Goal: Task Accomplishment & Management: Complete application form

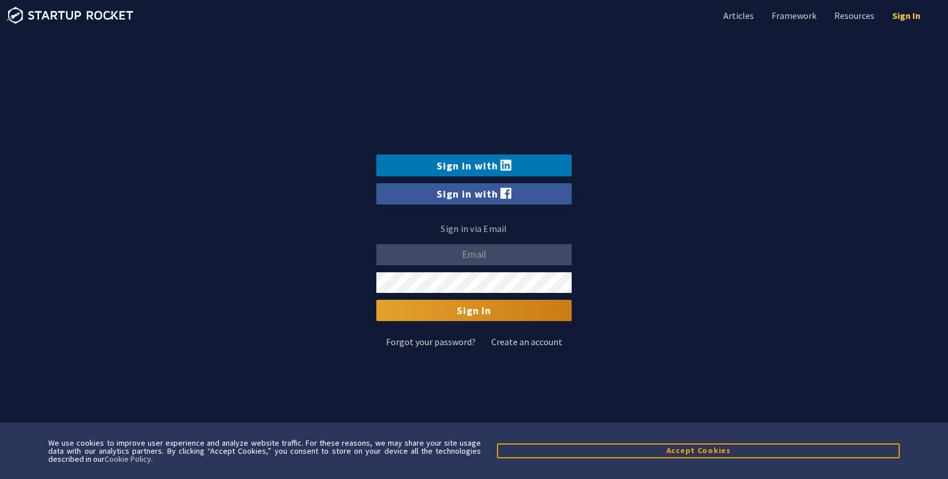
type input "jordan@signalhouse-pgs.com"
click at [898, 18] on link "Sign In" at bounding box center [905, 15] width 30 height 13
type input "[EMAIL_ADDRESS][DOMAIN_NAME]"
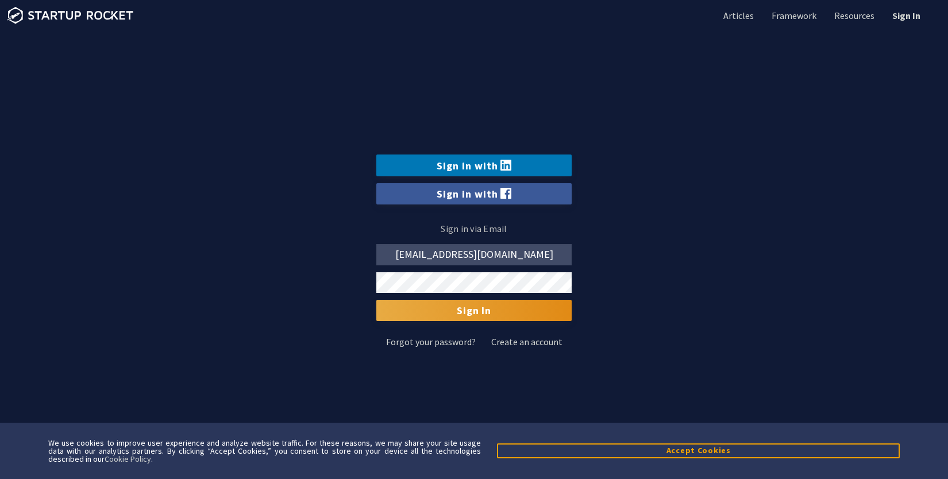
click at [457, 315] on input "Sign In" at bounding box center [473, 310] width 195 height 21
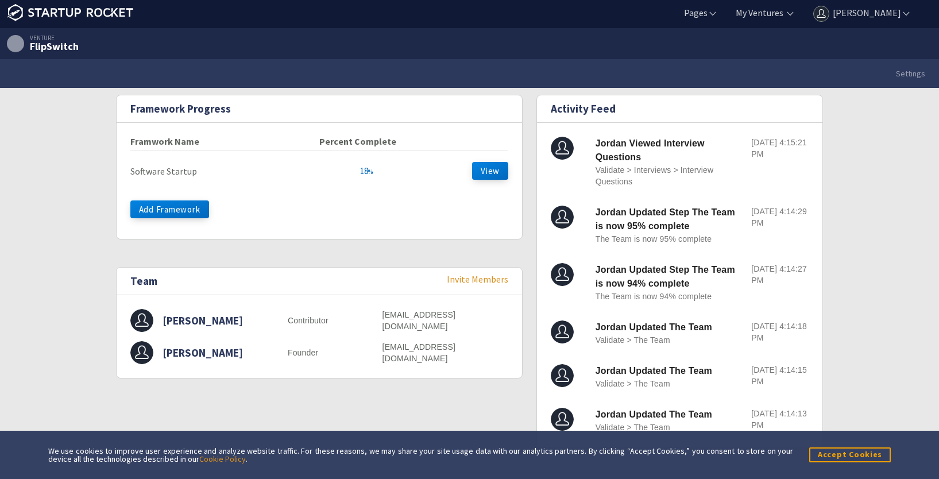
scroll to position [6, 0]
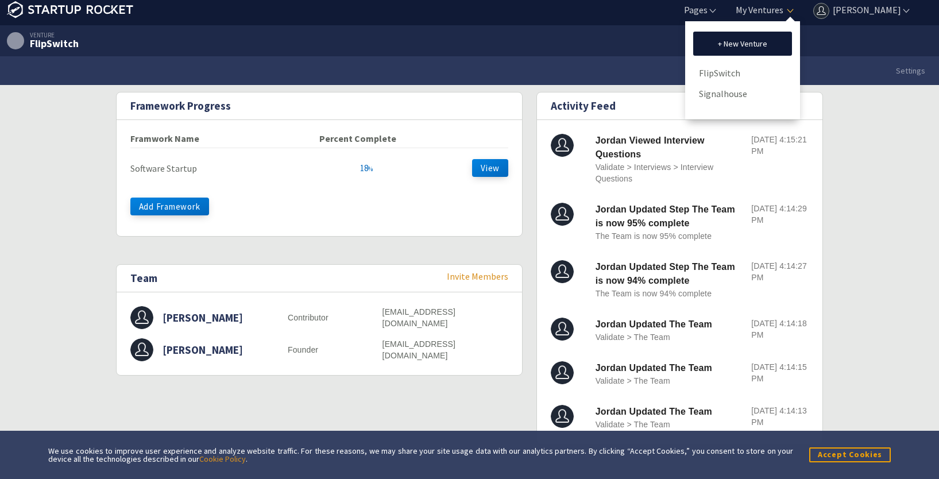
click at [783, 9] on li "My Ventures + New Venture FlipSwitch Signalhouse" at bounding box center [758, 9] width 76 height 17
click at [723, 96] on link "Signalhouse" at bounding box center [742, 93] width 87 height 17
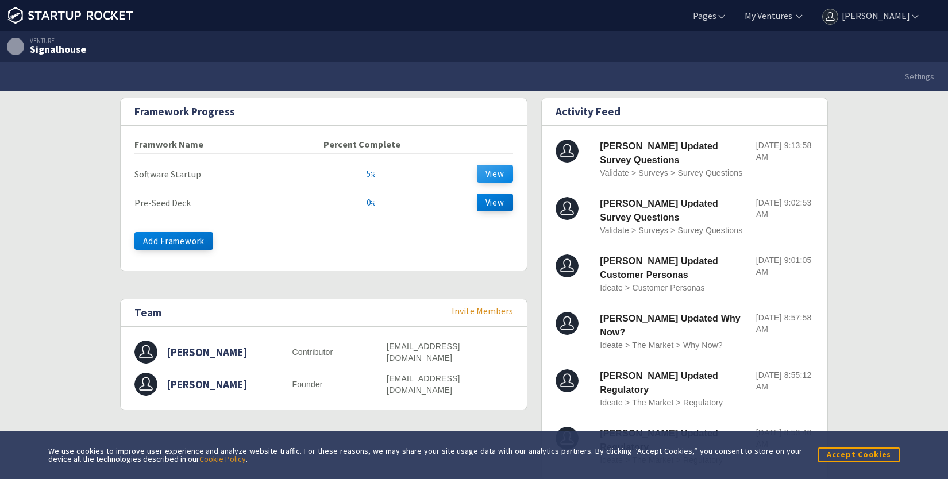
click at [489, 175] on button "View" at bounding box center [495, 174] width 36 height 18
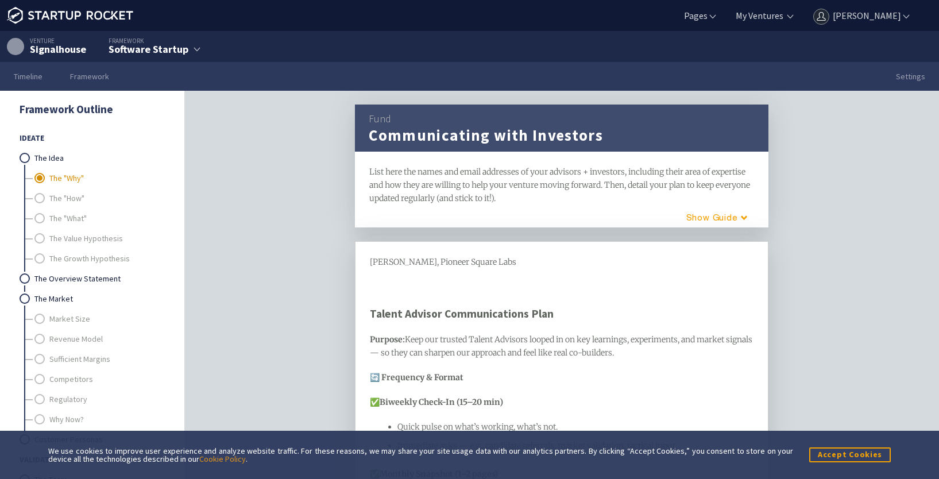
click at [73, 178] on link "The "Why"" at bounding box center [106, 178] width 114 height 20
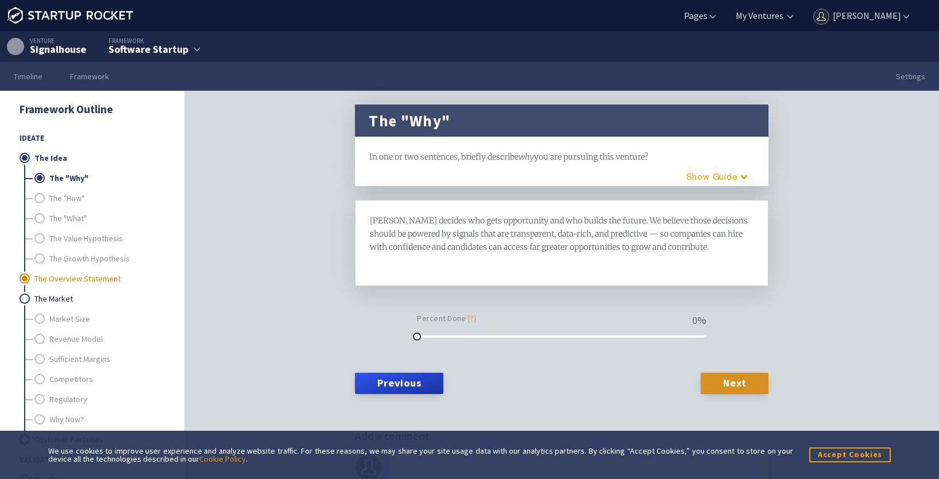
click at [57, 280] on link "The Overview Statement" at bounding box center [98, 279] width 129 height 20
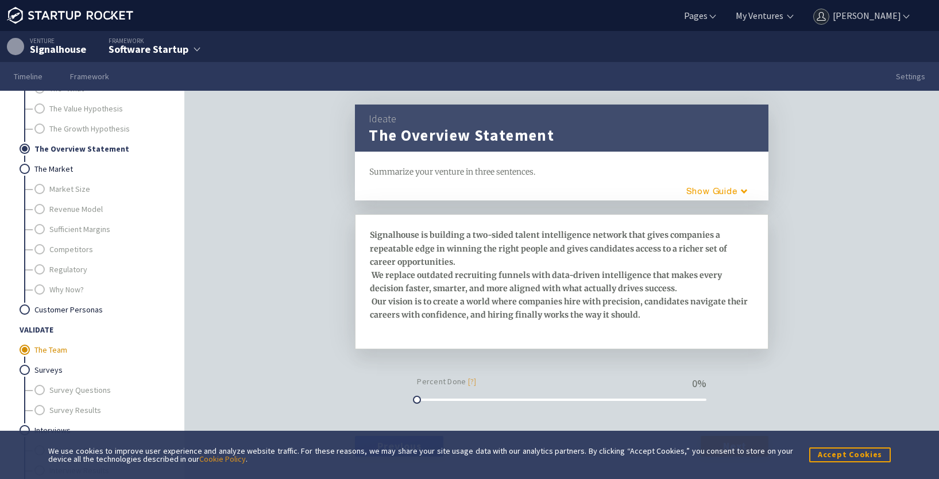
scroll to position [172, 0]
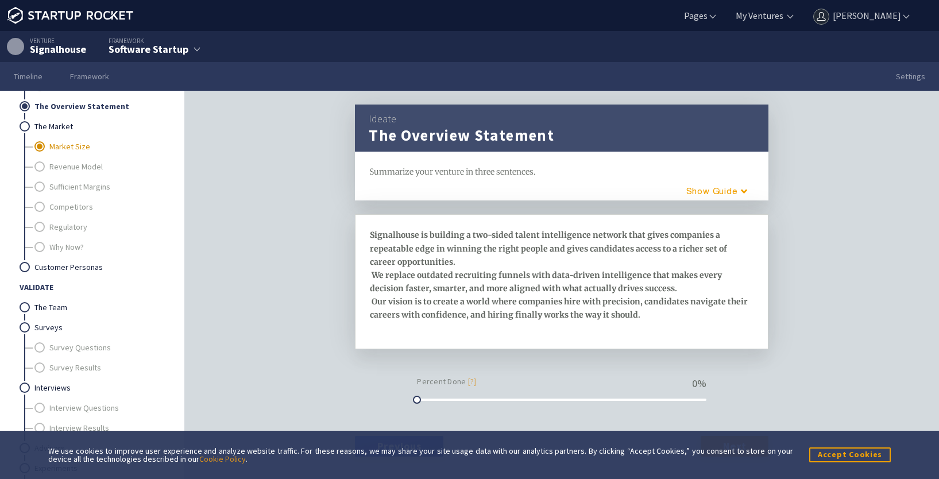
click at [67, 149] on link "Market Size" at bounding box center [106, 147] width 114 height 20
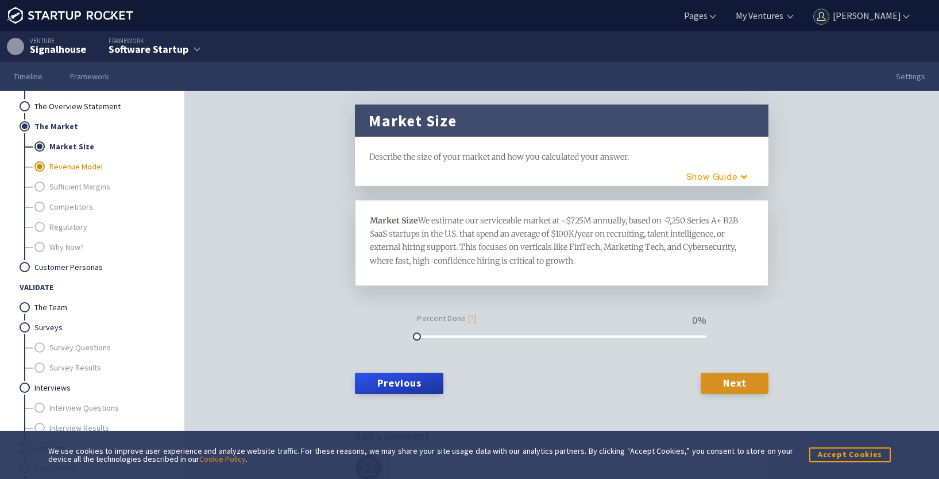
click at [66, 163] on link "Revenue Model" at bounding box center [106, 167] width 114 height 20
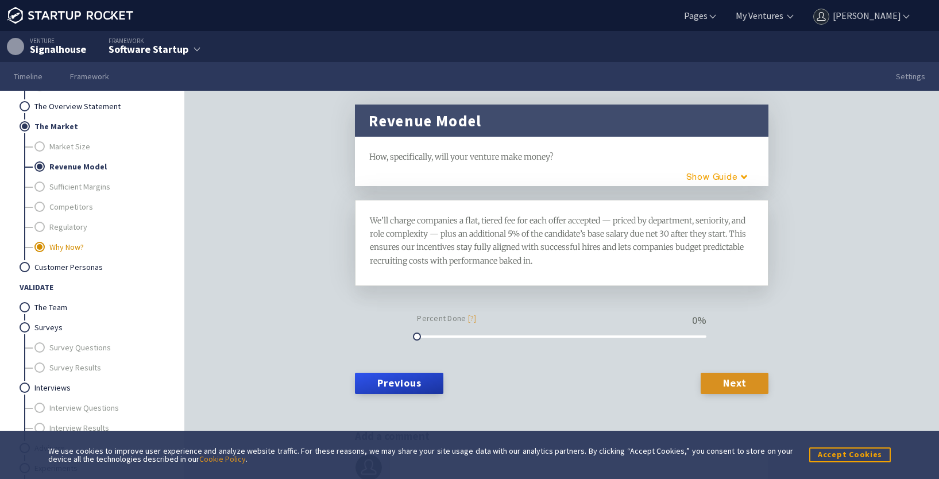
click at [51, 245] on link "Why Now?" at bounding box center [106, 247] width 114 height 20
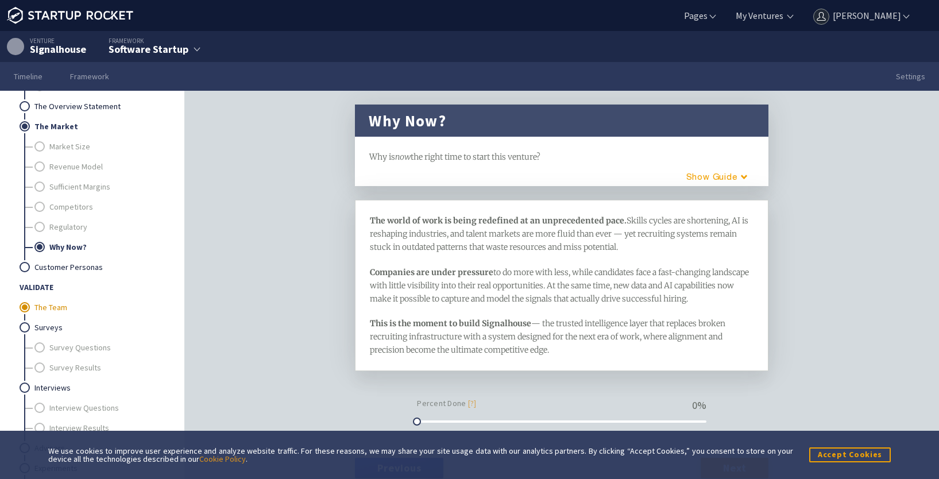
click at [55, 308] on link "The Team" at bounding box center [98, 308] width 129 height 20
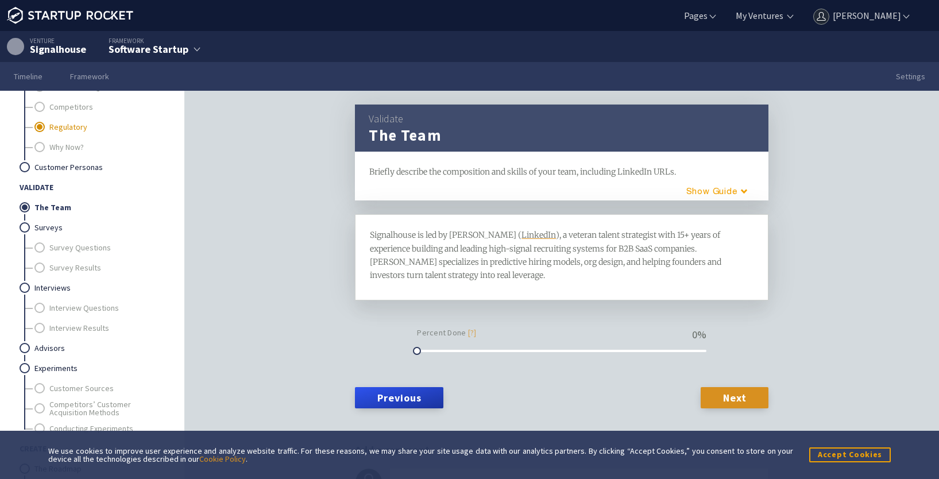
scroll to position [287, 0]
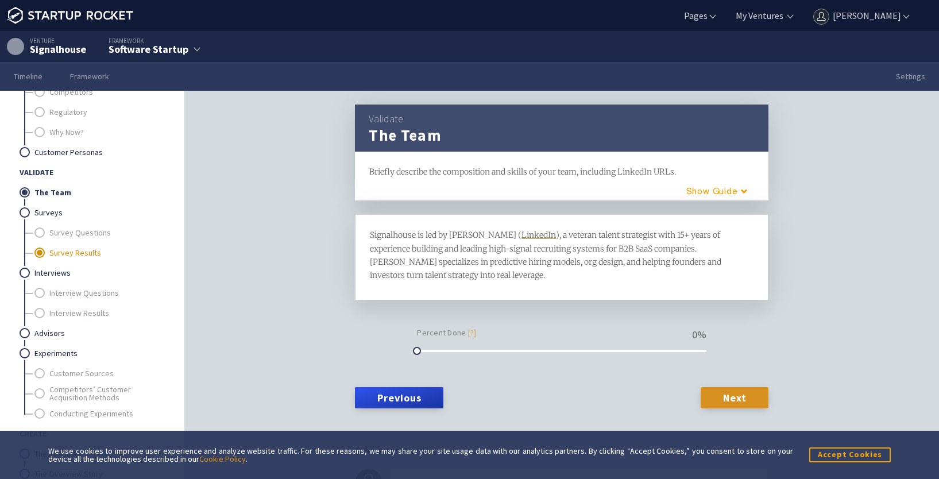
click at [80, 247] on link "Survey Results" at bounding box center [106, 253] width 114 height 20
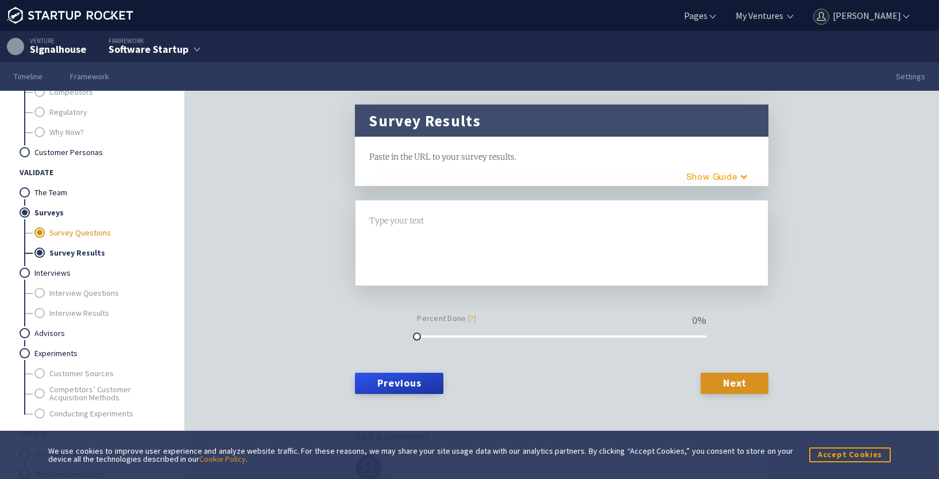
click at [76, 223] on link "Survey Questions" at bounding box center [106, 233] width 114 height 20
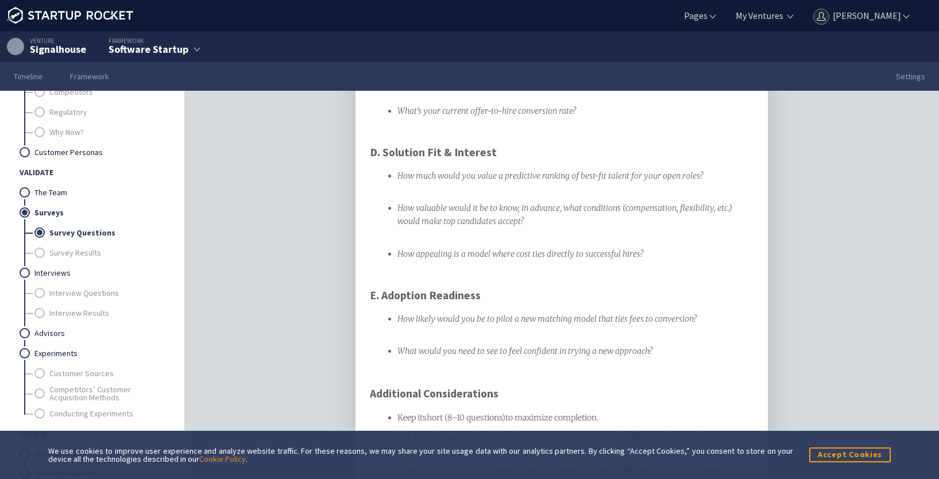
scroll to position [632, 0]
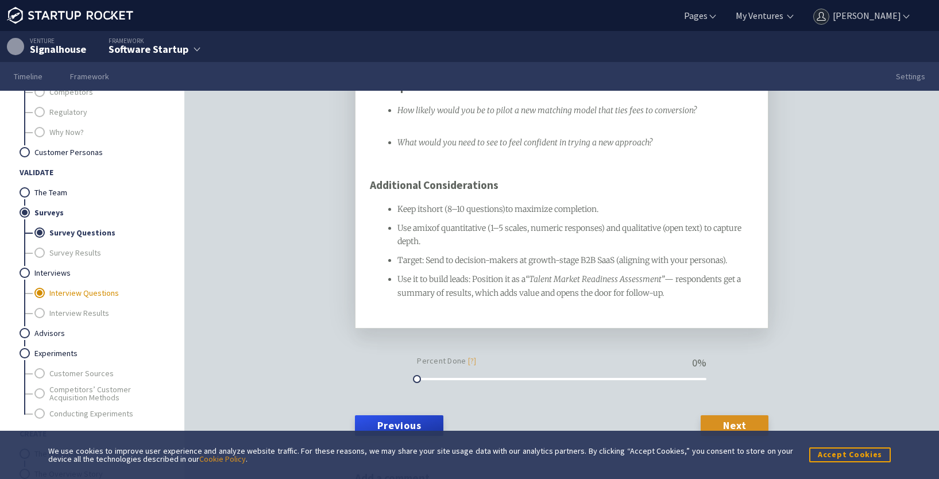
click at [95, 295] on link "Interview Questions" at bounding box center [106, 293] width 114 height 20
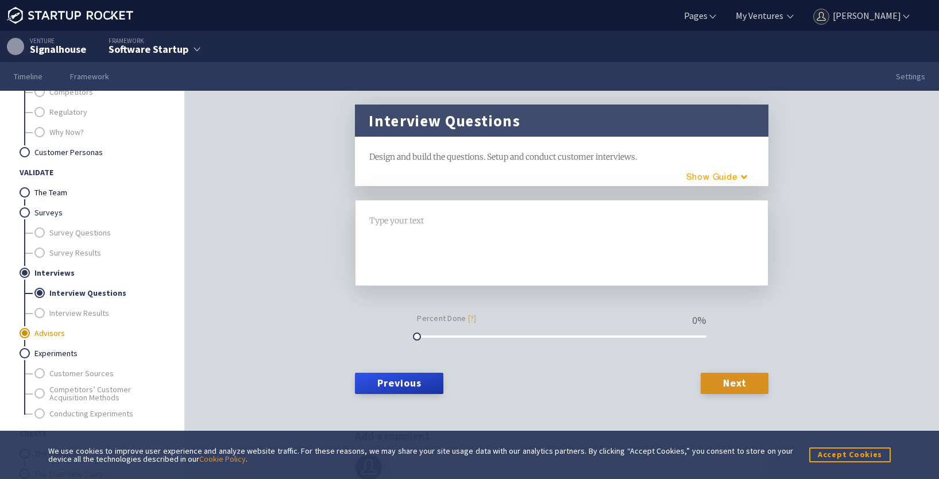
click at [41, 331] on link "Advisors" at bounding box center [98, 333] width 129 height 20
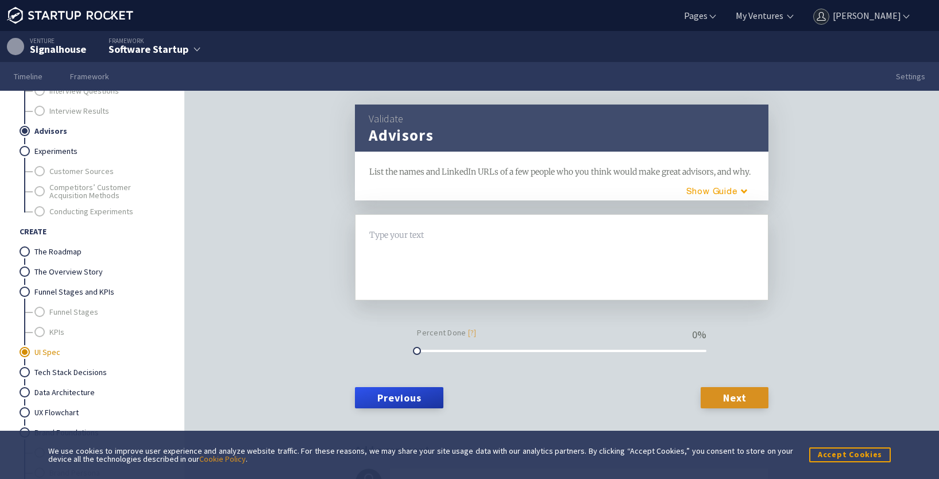
scroll to position [460, 0]
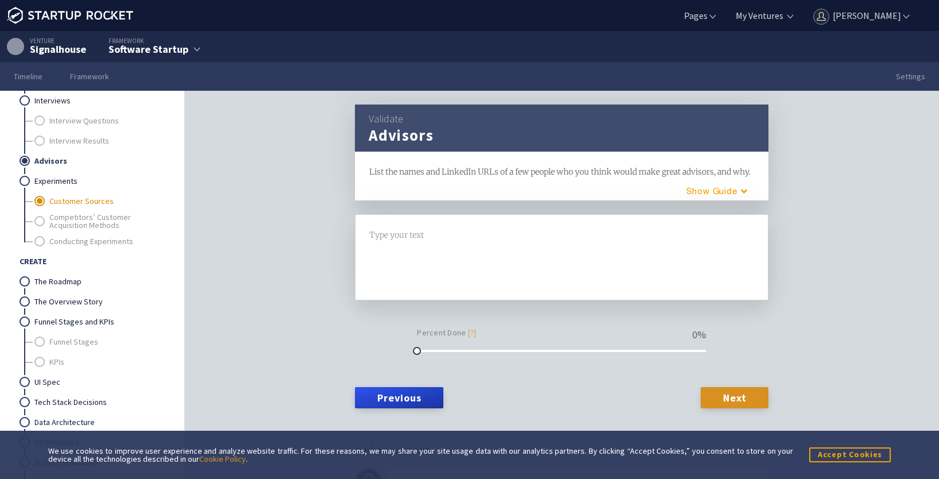
click at [68, 202] on link "Customer Sources" at bounding box center [106, 201] width 114 height 20
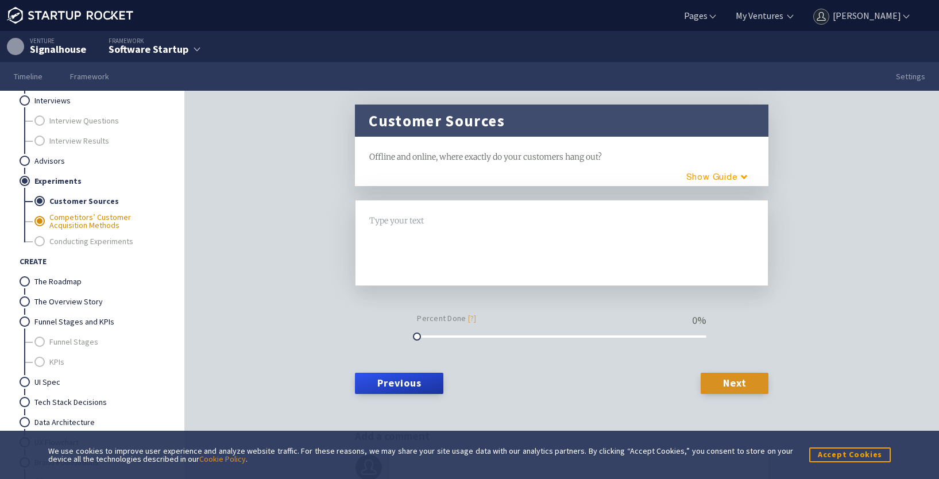
click at [70, 218] on link "Competitors’ Customer Acquisition Methods" at bounding box center [106, 221] width 114 height 20
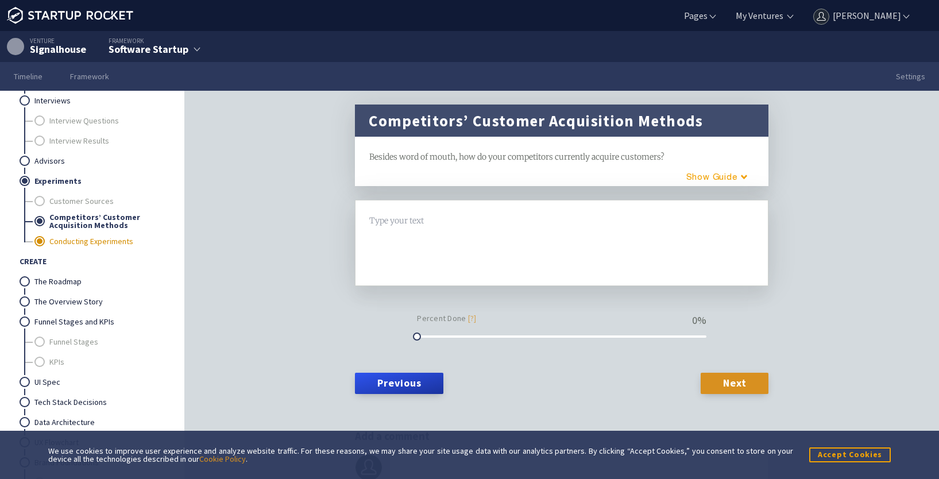
click at [75, 246] on link "Conducting Experiments" at bounding box center [106, 241] width 114 height 20
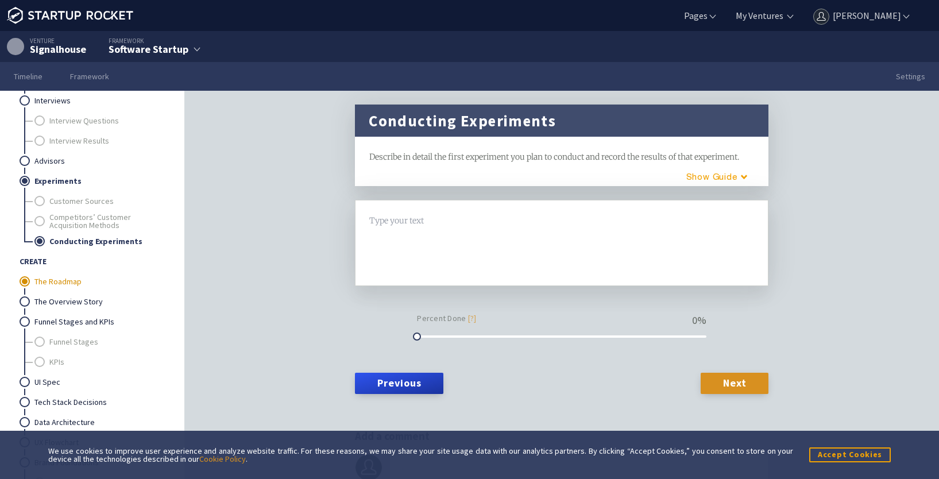
click at [59, 280] on link "The Roadmap" at bounding box center [98, 282] width 129 height 20
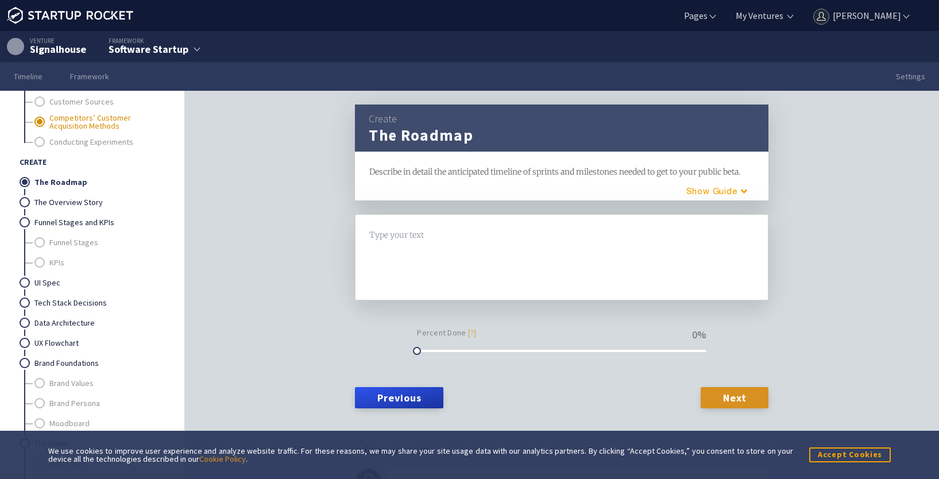
scroll to position [574, 0]
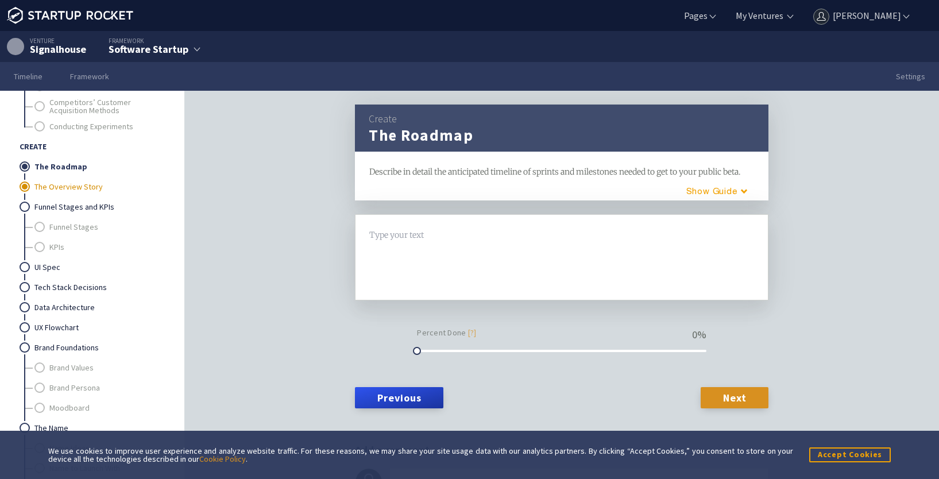
click at [71, 184] on link "The Overview Story" at bounding box center [98, 187] width 129 height 20
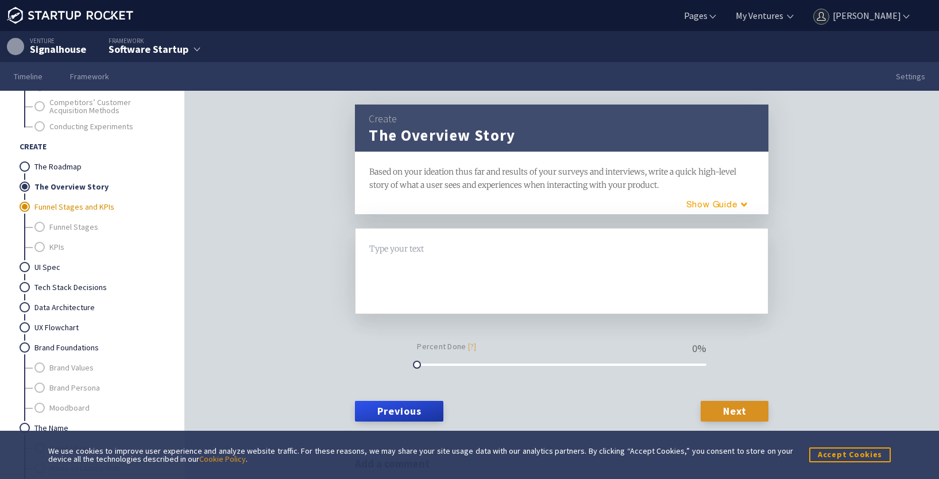
click at [59, 204] on link "Funnel Stages and KPIs" at bounding box center [98, 207] width 129 height 20
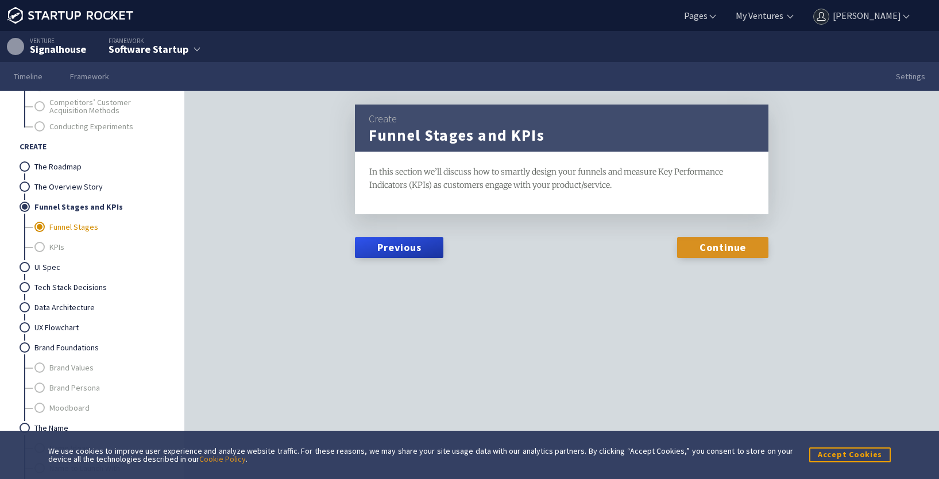
click at [61, 226] on link "Funnel Stages" at bounding box center [106, 227] width 114 height 20
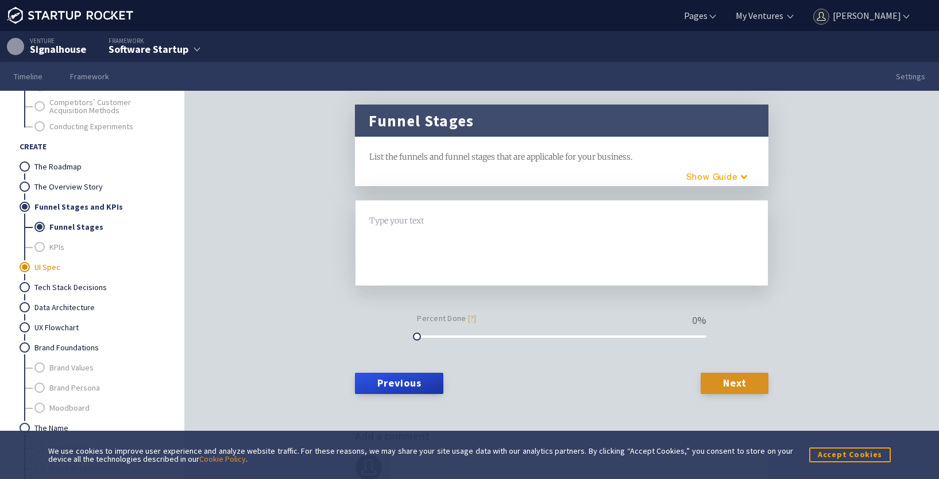
click at [44, 263] on link "UI Spec" at bounding box center [98, 267] width 129 height 20
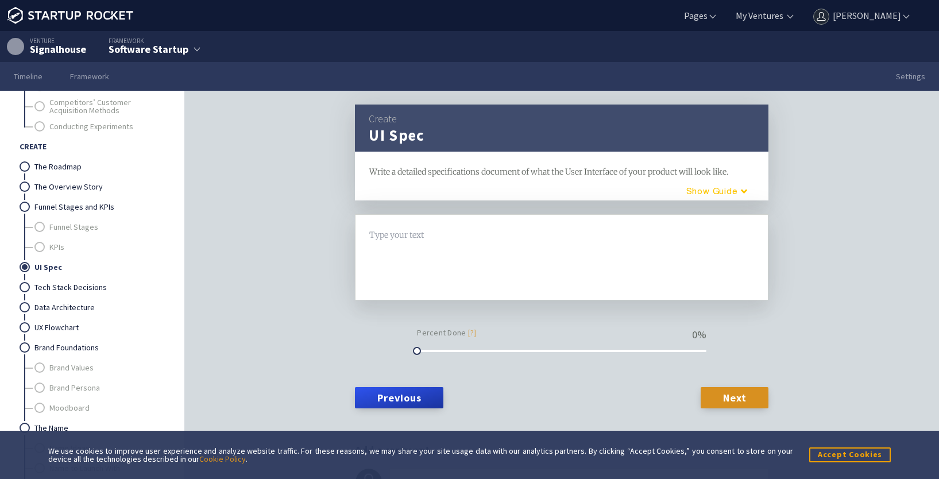
click at [715, 190] on button "Guide" at bounding box center [713, 191] width 98 height 19
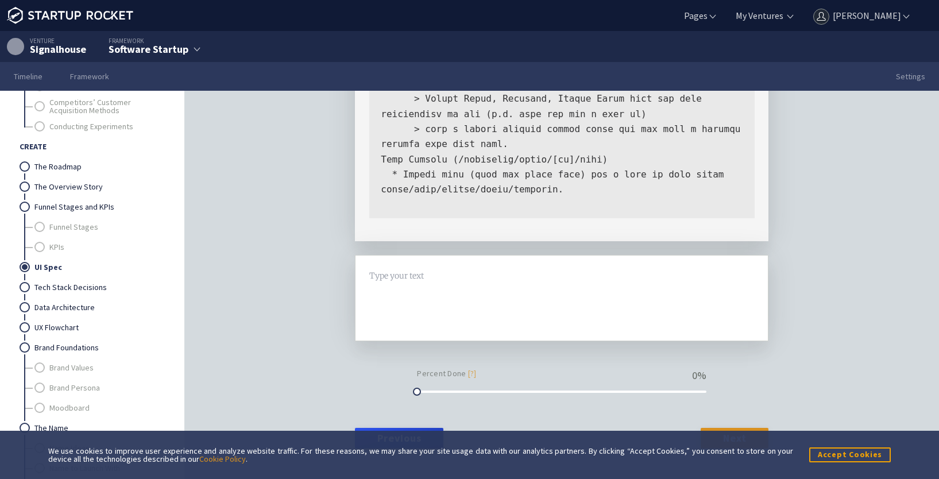
scroll to position [1324, 0]
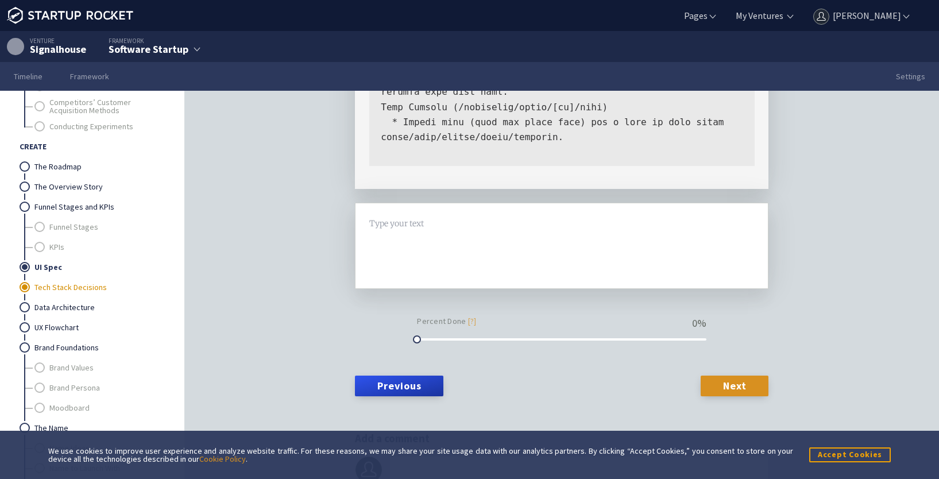
click at [80, 288] on link "Tech Stack Decisions" at bounding box center [98, 287] width 129 height 20
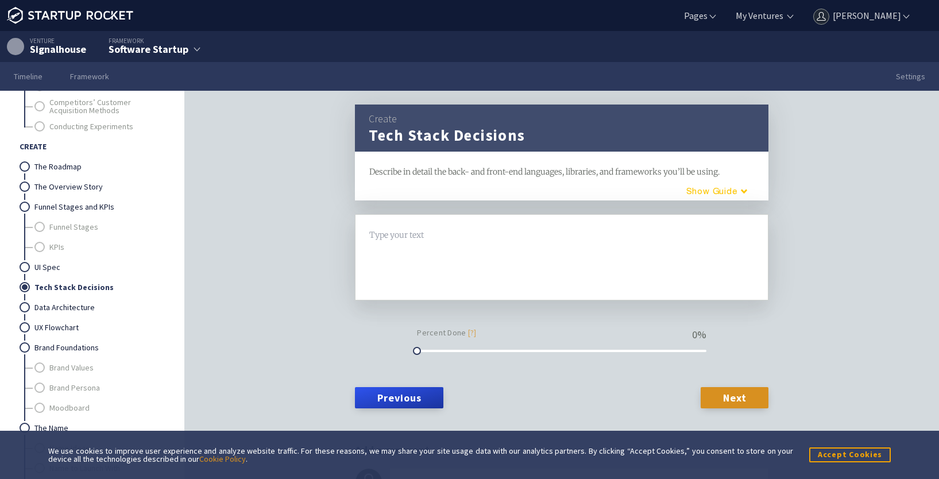
click at [716, 188] on button "Guide" at bounding box center [713, 191] width 98 height 19
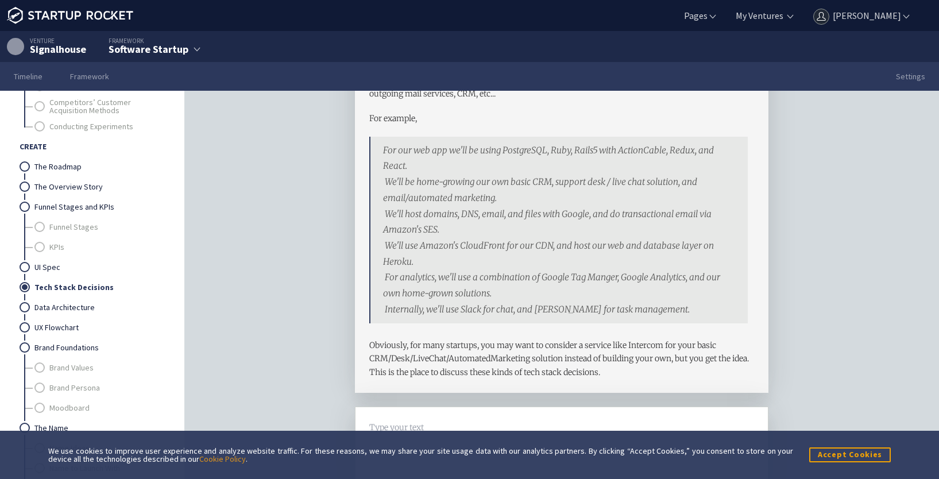
scroll to position [115, 0]
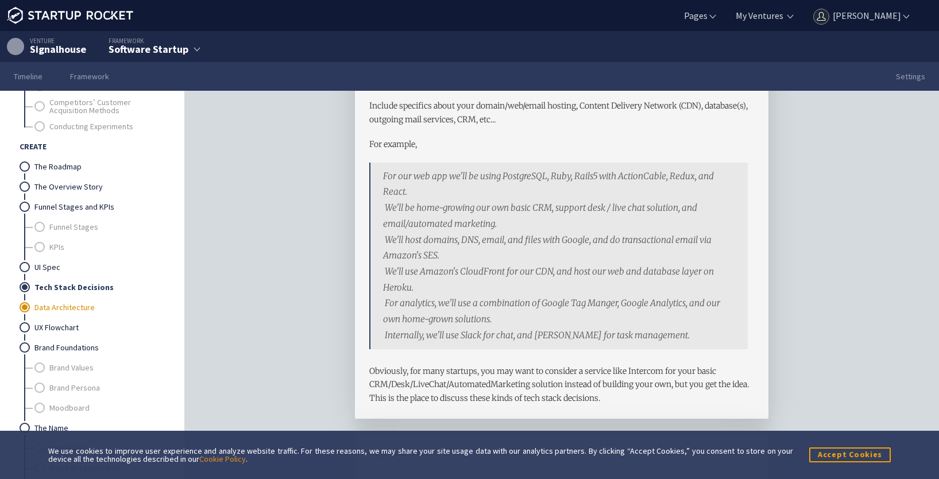
click at [74, 303] on link "Data Architecture" at bounding box center [98, 308] width 129 height 20
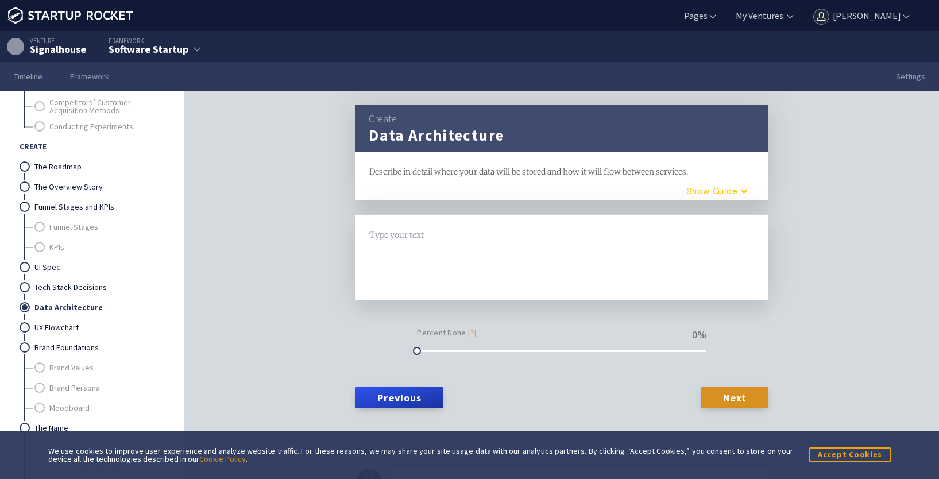
click at [717, 184] on button "Guide" at bounding box center [713, 191] width 98 height 19
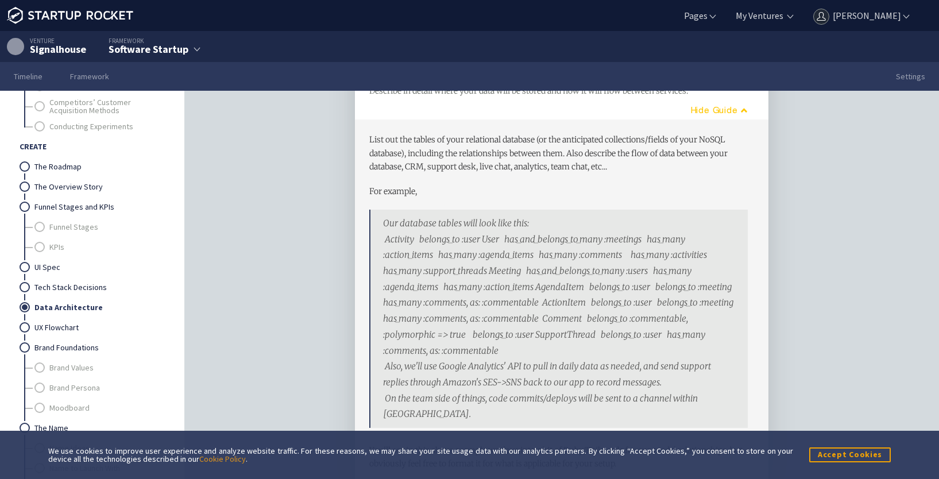
scroll to position [172, 0]
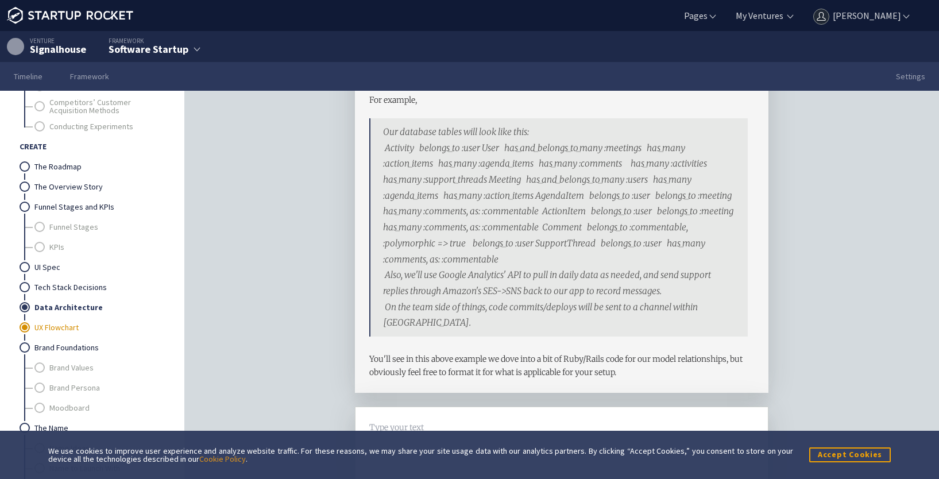
click at [41, 326] on link "UX Flowchart" at bounding box center [98, 328] width 129 height 20
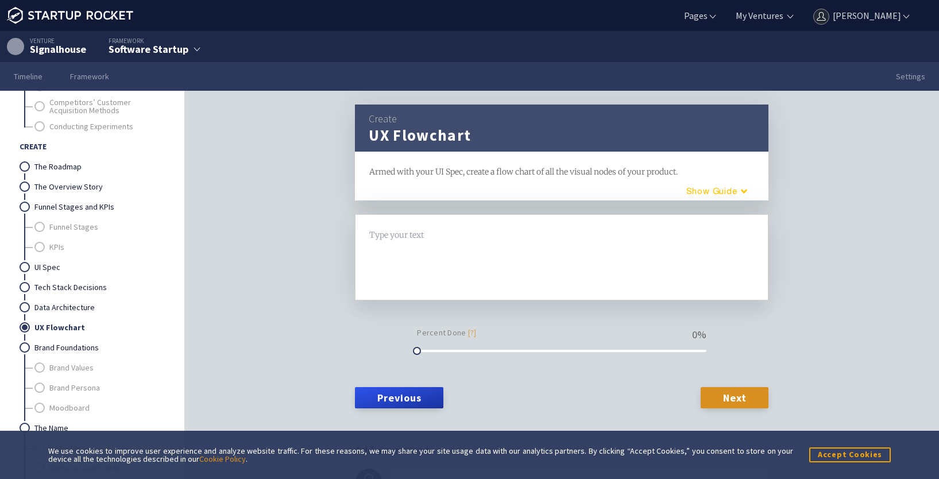
click at [697, 193] on button "Guide" at bounding box center [713, 191] width 98 height 19
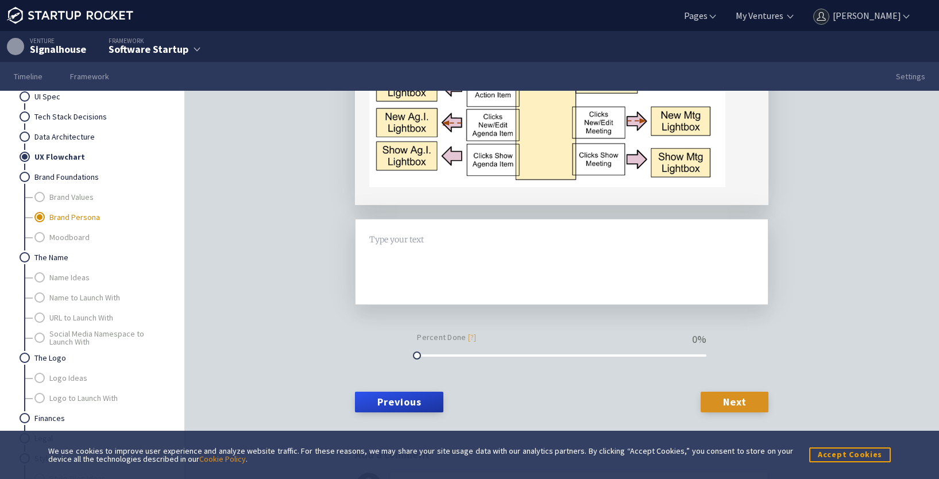
scroll to position [747, 0]
click at [65, 192] on link "Brand Values" at bounding box center [106, 196] width 114 height 20
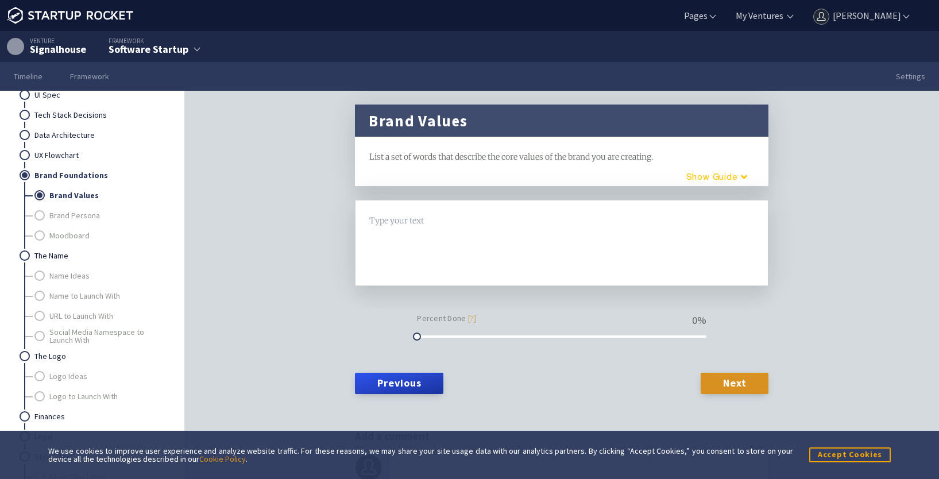
click at [702, 177] on button "Guide" at bounding box center [713, 176] width 98 height 19
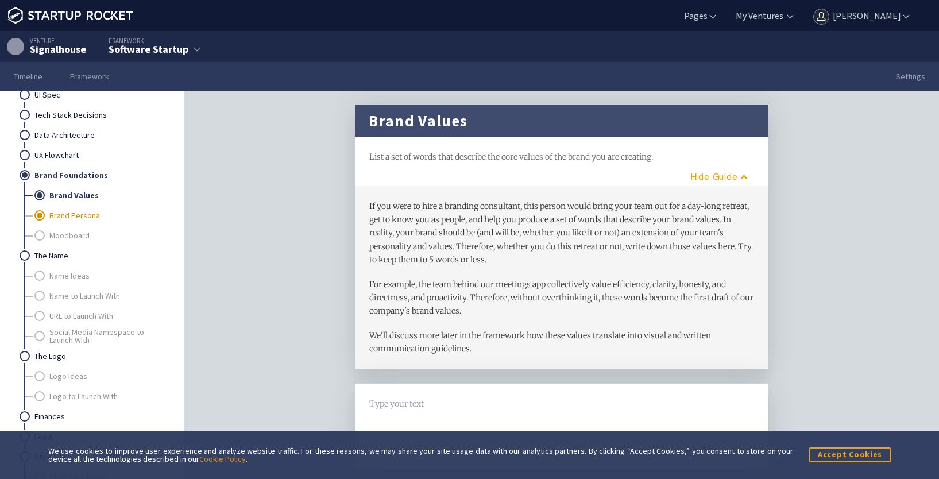
click at [72, 215] on link "Brand Persona" at bounding box center [106, 216] width 114 height 20
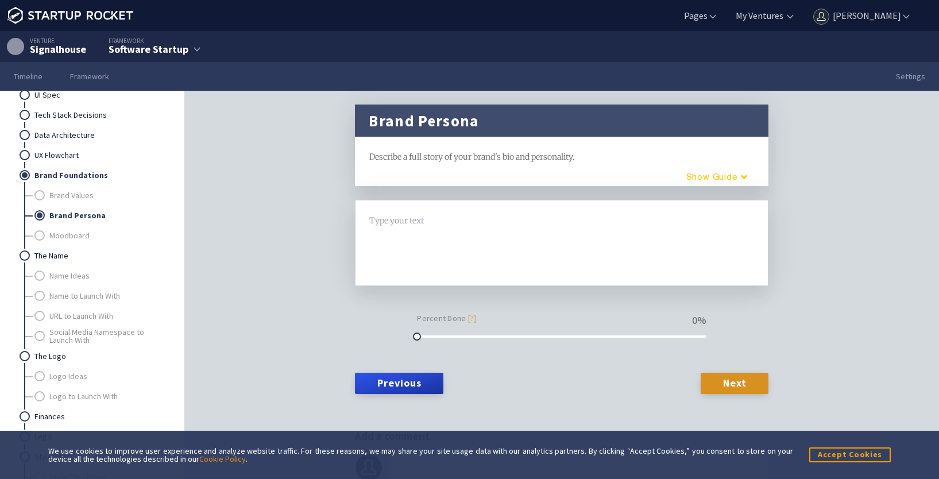
click at [728, 180] on button "Guide" at bounding box center [713, 176] width 98 height 19
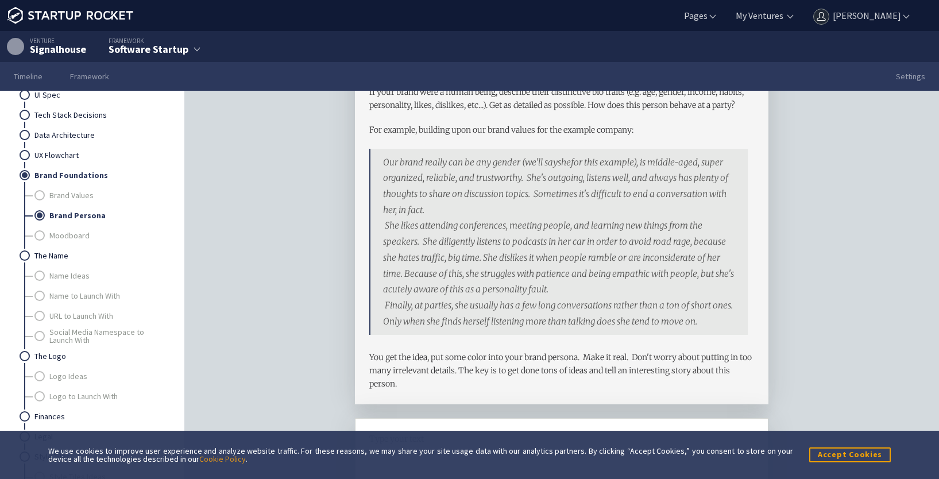
scroll to position [115, 0]
click at [82, 233] on link "Moodboard" at bounding box center [106, 236] width 114 height 20
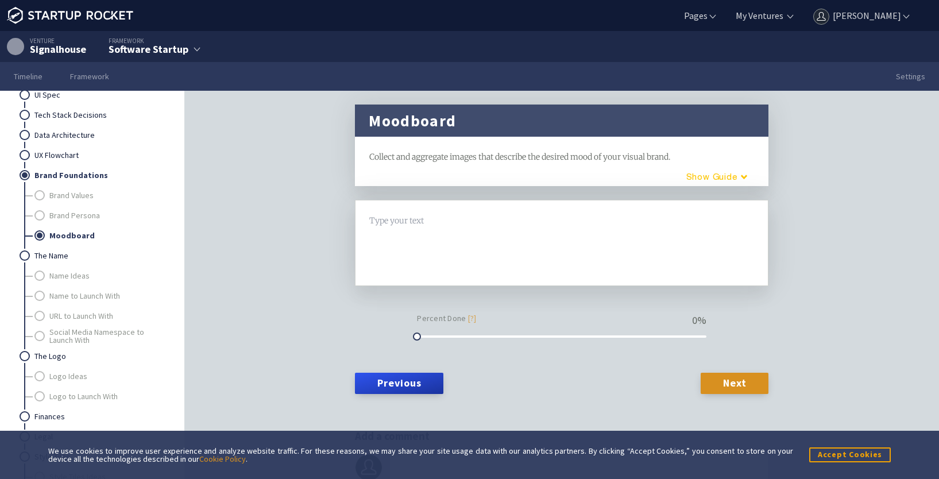
click at [689, 175] on button "Guide" at bounding box center [713, 176] width 98 height 19
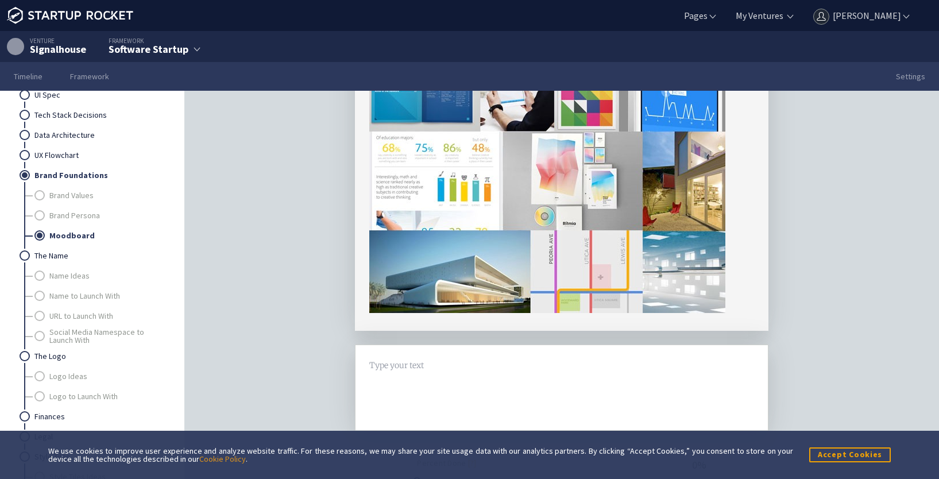
scroll to position [230, 0]
click at [61, 274] on link "Name Ideas" at bounding box center [106, 276] width 114 height 20
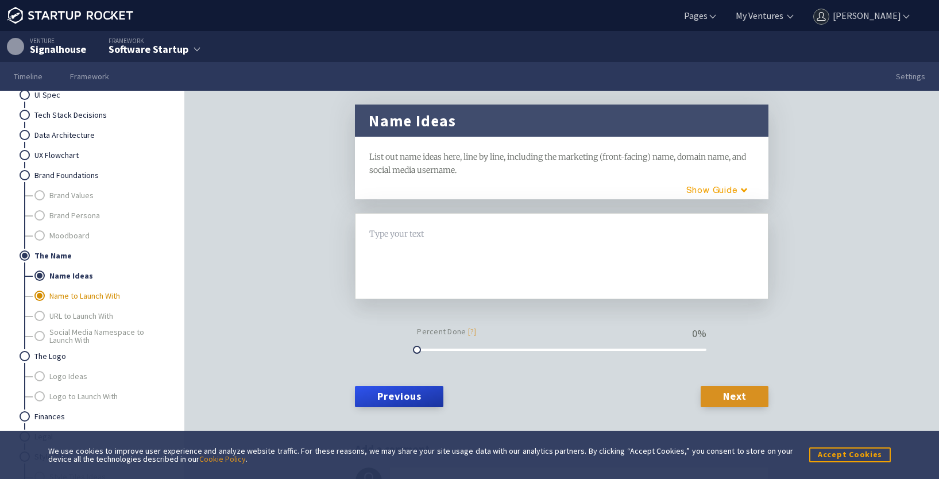
click at [60, 295] on link "Name to Launch With" at bounding box center [106, 296] width 114 height 20
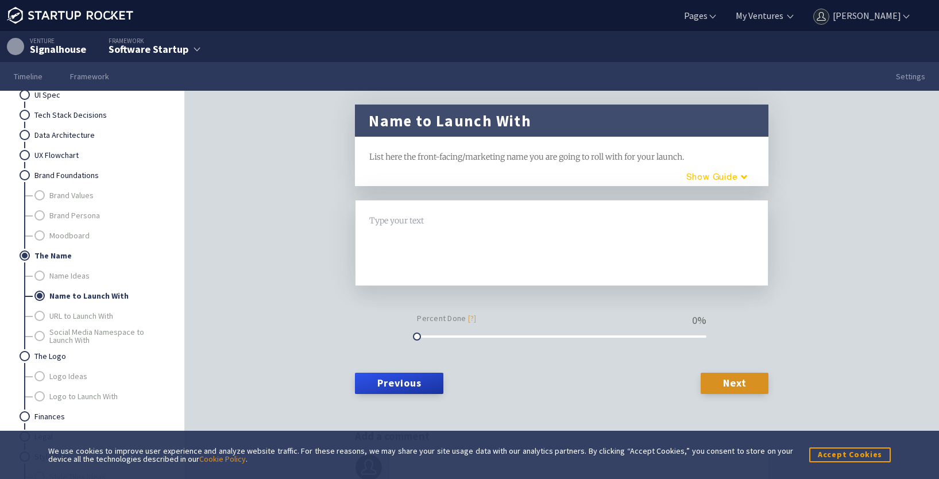
click at [685, 184] on button "Guide" at bounding box center [713, 176] width 98 height 19
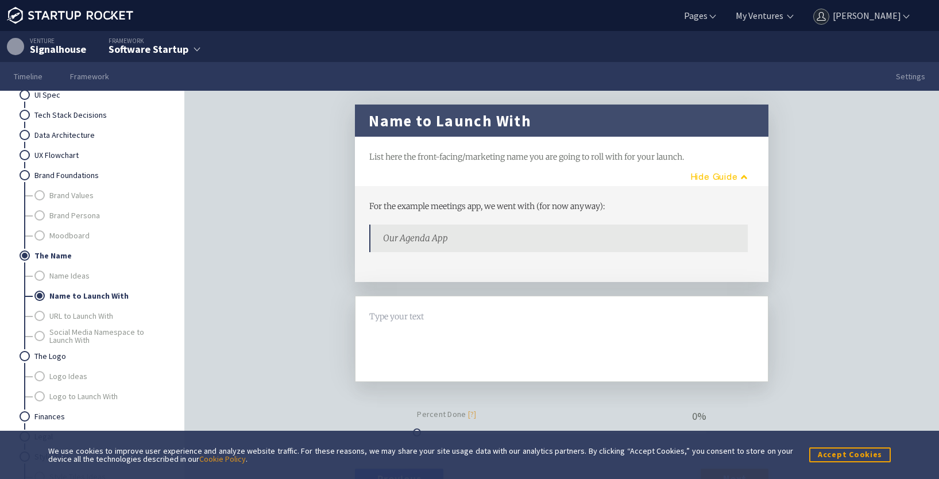
click at [690, 180] on button "Guide" at bounding box center [715, 176] width 93 height 19
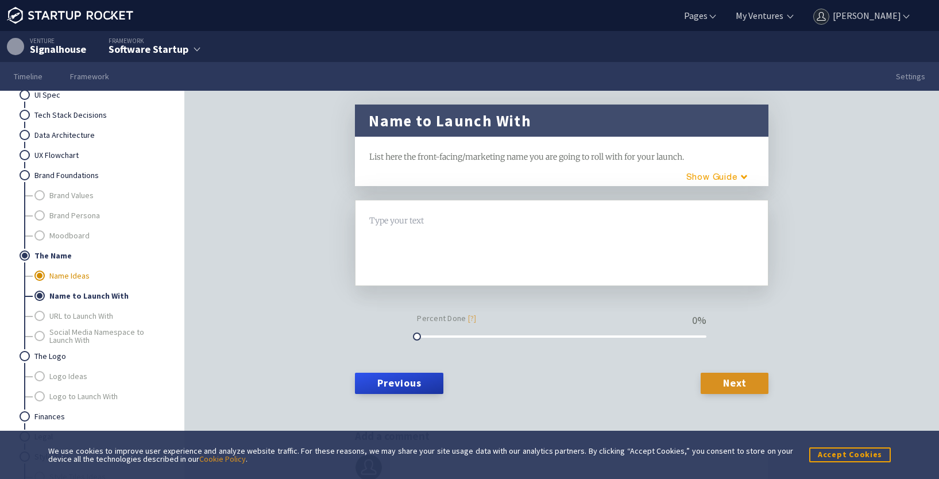
click at [57, 273] on link "Name Ideas" at bounding box center [106, 276] width 114 height 20
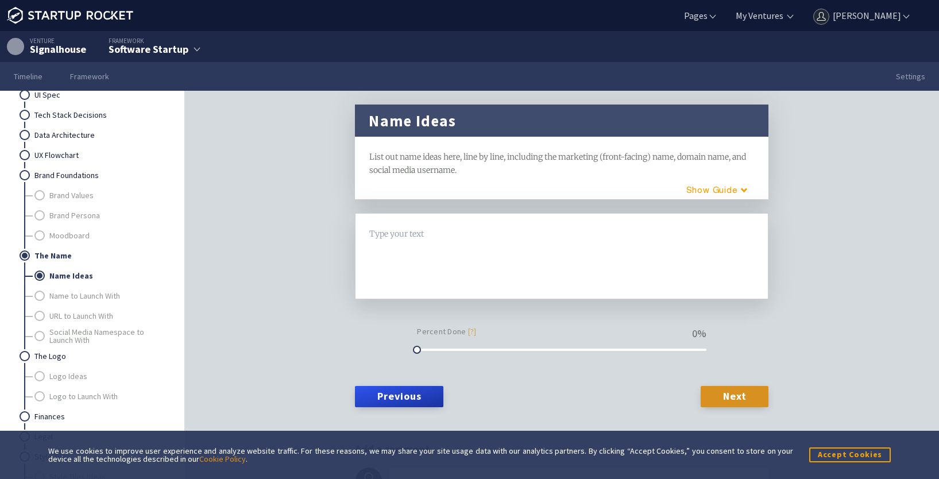
click at [706, 200] on div "Name Ideas framework List out name ideas here, line by line, including the mark…" at bounding box center [561, 303] width 441 height 396
click at [712, 191] on button "Guide" at bounding box center [713, 189] width 98 height 19
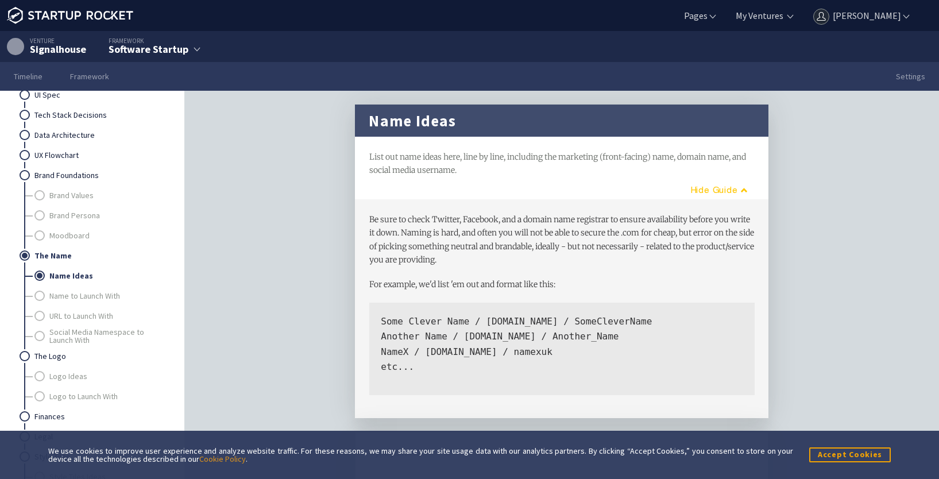
click at [712, 191] on button "Guide" at bounding box center [715, 189] width 93 height 19
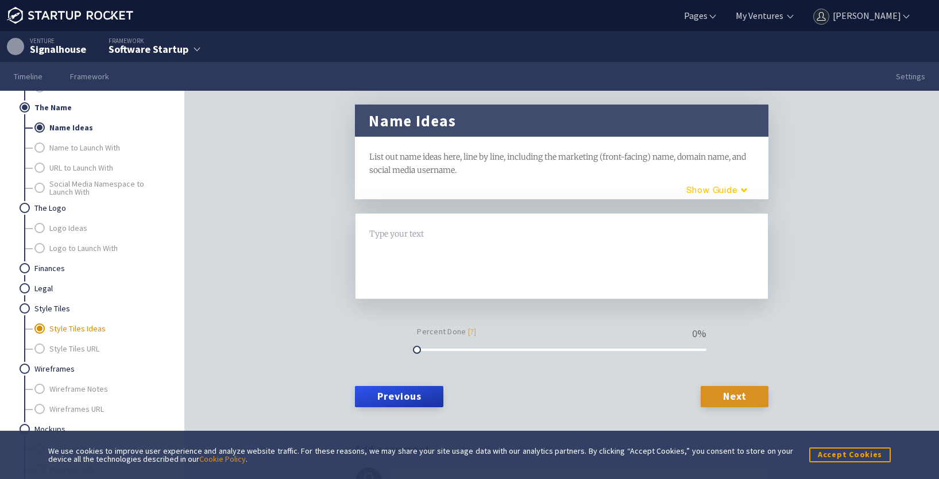
scroll to position [919, 0]
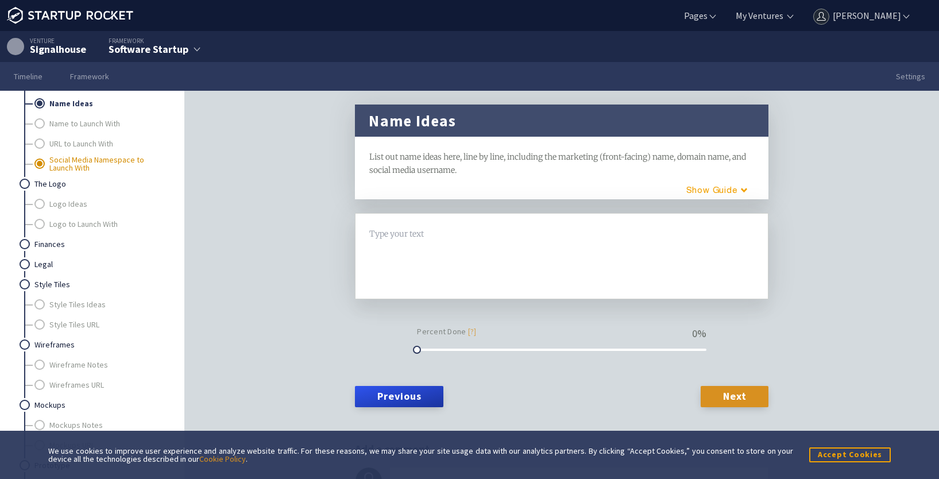
click at [71, 171] on link "Social Media Namespace to Launch With" at bounding box center [106, 164] width 114 height 20
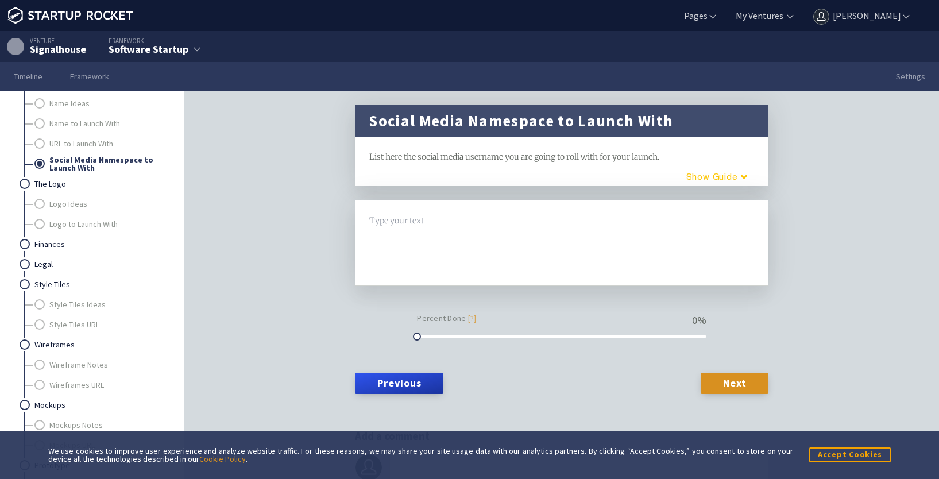
click at [703, 173] on button "Guide" at bounding box center [713, 176] width 98 height 19
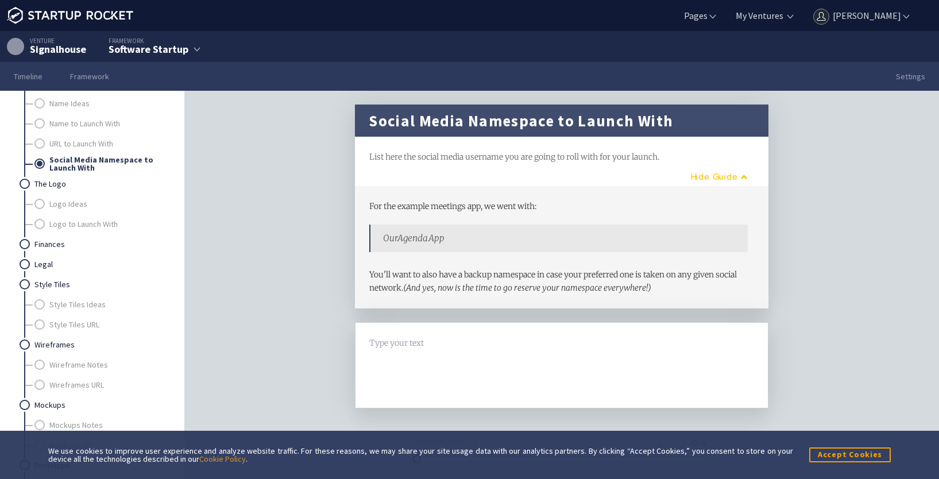
click at [703, 173] on button "Guide" at bounding box center [715, 176] width 93 height 19
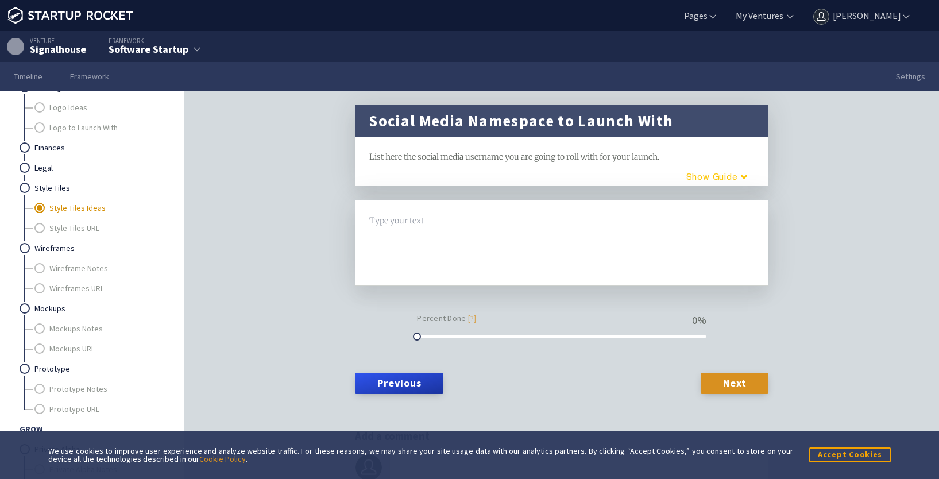
scroll to position [1034, 0]
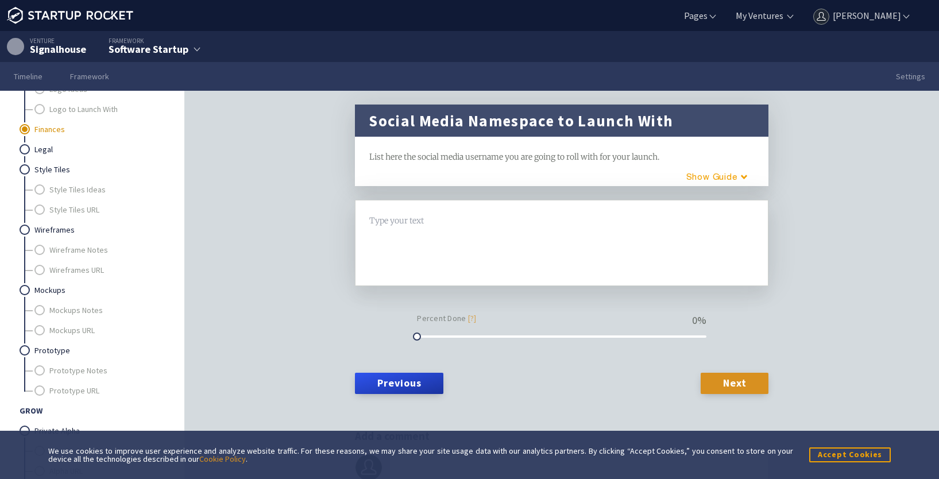
click at [46, 133] on link "Finances" at bounding box center [98, 129] width 129 height 20
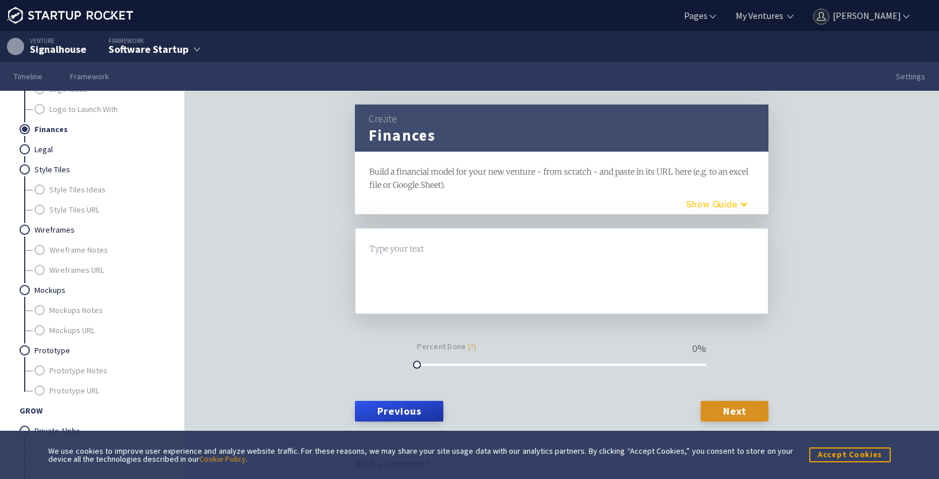
click at [708, 203] on button "Guide" at bounding box center [713, 204] width 98 height 19
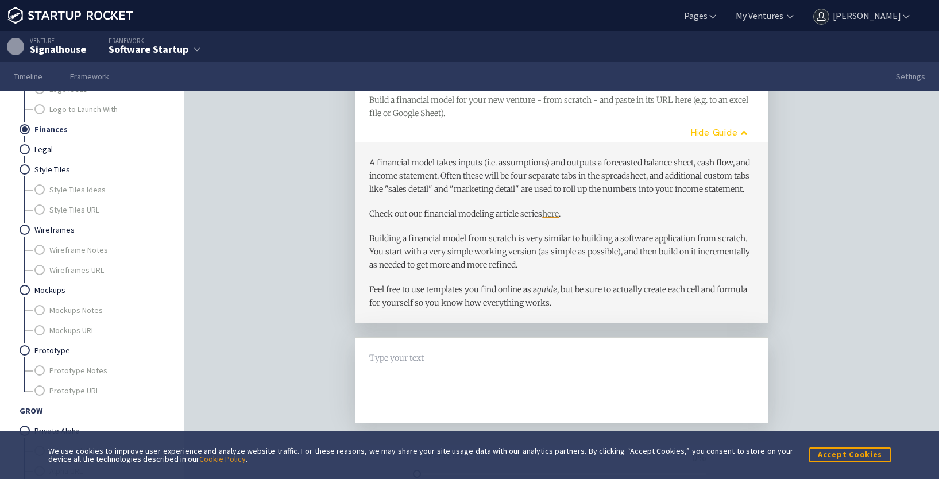
scroll to position [115, 0]
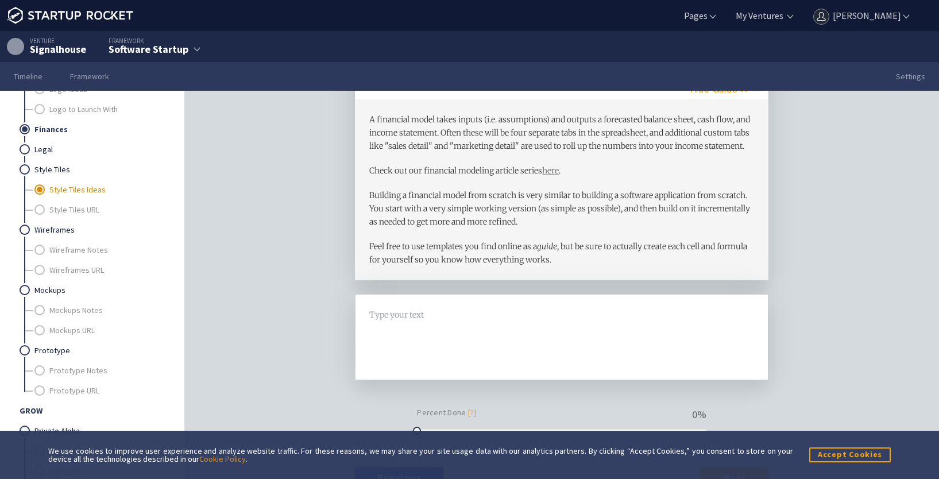
click at [59, 195] on link "Style Tiles Ideas" at bounding box center [106, 190] width 114 height 20
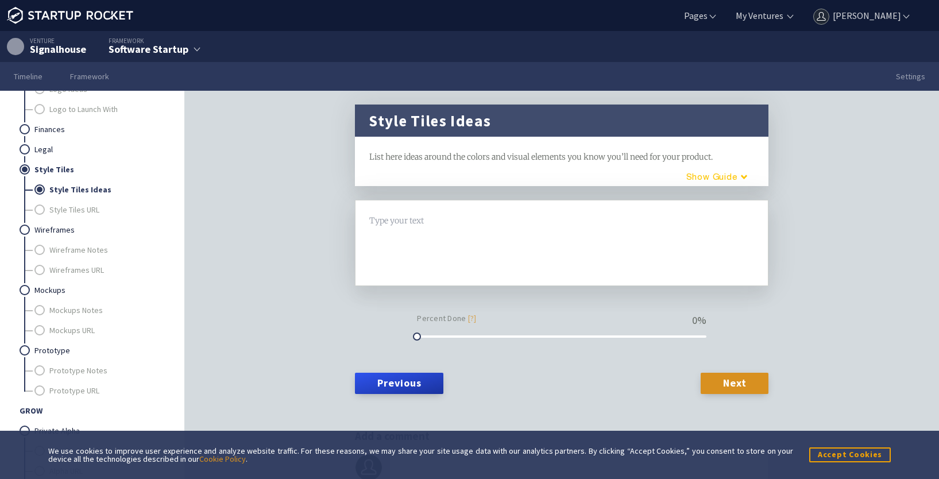
click at [739, 179] on button "Guide" at bounding box center [713, 176] width 98 height 19
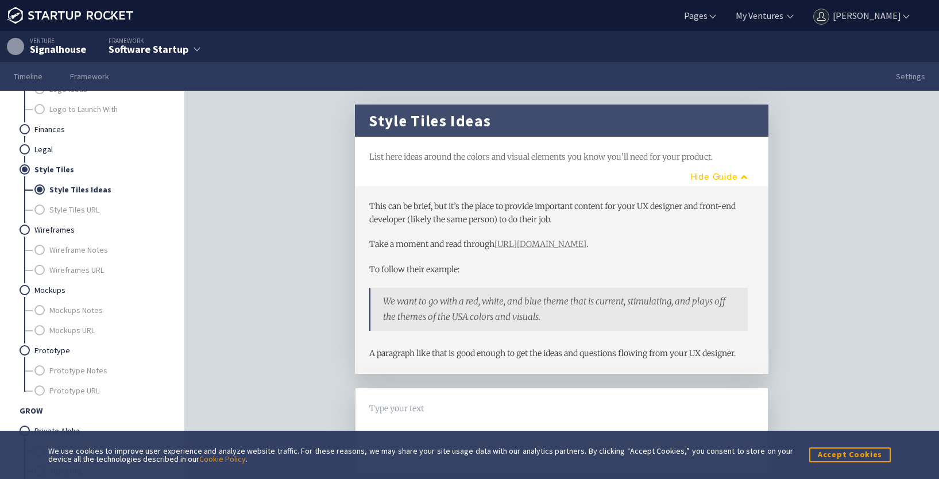
click at [739, 179] on button "Guide" at bounding box center [715, 176] width 93 height 19
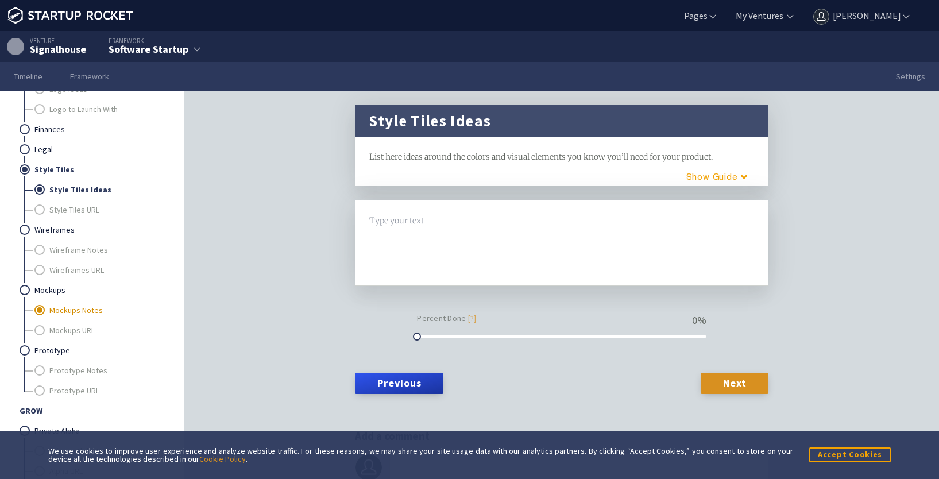
click at [88, 308] on link "Mockups Notes" at bounding box center [106, 310] width 114 height 20
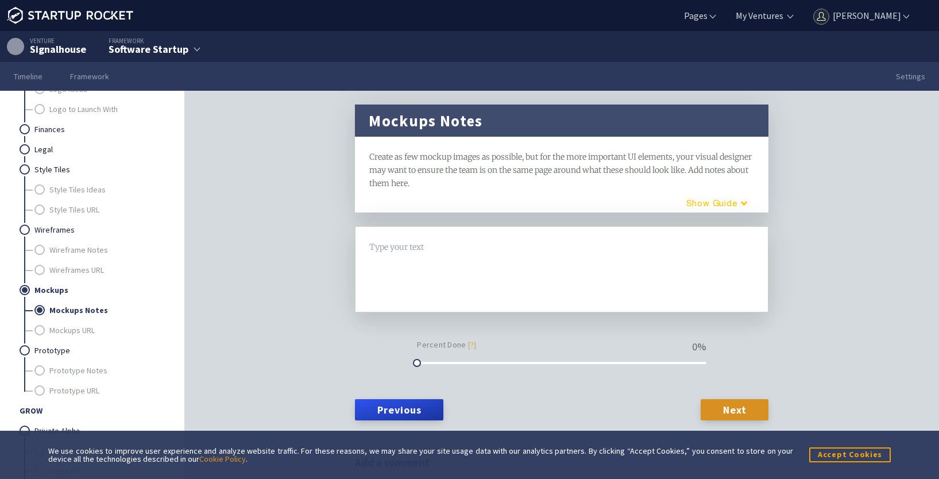
click at [713, 196] on button "Guide" at bounding box center [713, 203] width 98 height 19
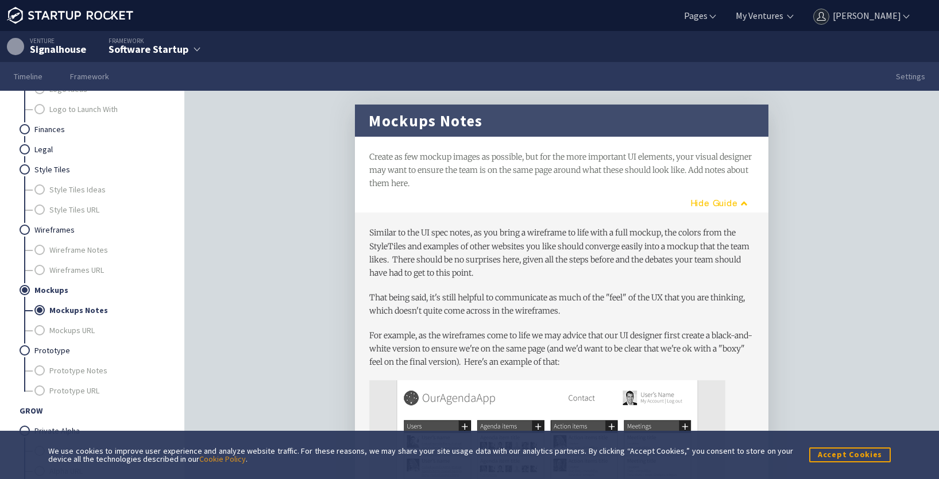
click at [713, 196] on button "Guide" at bounding box center [715, 203] width 93 height 19
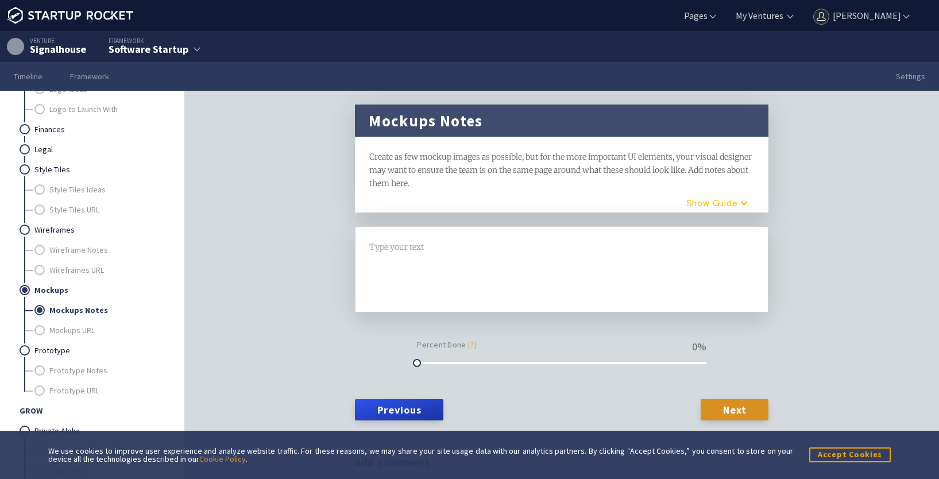
click at [713, 196] on button "Guide" at bounding box center [713, 203] width 98 height 19
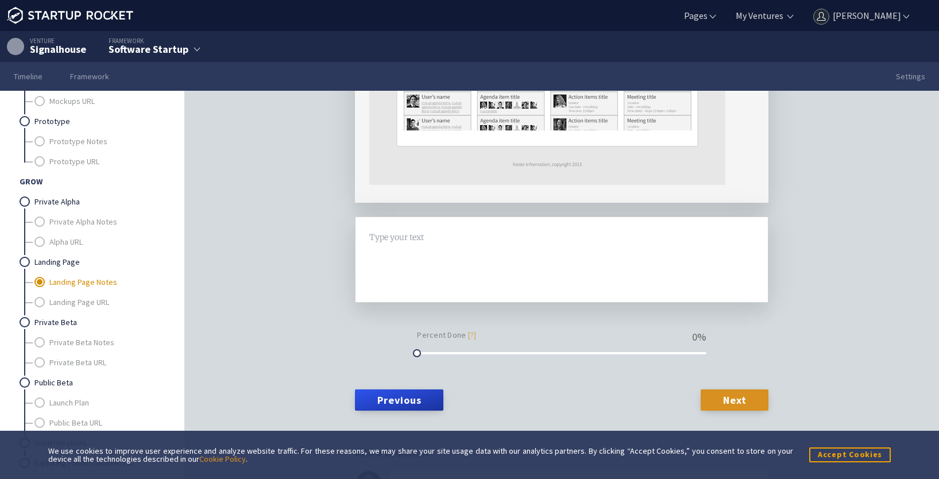
scroll to position [1264, 0]
click at [56, 203] on link "Private Alpha" at bounding box center [98, 201] width 129 height 20
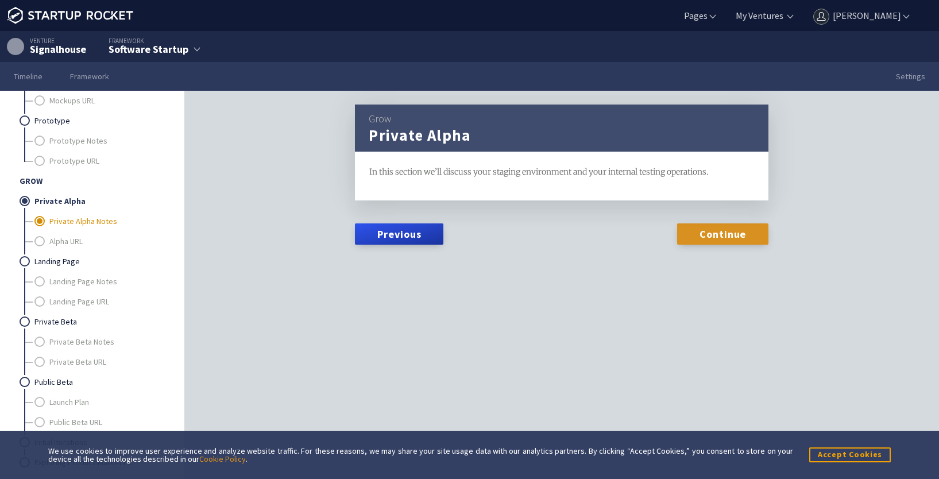
click at [61, 219] on link "Private Alpha Notes" at bounding box center [106, 221] width 114 height 20
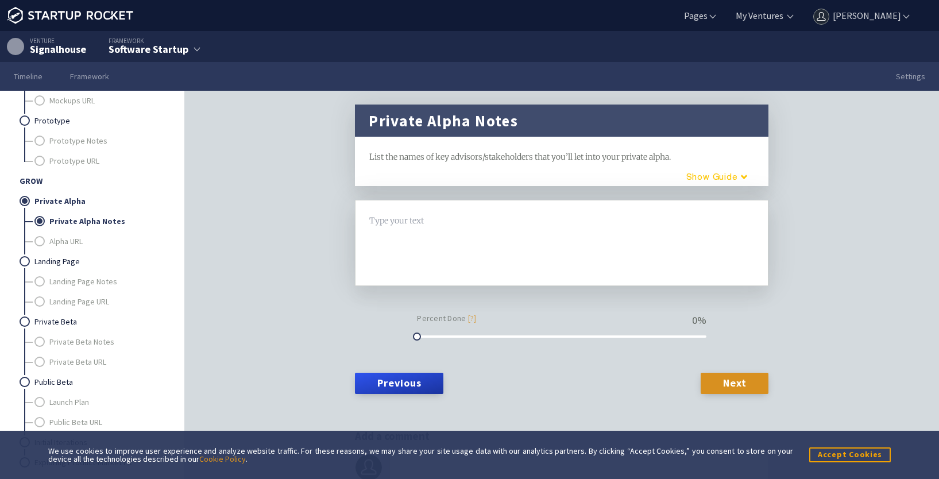
click at [700, 178] on button "Guide" at bounding box center [713, 176] width 98 height 19
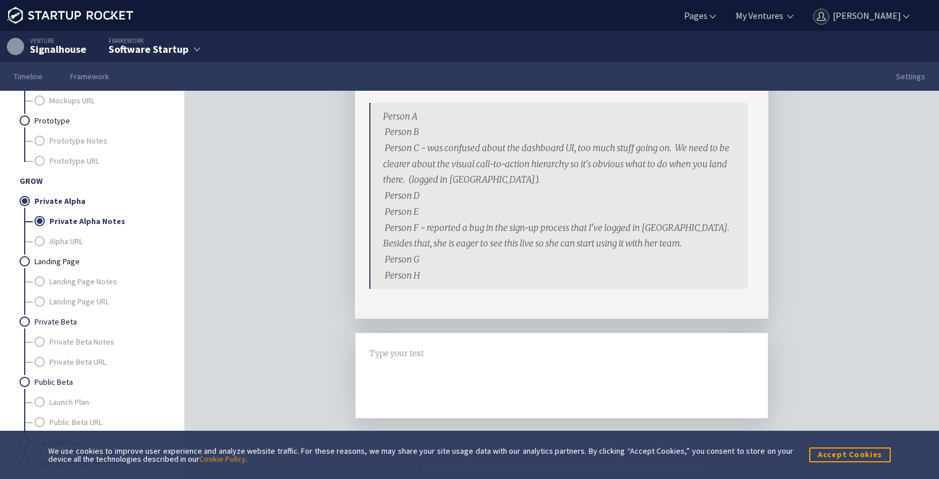
scroll to position [172, 0]
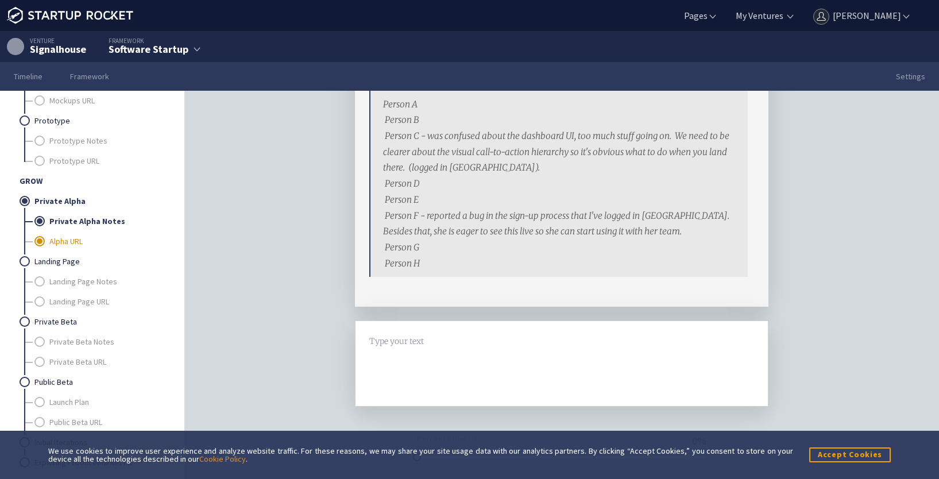
click at [64, 244] on link "Alpha URL" at bounding box center [106, 241] width 114 height 20
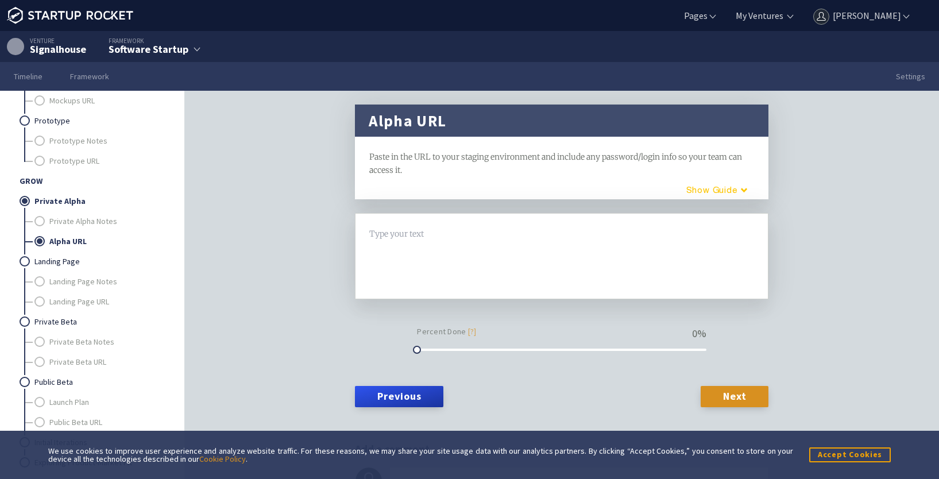
click at [717, 188] on button "Guide" at bounding box center [713, 189] width 98 height 19
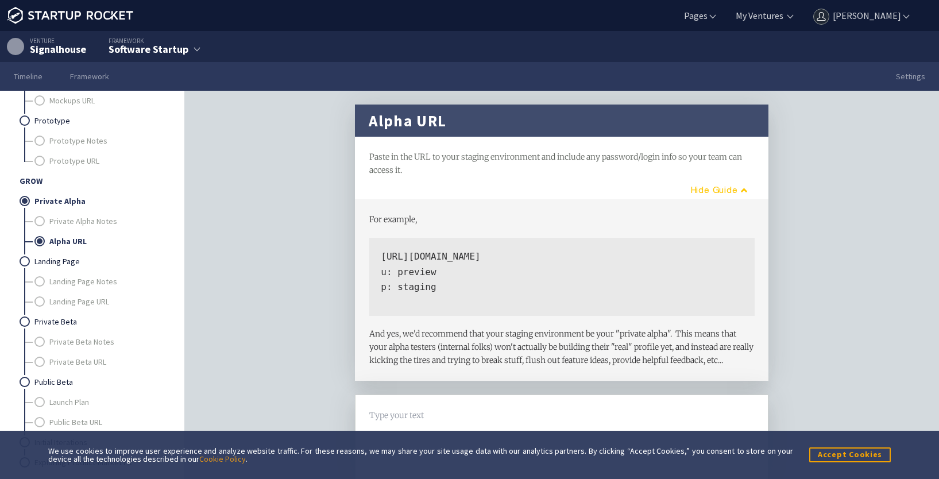
click at [717, 188] on button "Guide" at bounding box center [715, 189] width 93 height 19
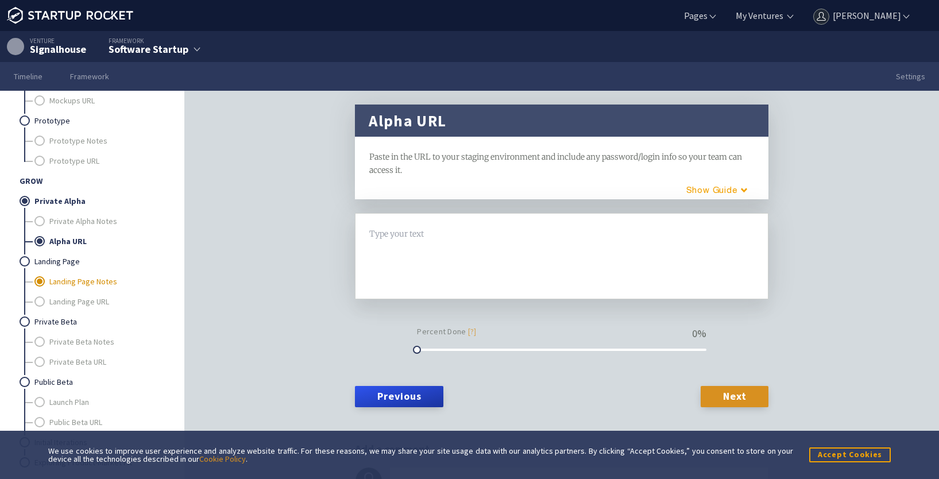
click at [80, 281] on link "Landing Page Notes" at bounding box center [106, 282] width 114 height 20
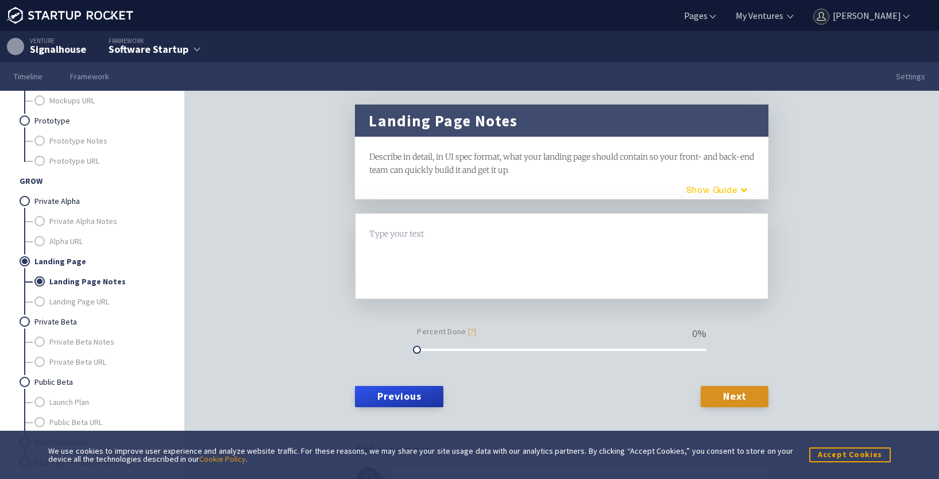
click at [712, 194] on button "Guide" at bounding box center [713, 189] width 98 height 19
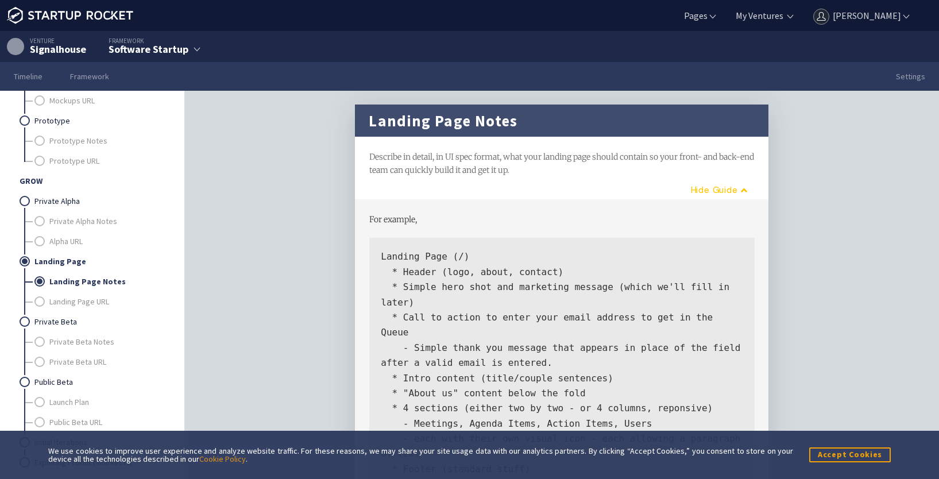
click at [712, 194] on button "Guide" at bounding box center [715, 189] width 93 height 19
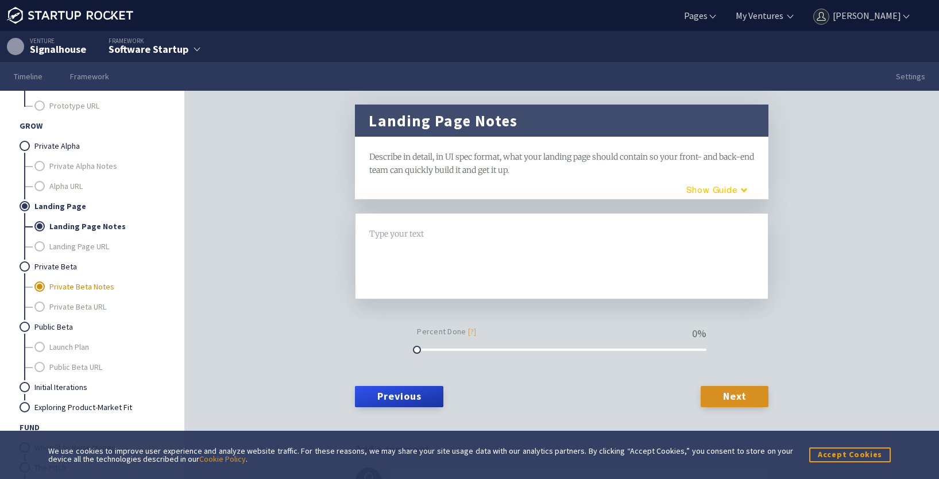
scroll to position [1329, 0]
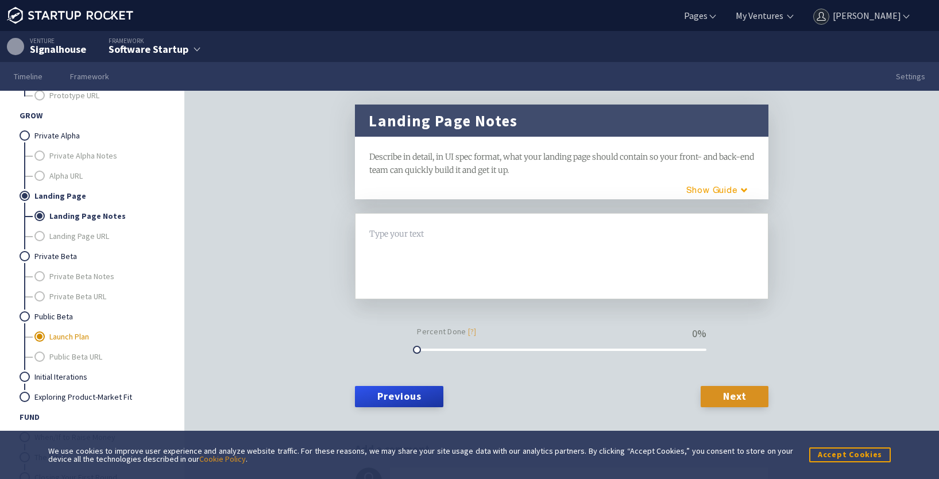
click at [74, 333] on link "Launch Plan" at bounding box center [106, 337] width 114 height 20
click at [715, 188] on button "Guide" at bounding box center [713, 189] width 98 height 19
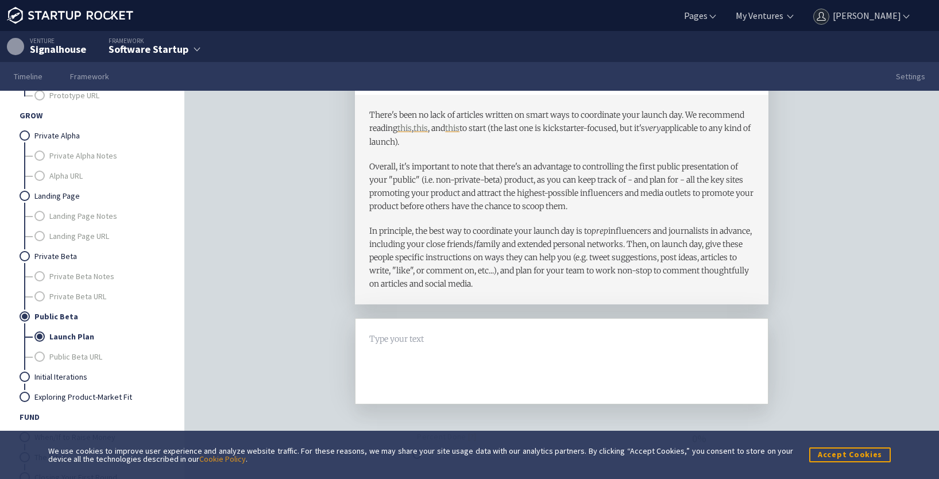
scroll to position [115, 0]
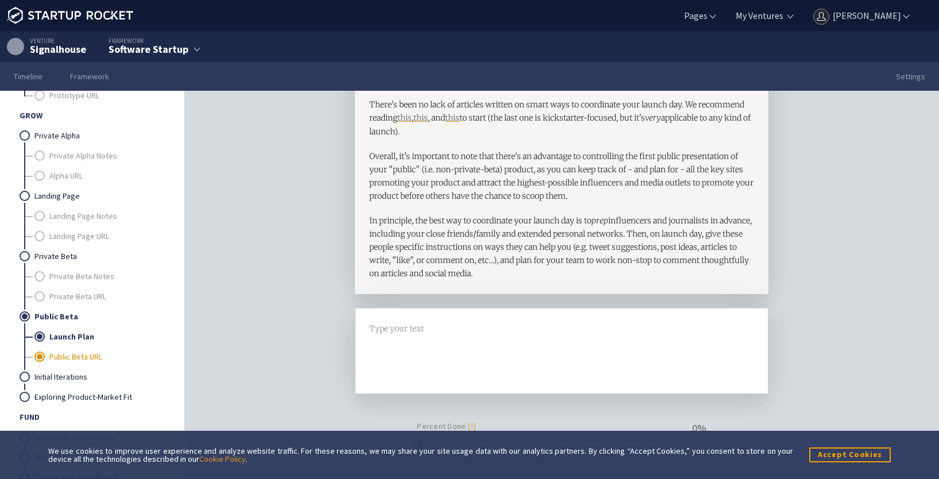
click at [84, 360] on link "Public Beta URL" at bounding box center [106, 357] width 114 height 20
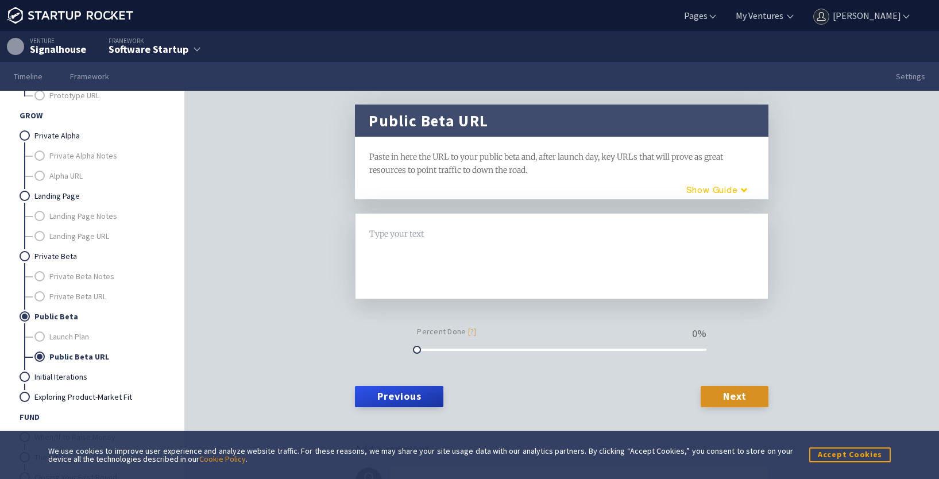
click at [713, 186] on button "Guide" at bounding box center [713, 189] width 98 height 19
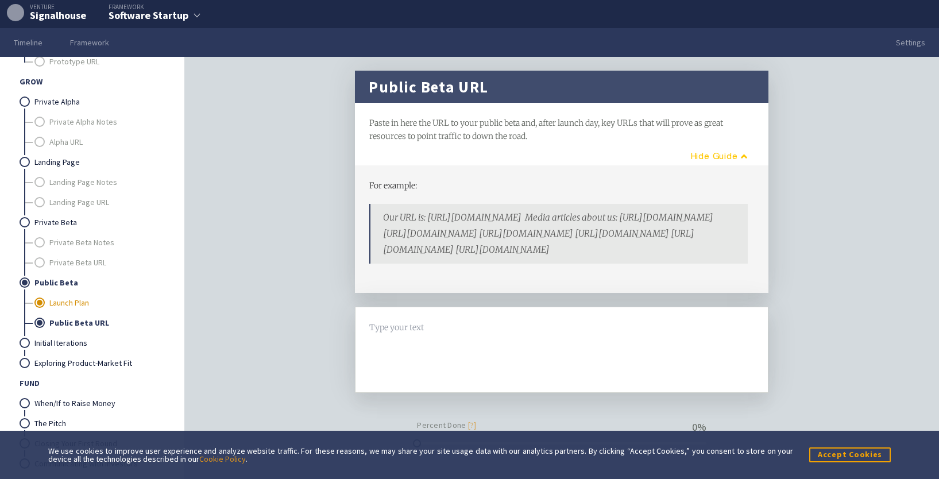
scroll to position [36, 0]
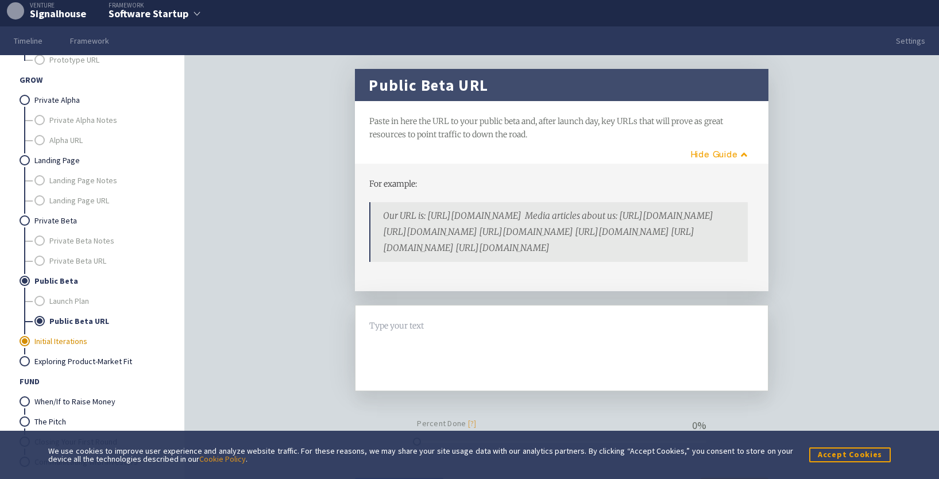
click at [59, 339] on link "Initial Iterations" at bounding box center [98, 341] width 129 height 20
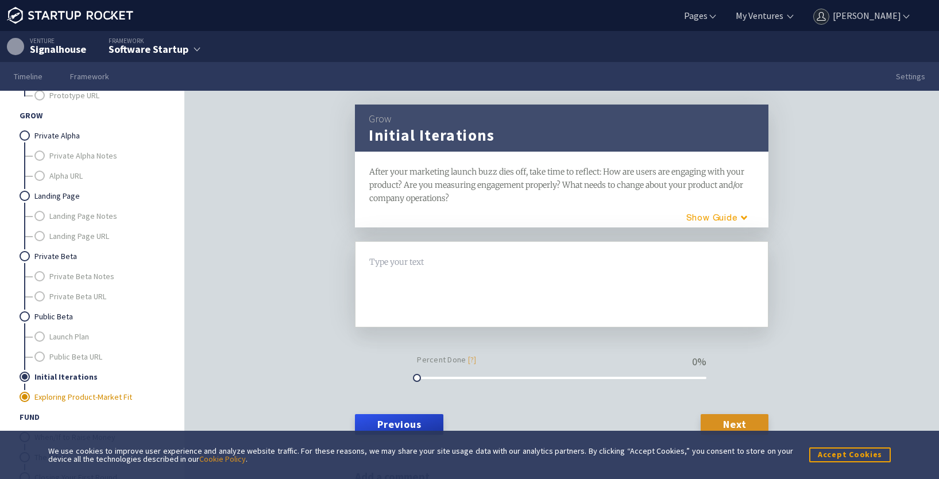
click at [79, 399] on link "Exploring Product-Market Fit" at bounding box center [98, 397] width 129 height 20
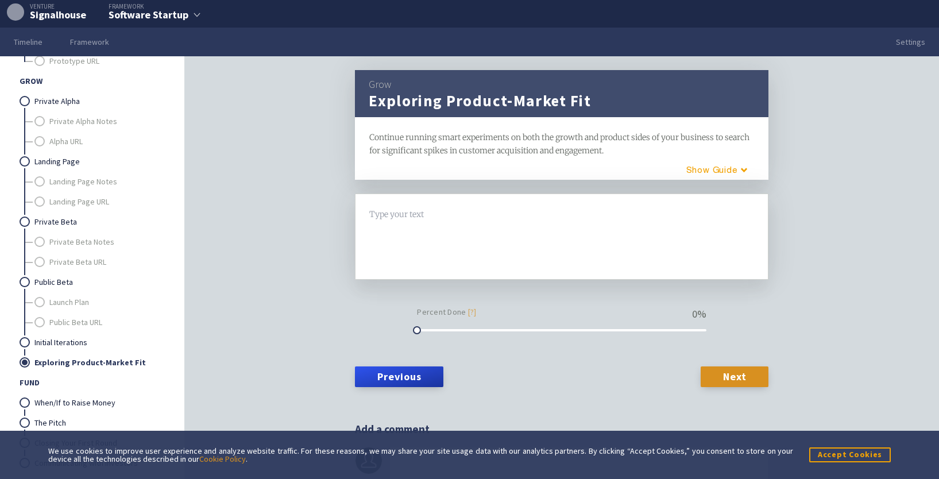
scroll to position [36, 0]
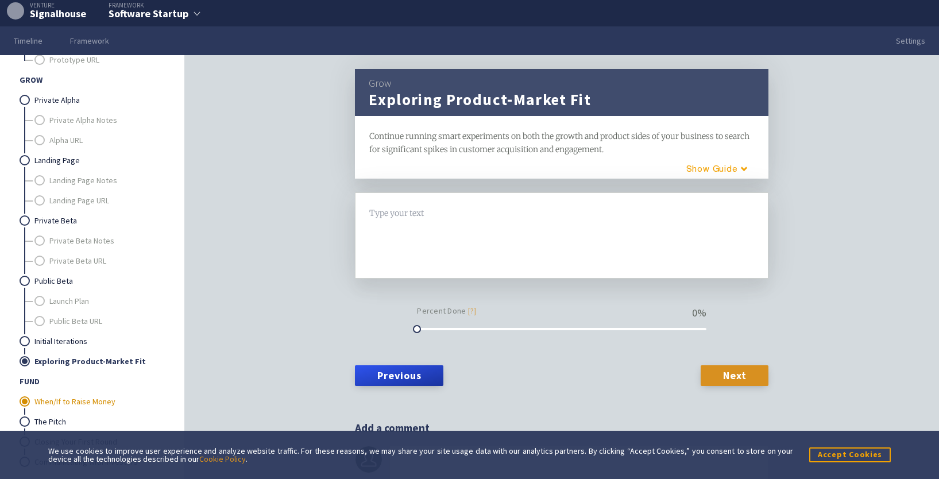
click at [75, 400] on link "When/If to Raise Money" at bounding box center [98, 402] width 129 height 20
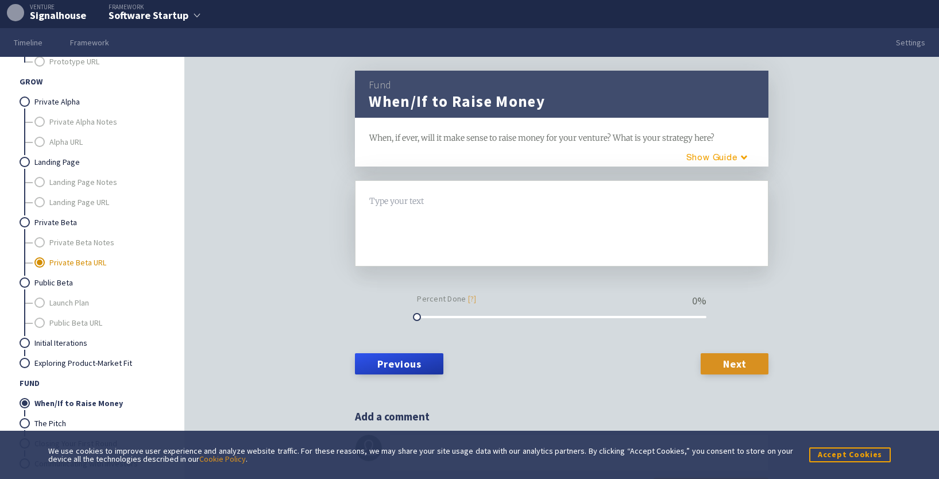
scroll to position [36, 0]
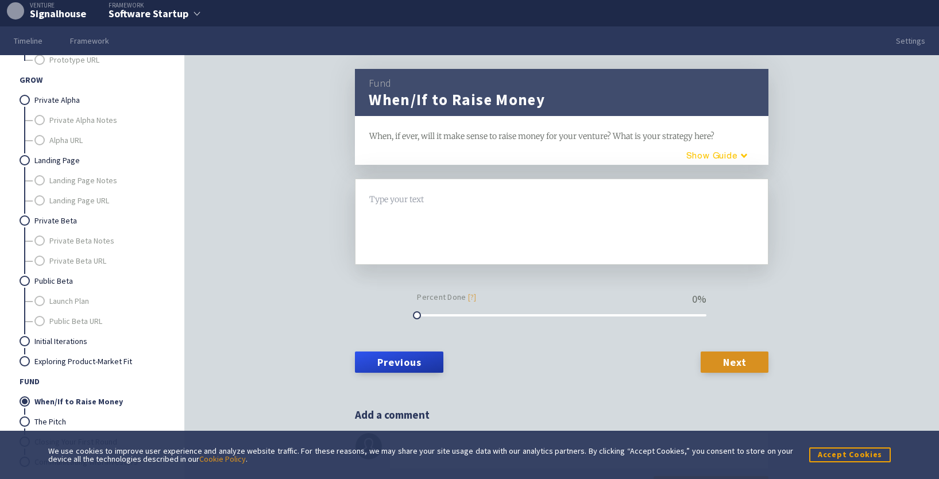
click at [716, 156] on button "Guide" at bounding box center [713, 155] width 98 height 19
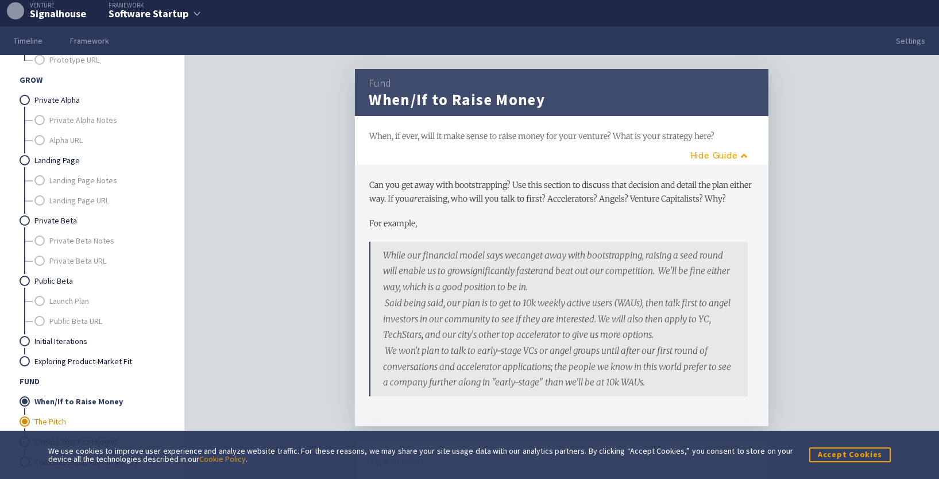
click at [58, 419] on link "The Pitch" at bounding box center [98, 422] width 129 height 20
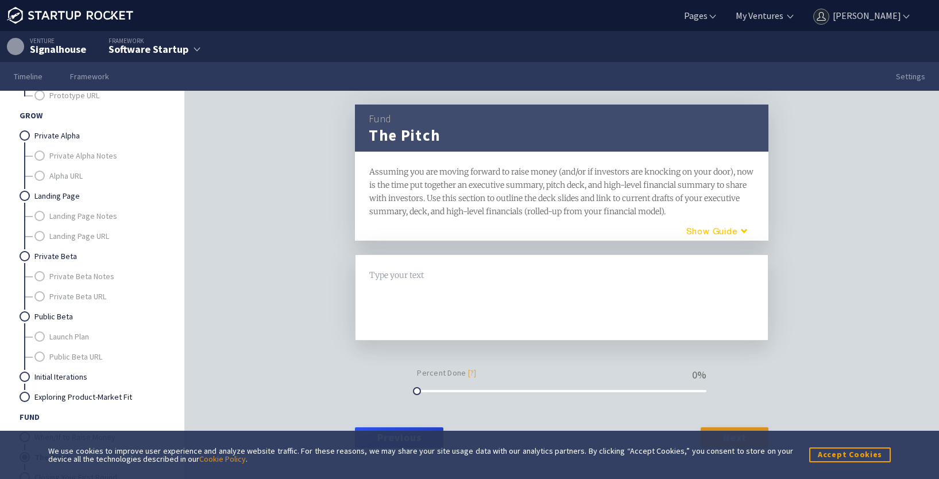
click at [706, 233] on button "Guide" at bounding box center [713, 230] width 98 height 19
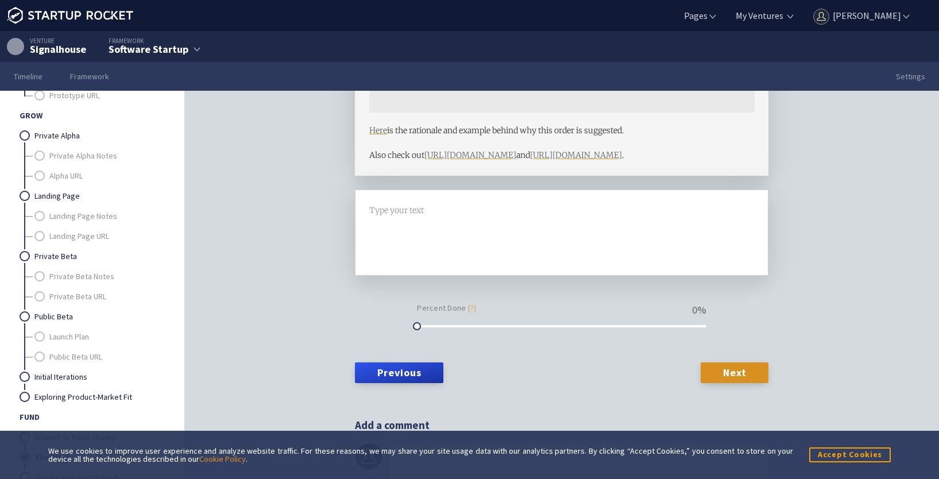
scroll to position [937, 0]
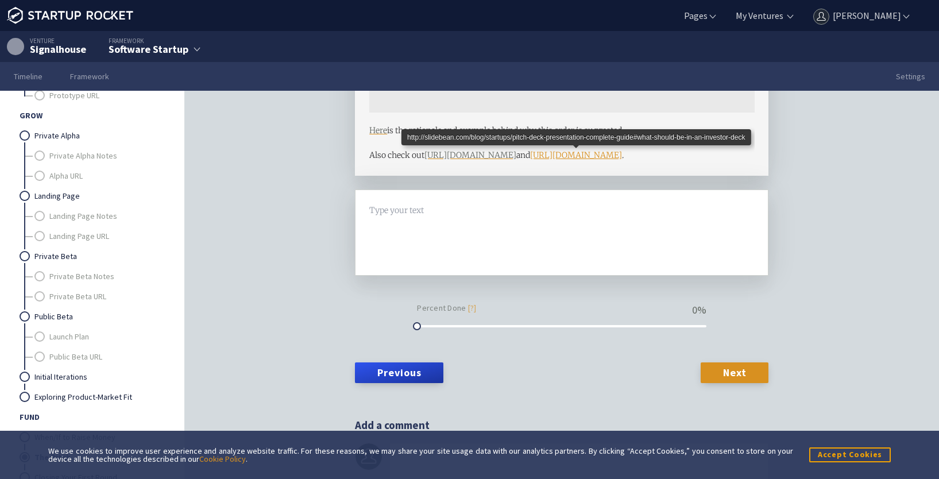
click at [530, 150] on span "http://slidebean.com/blog/startups/pitch-deck-presentation-complete-guide#what-…" at bounding box center [576, 155] width 92 height 10
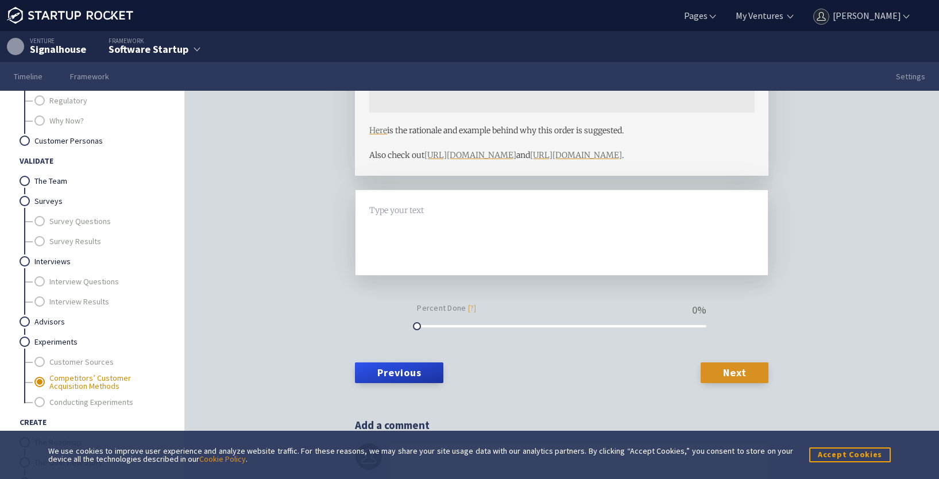
scroll to position [295, 0]
click at [34, 184] on link "The Team" at bounding box center [98, 185] width 129 height 20
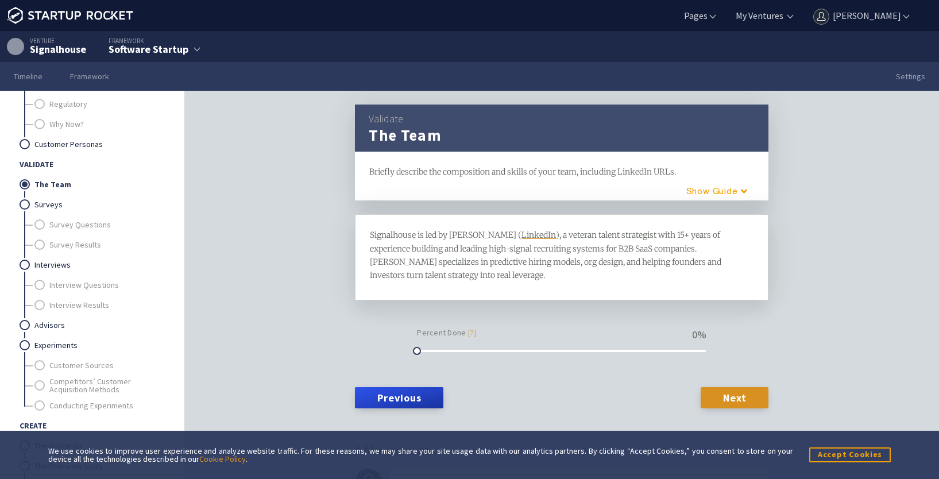
click at [510, 281] on div "Signalhouse is led by Chris Stiemert ( LinkedIn ), a veteran talent strategist …" at bounding box center [562, 255] width 384 height 53
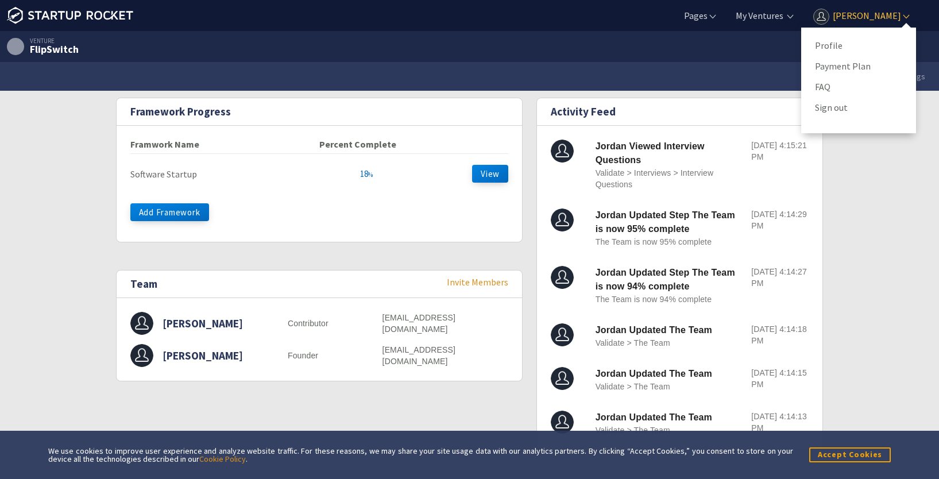
click at [833, 18] on link "[PERSON_NAME]" at bounding box center [861, 15] width 101 height 13
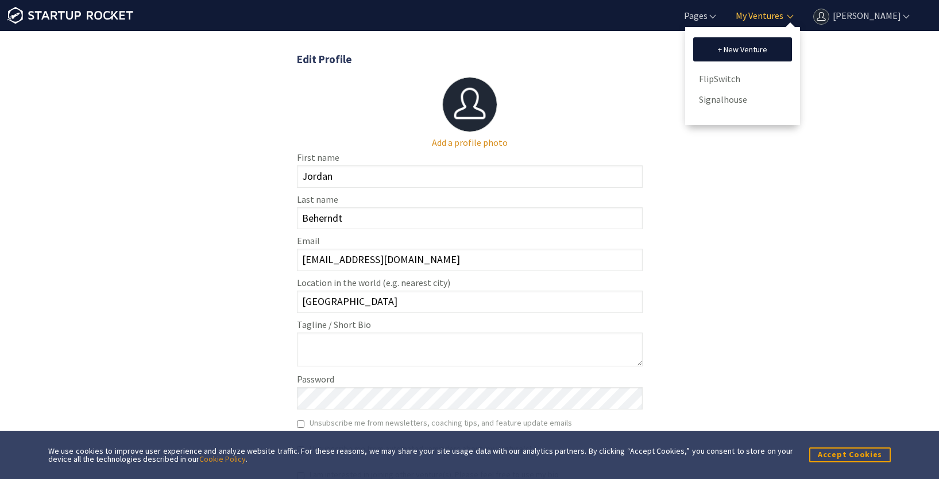
click at [782, 19] on link "My Ventures" at bounding box center [759, 15] width 50 height 13
click at [731, 95] on link "Signalhouse" at bounding box center [742, 99] width 87 height 17
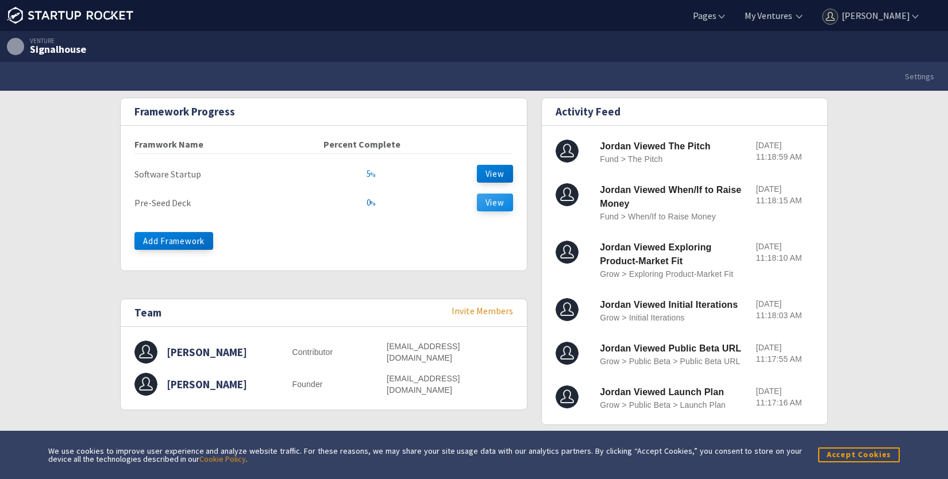
click at [481, 194] on button "View" at bounding box center [495, 203] width 36 height 18
click at [490, 198] on button "View" at bounding box center [495, 203] width 36 height 18
click at [498, 176] on button "View" at bounding box center [495, 174] width 36 height 18
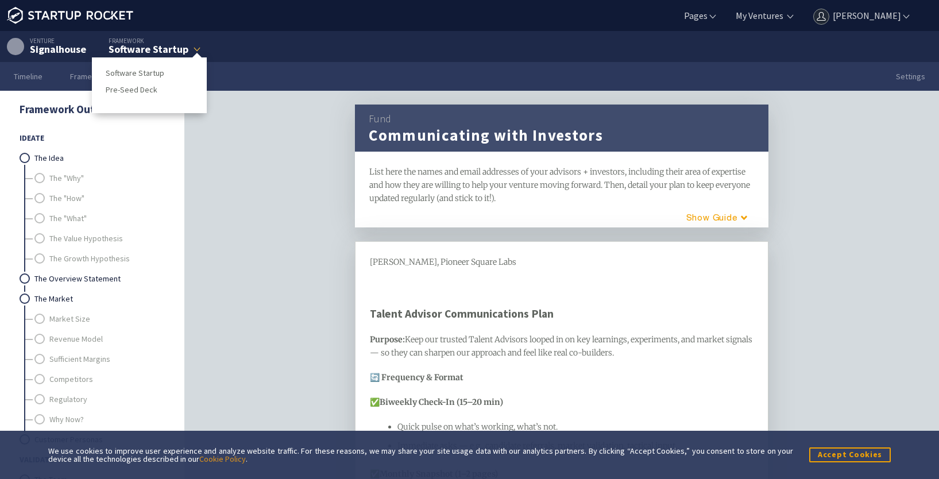
click at [199, 46] on icon at bounding box center [197, 49] width 10 height 10
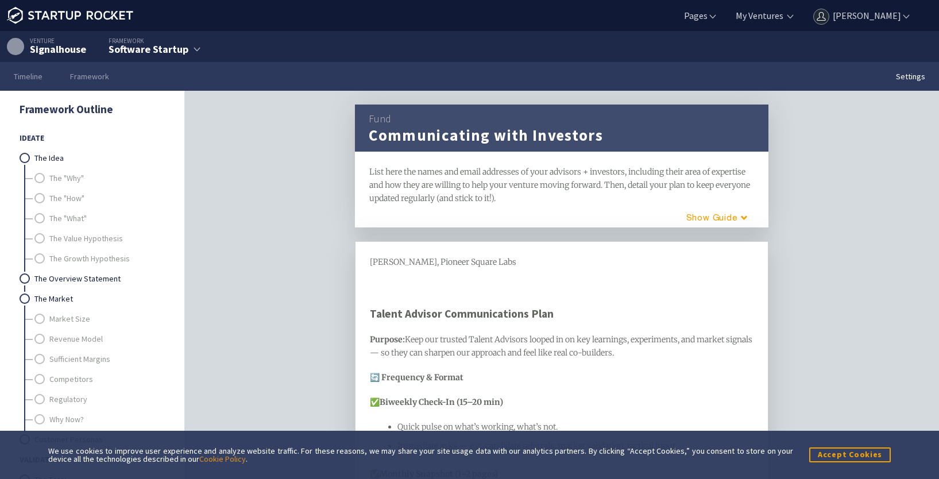
click at [900, 71] on link "Settings" at bounding box center [910, 76] width 57 height 29
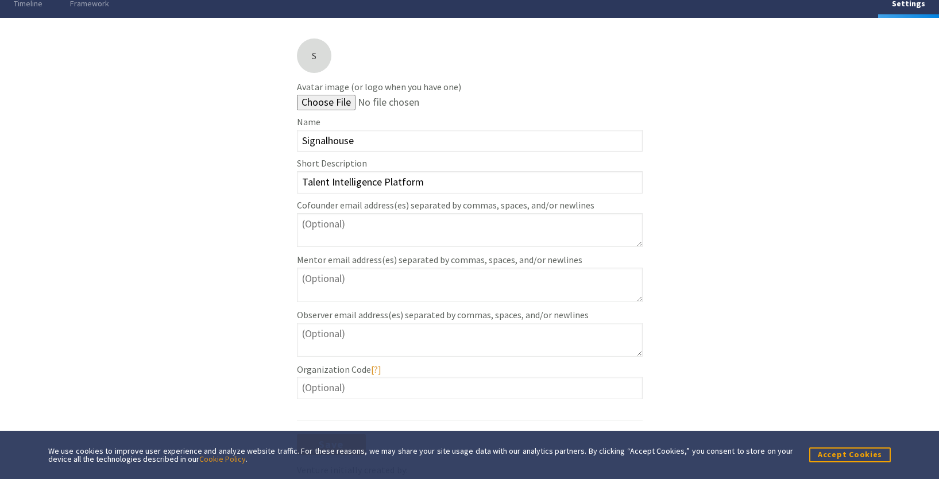
scroll to position [115, 0]
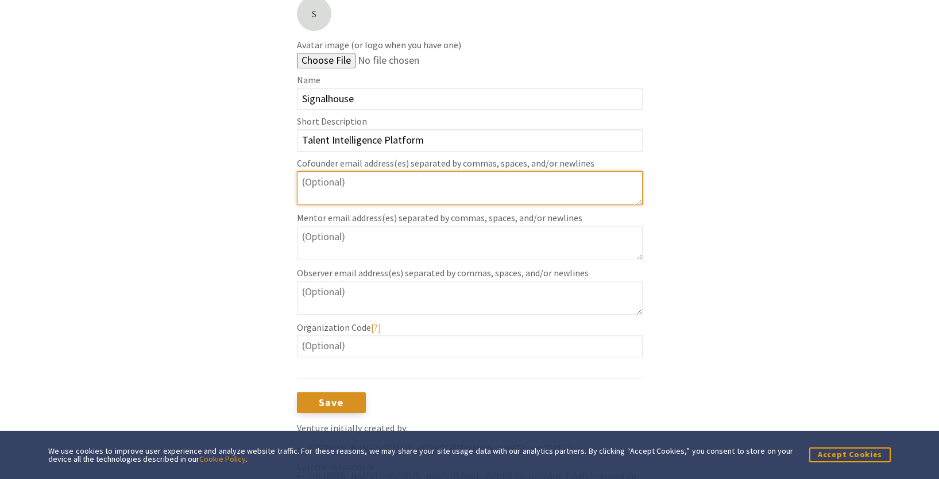
click at [437, 189] on textarea at bounding box center [470, 188] width 346 height 34
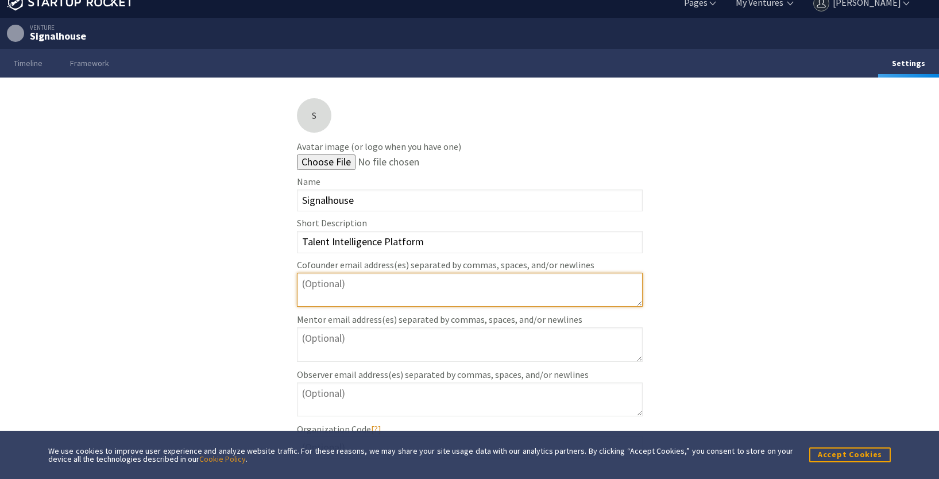
scroll to position [0, 0]
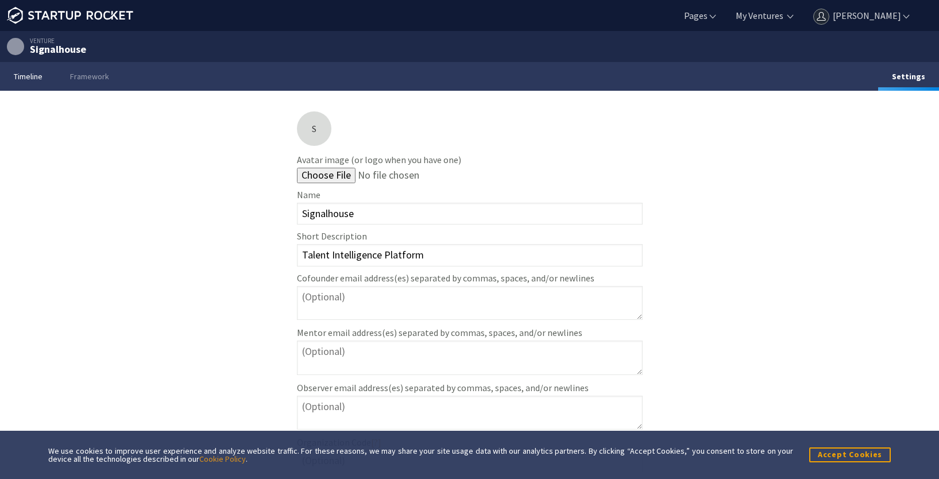
click at [34, 78] on link "Timeline" at bounding box center [28, 76] width 56 height 29
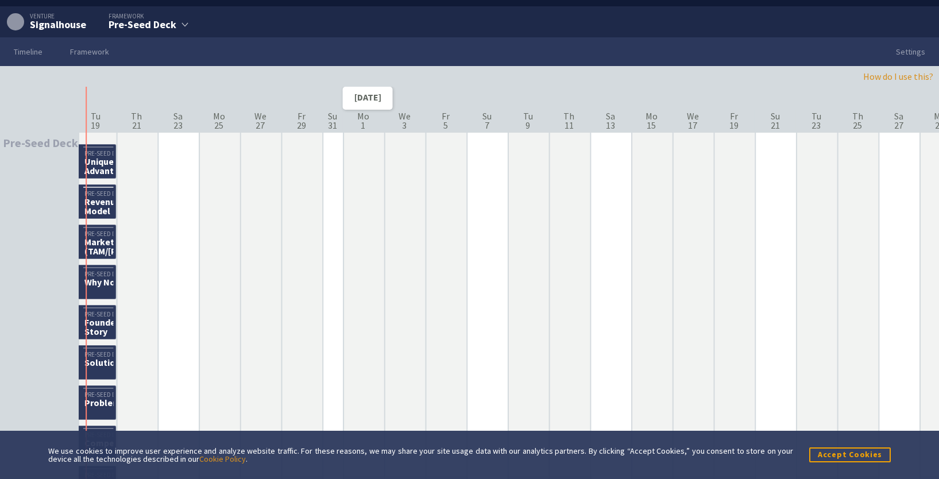
scroll to position [26, 0]
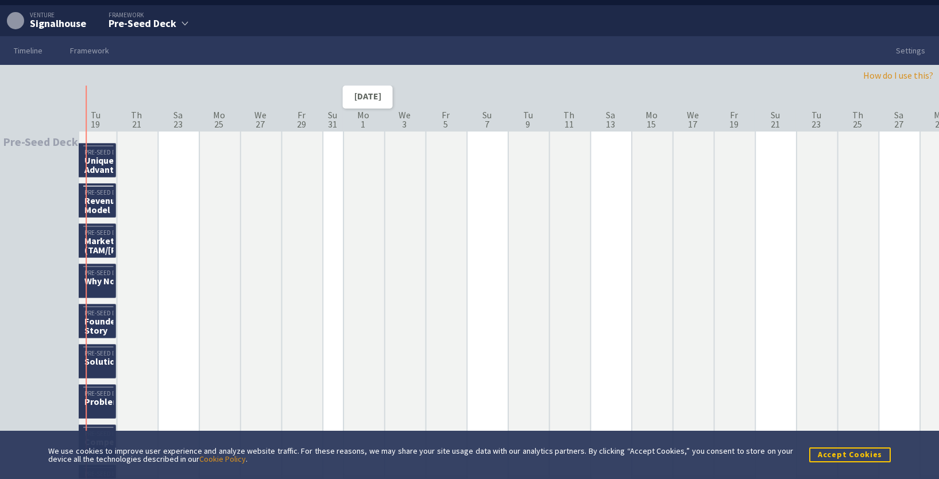
click at [836, 451] on button "Accept Cookies" at bounding box center [850, 454] width 82 height 14
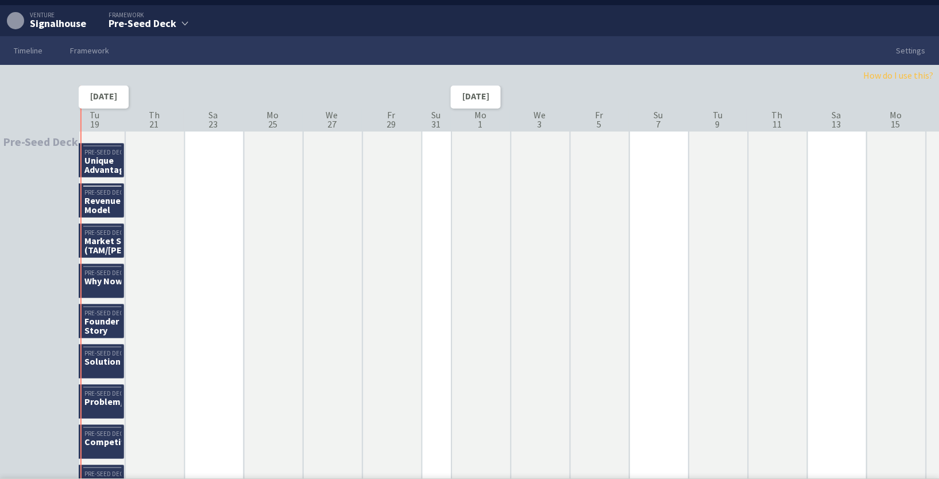
click at [899, 72] on link "How do I use this?" at bounding box center [898, 75] width 70 height 11
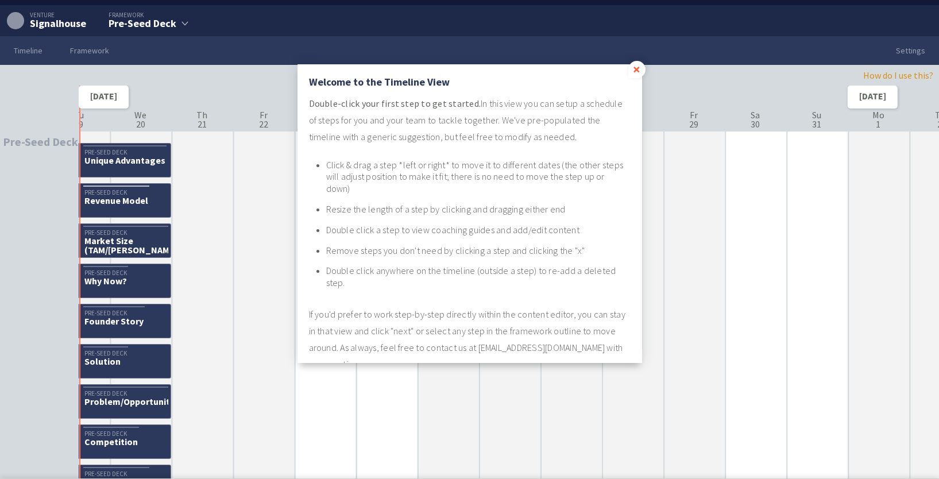
click at [634, 71] on div "×" at bounding box center [636, 69] width 17 height 17
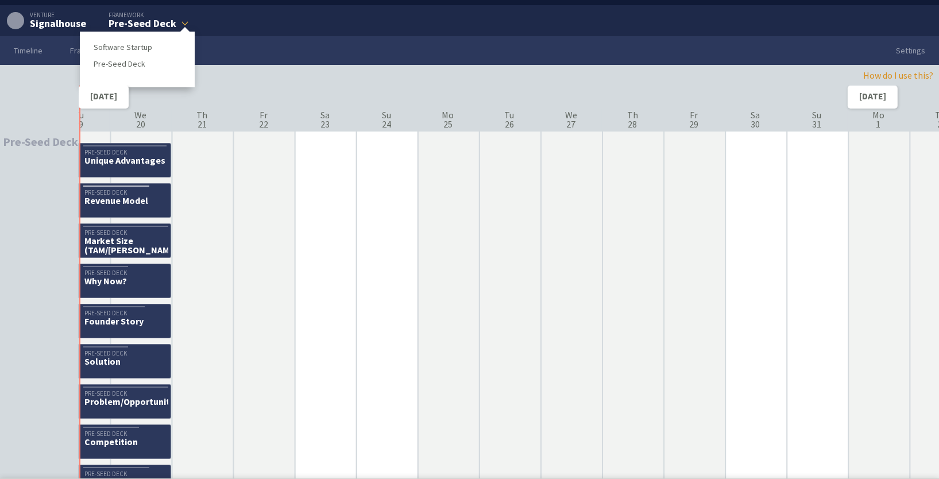
click at [155, 25] on div "Pre-Seed Deck" at bounding box center [143, 23] width 68 height 10
click at [130, 45] on link "Software Startup" at bounding box center [137, 47] width 87 height 13
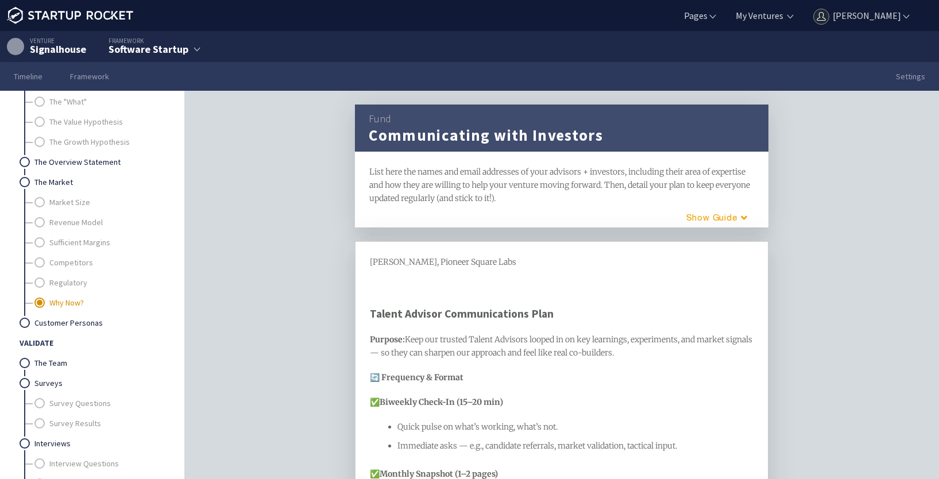
scroll to position [115, 0]
click at [80, 144] on link "The Growth Hypothesis" at bounding box center [106, 144] width 114 height 20
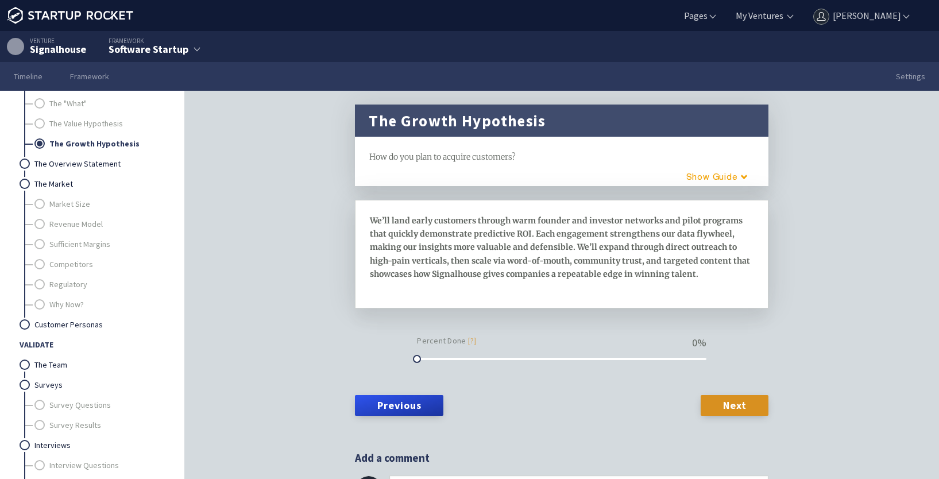
click at [543, 235] on span "We’ll land early customers through warm founder and investor networks and pilot…" at bounding box center [561, 246] width 382 height 63
click at [431, 220] on span "We’ll land early customers through warm founder and investor networks and pilot…" at bounding box center [561, 246] width 382 height 63
click at [429, 222] on span "We’ll land early customers through warm founder and investor networks and pilot…" at bounding box center [561, 246] width 382 height 63
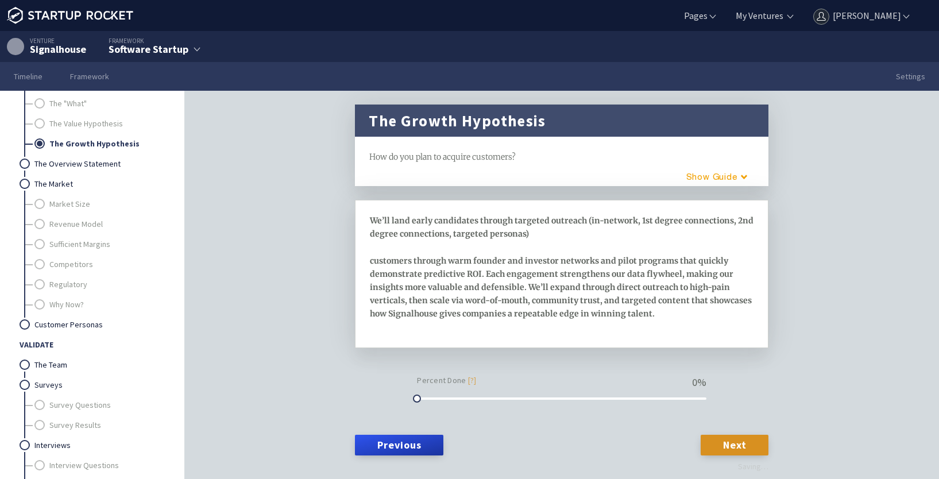
click at [536, 231] on div "We’ll land early candidates through targeted outreach (in-network, 1st degree c…" at bounding box center [562, 273] width 384 height 119
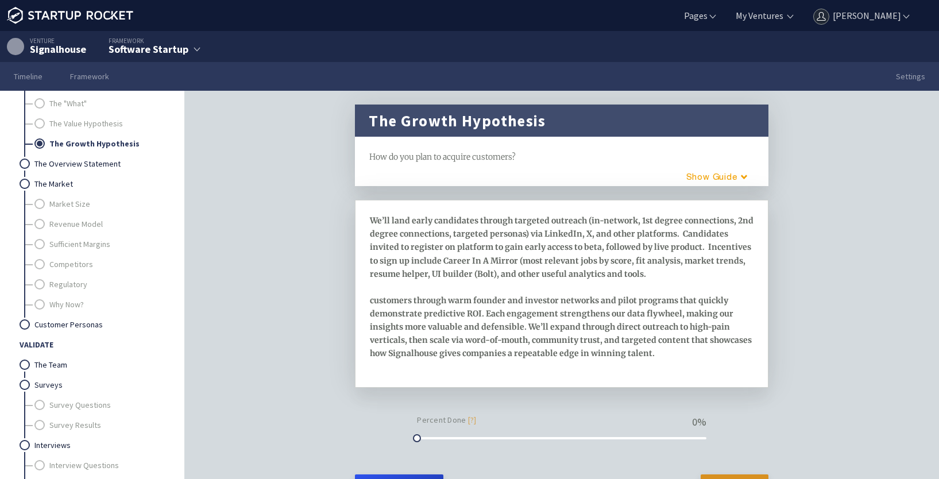
click at [474, 260] on span "We’ll land early candidates through targeted outreach (in-network, 1st degree c…" at bounding box center [562, 286] width 385 height 143
click at [662, 275] on div "We’ll land early candidates through targeted outreach (in-network, 1st degree c…" at bounding box center [562, 293] width 384 height 159
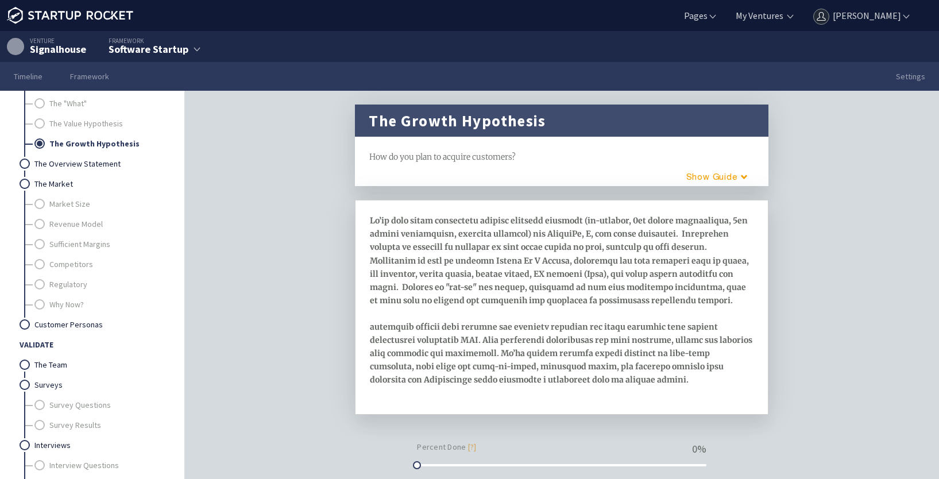
drag, startPoint x: 369, startPoint y: 326, endPoint x: 435, endPoint y: 343, distance: 68.1
click at [372, 326] on span at bounding box center [562, 299] width 384 height 169
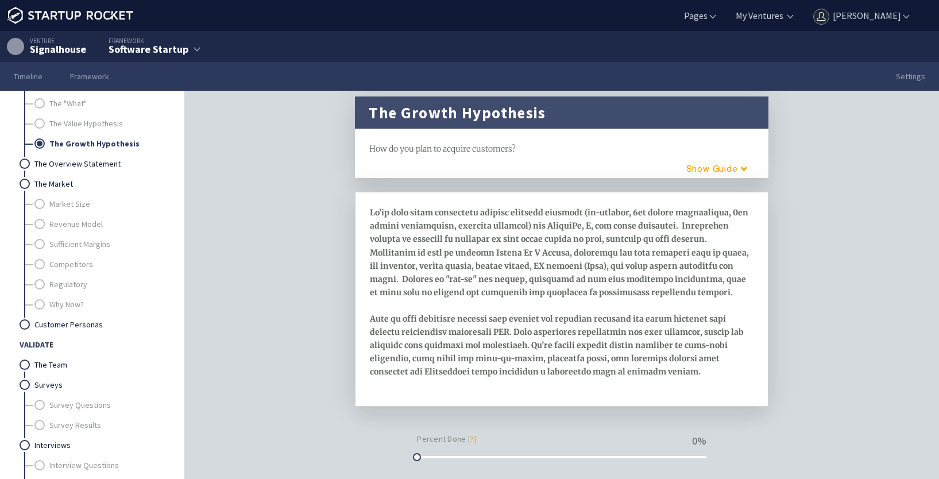
scroll to position [9, 0]
click at [509, 328] on span at bounding box center [560, 291] width 381 height 169
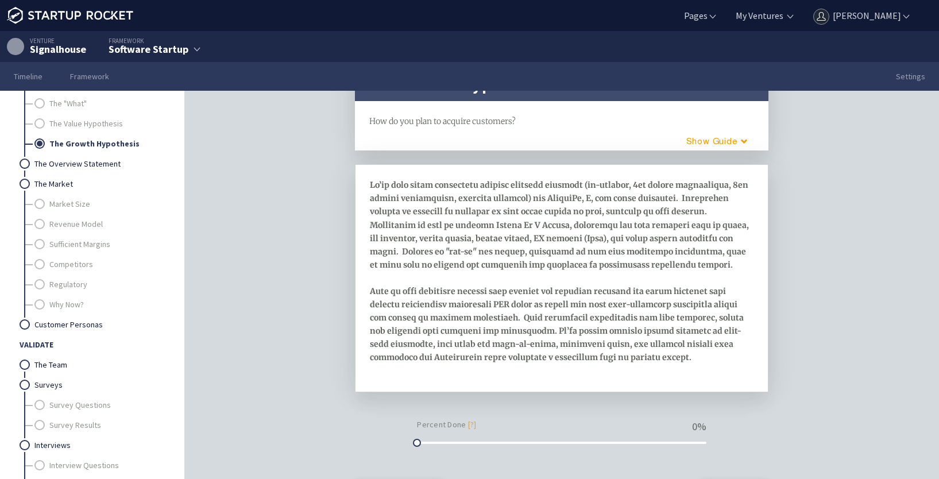
scroll to position [37, 0]
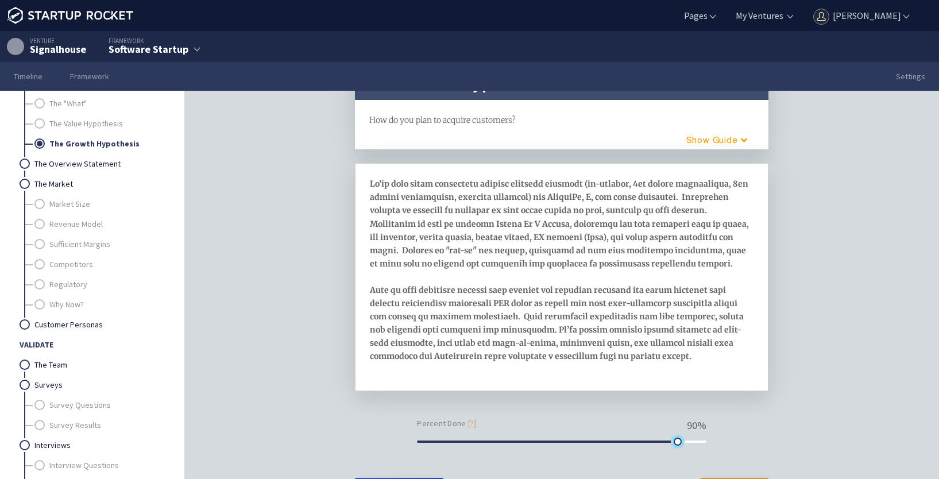
click at [674, 443] on div at bounding box center [561, 442] width 289 height 8
click at [73, 128] on link "The Value Hypothesis" at bounding box center [106, 124] width 114 height 20
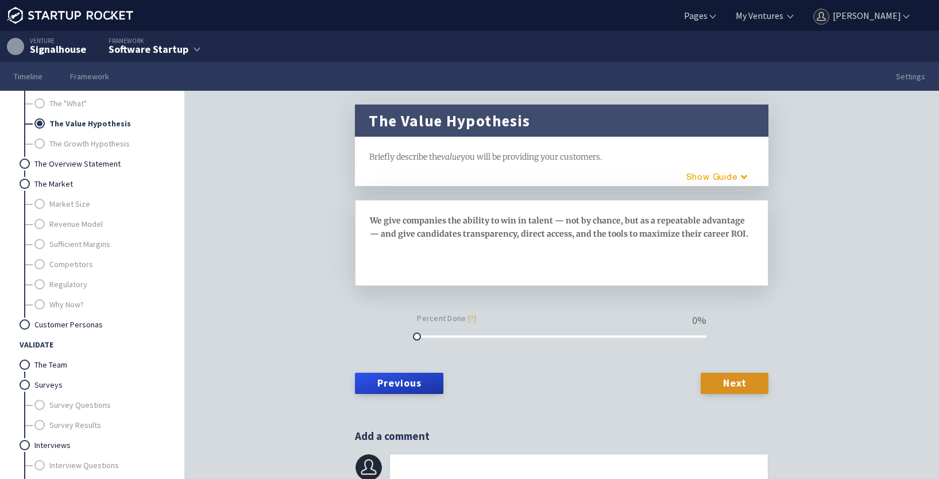
click at [572, 228] on div "We give companies the ability to win in talent — not by chance, but as a repeat…" at bounding box center [562, 234] width 384 height 40
click at [613, 221] on span "We give companies the ability to win in talent — not by chance, but as a repeat…" at bounding box center [559, 227] width 379 height 24
click at [636, 219] on span "We give companies the ability to win in talent — not by chance, but as a repeat…" at bounding box center [559, 227] width 379 height 24
click at [634, 218] on span "We give companies the ability to win in talent — not by chance, but as a repeat…" at bounding box center [559, 227] width 379 height 24
click at [517, 234] on span "We give companies the ability to secure passive, best-in-class candidates that …" at bounding box center [548, 233] width 356 height 37
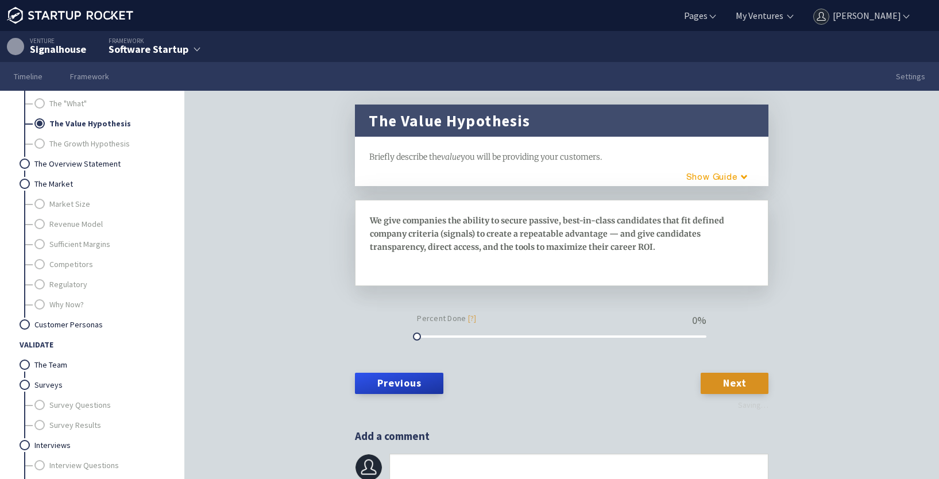
click at [611, 234] on span "We give companies the ability to secure passive, best-in-class candidates that …" at bounding box center [548, 233] width 356 height 37
click at [555, 236] on span "We give companies the ability to secure passive, best-in-class candidates that …" at bounding box center [548, 233] width 356 height 37
click at [670, 235] on span "We give companies the ability to secure passive, best-in-class candidates that …" at bounding box center [551, 233] width 363 height 37
click at [640, 262] on div "We give companies the ability to secure passive, best-in-class candidates that …" at bounding box center [562, 240] width 384 height 53
click at [623, 337] on div at bounding box center [561, 337] width 289 height 8
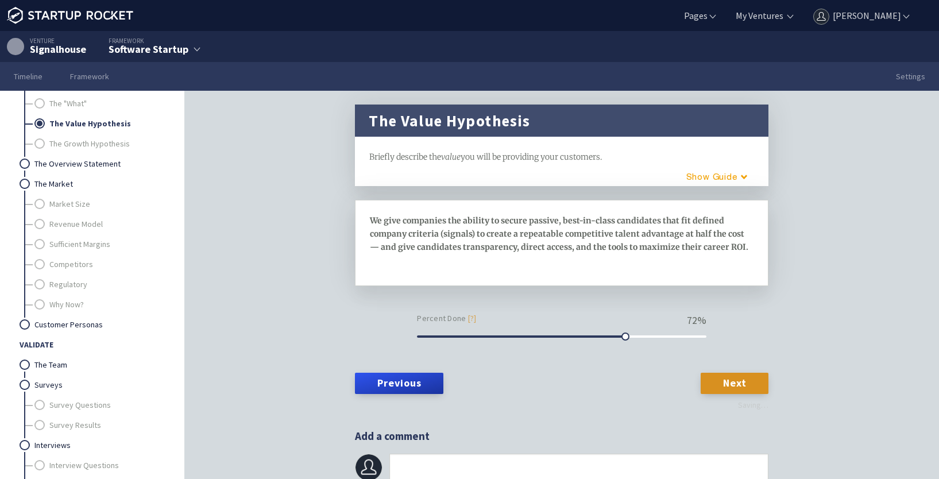
click at [632, 337] on div at bounding box center [561, 337] width 289 height 8
click at [628, 338] on div at bounding box center [561, 337] width 289 height 8
click at [632, 338] on div at bounding box center [561, 337] width 289 height 8
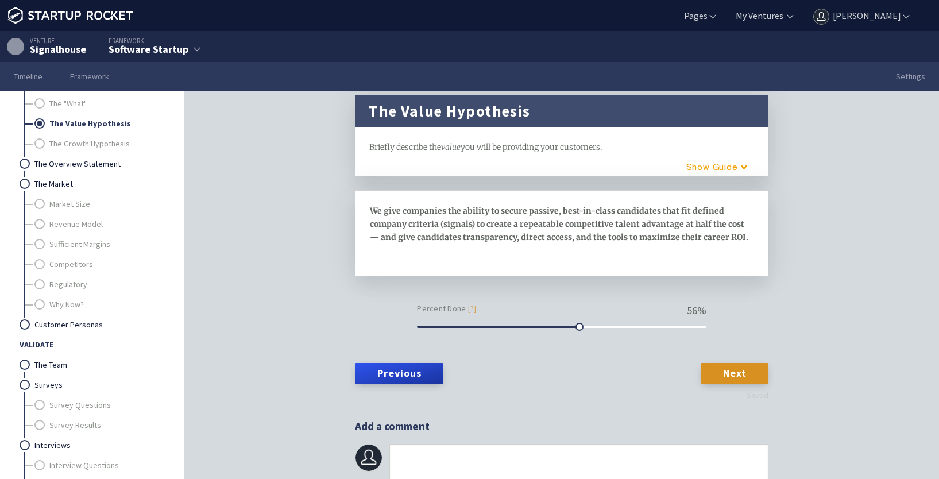
scroll to position [10, 0]
click at [743, 369] on link "Next" at bounding box center [735, 372] width 68 height 21
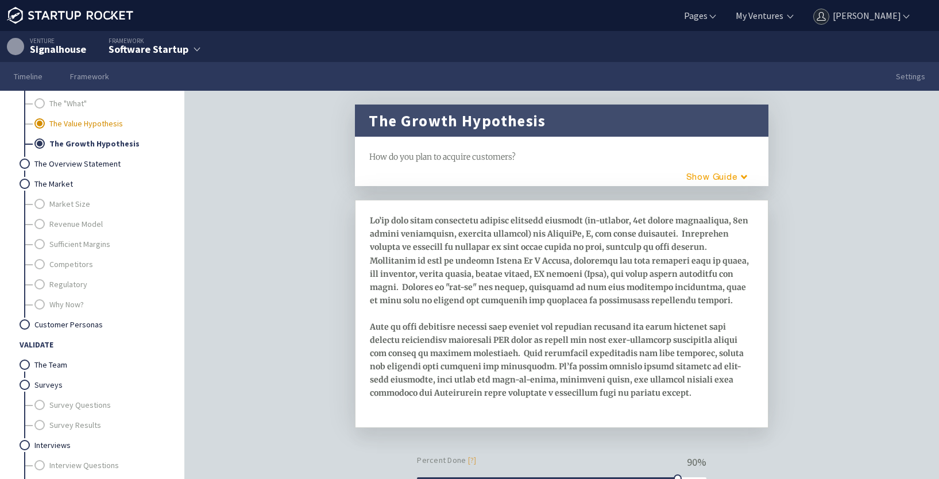
click at [64, 129] on link "The Value Hypothesis" at bounding box center [106, 124] width 114 height 20
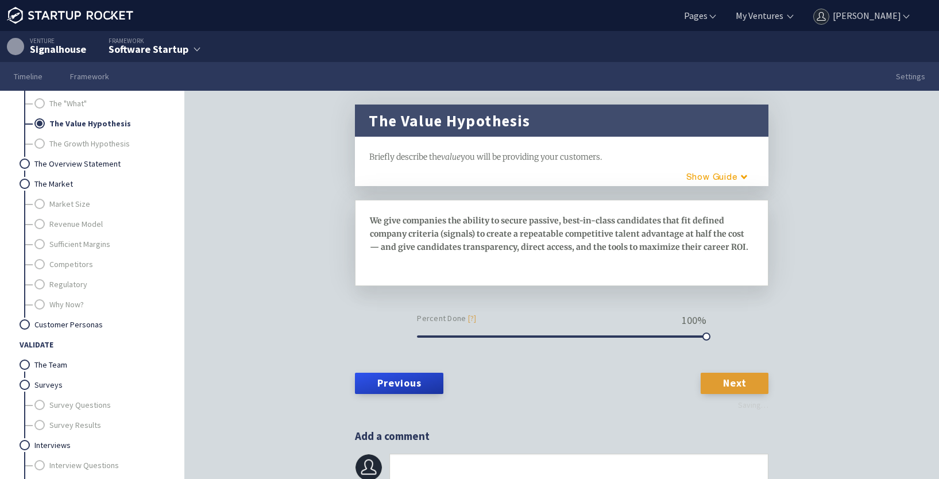
click at [730, 374] on link "Next" at bounding box center [735, 383] width 68 height 21
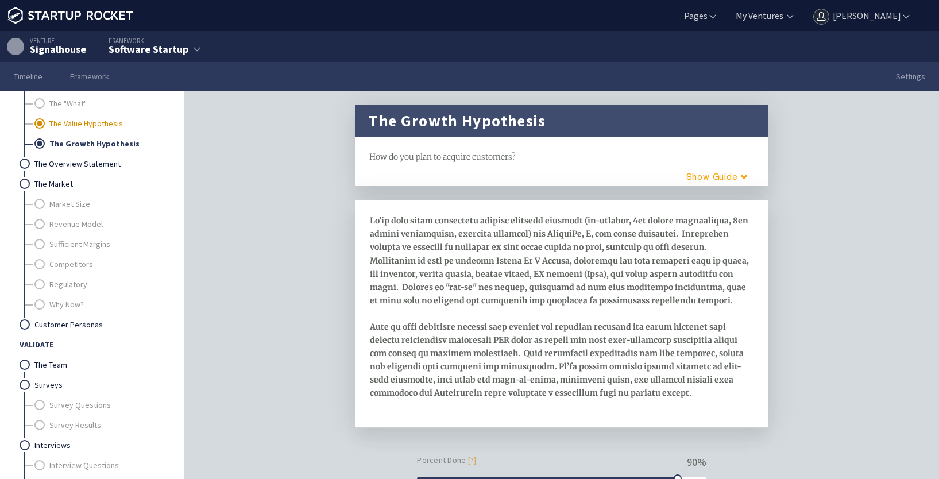
click at [70, 117] on link "The Value Hypothesis" at bounding box center [106, 124] width 114 height 20
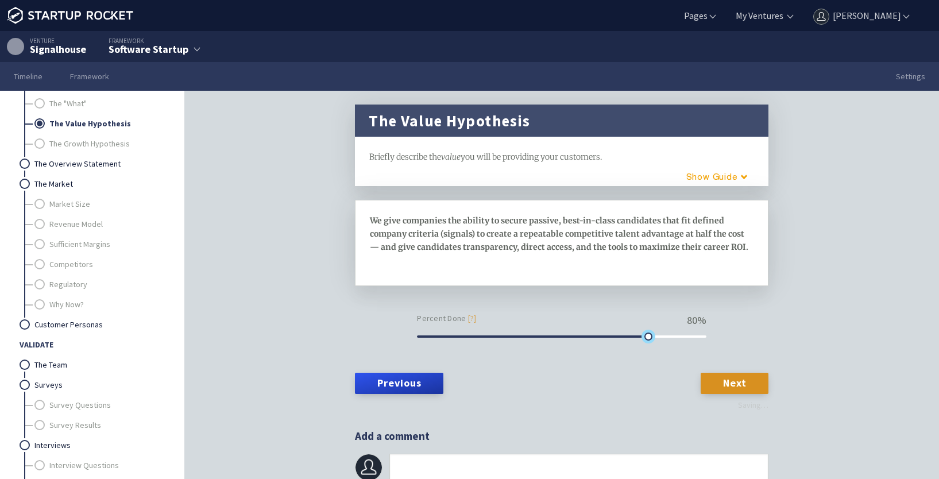
click at [644, 338] on div at bounding box center [648, 337] width 8 height 8
click at [721, 381] on link "Next" at bounding box center [735, 383] width 68 height 21
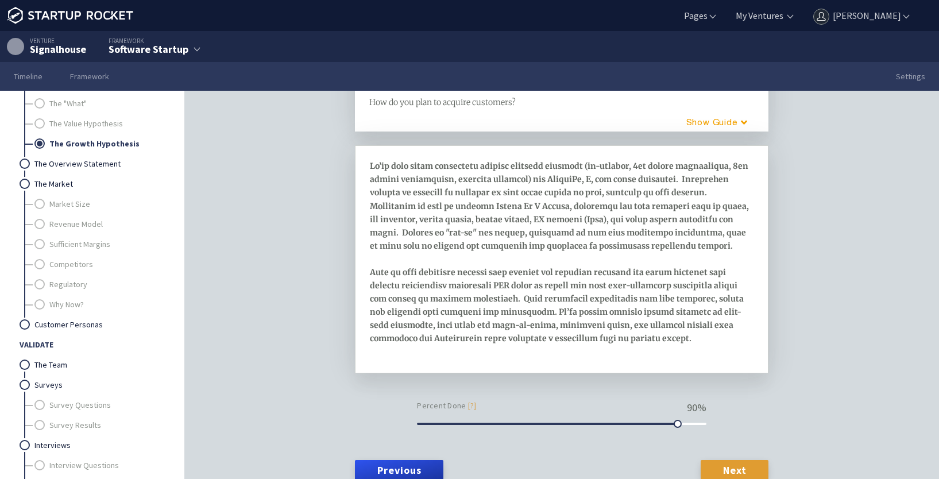
scroll to position [57, 0]
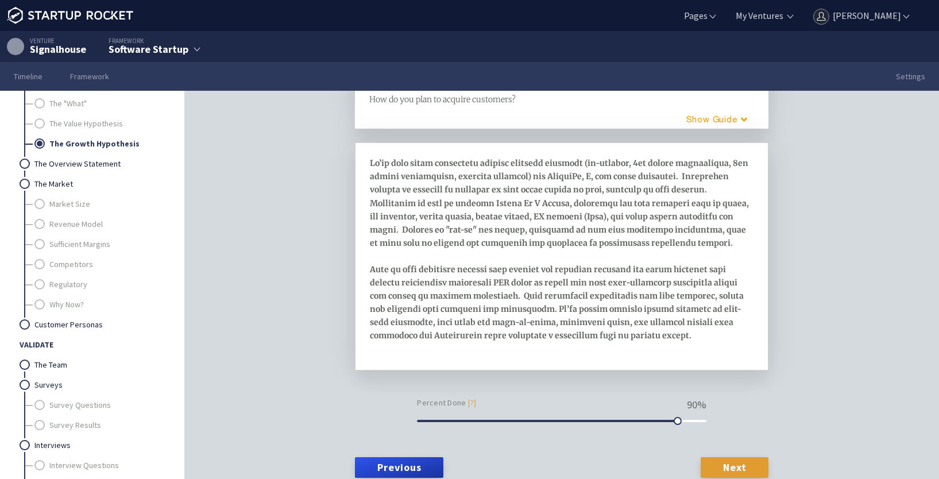
click at [704, 466] on link "Next" at bounding box center [735, 467] width 68 height 21
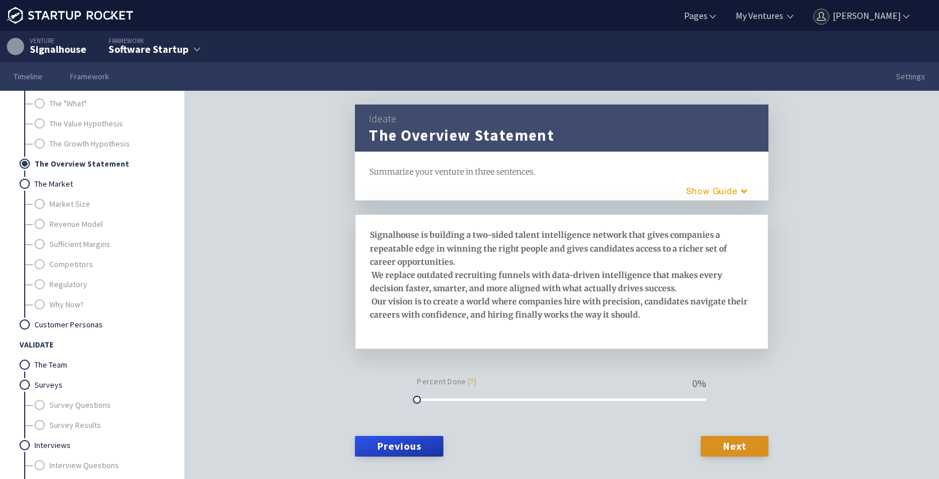
click at [463, 261] on div "Signalhouse is building a two-sided talent intelligence network that gives comp…" at bounding box center [562, 282] width 384 height 106
drag, startPoint x: 419, startPoint y: 261, endPoint x: 428, endPoint y: 261, distance: 9.2
click at [428, 261] on div "Signalhouse is building a two-sided talent intelligence network that gives comp…" at bounding box center [562, 282] width 384 height 106
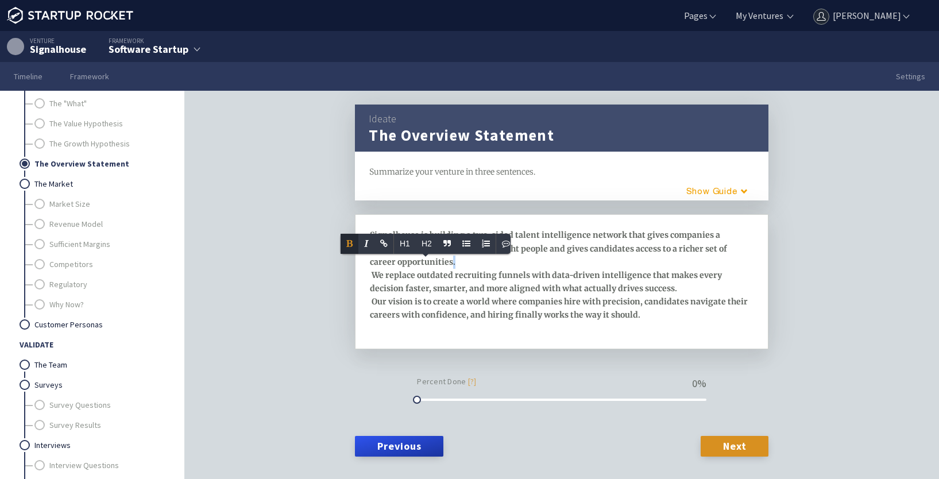
click at [573, 262] on div "Signalhouse is building a two-sided talent intelligence network that gives comp…" at bounding box center [562, 282] width 384 height 106
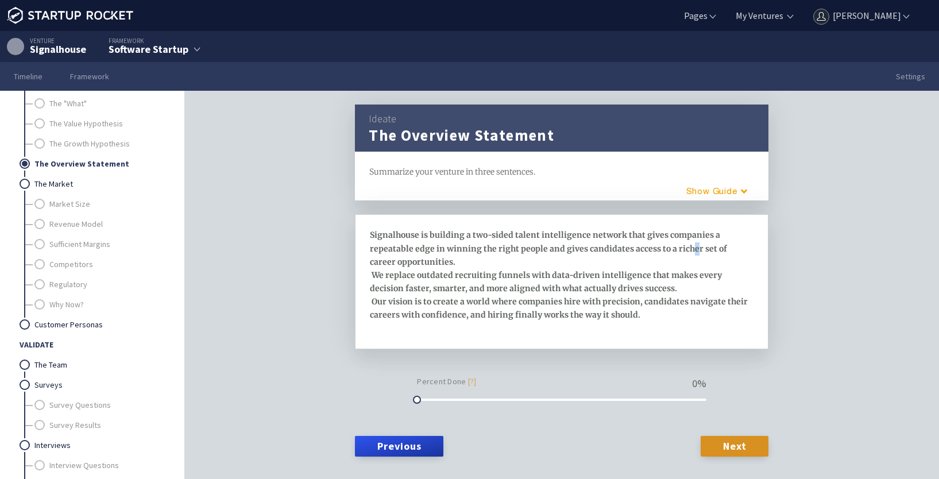
click at [685, 249] on span "Signalhouse is building a two-sided talent intelligence network that gives comp…" at bounding box center [549, 248] width 359 height 37
click at [701, 252] on span "Signalhouse is building a two-sided talent intelligence network that gives comp…" at bounding box center [559, 248] width 378 height 37
click at [708, 249] on span "Signalhouse is building a two-sided talent intelligence network that gives comp…" at bounding box center [559, 248] width 378 height 37
click at [557, 260] on span "Signalhouse is building a two-sided talent intelligence network that gives comp…" at bounding box center [559, 248] width 378 height 37
click at [673, 266] on span "Signalhouse is building a two-sided talent intelligence network that gives comp…" at bounding box center [559, 248] width 378 height 37
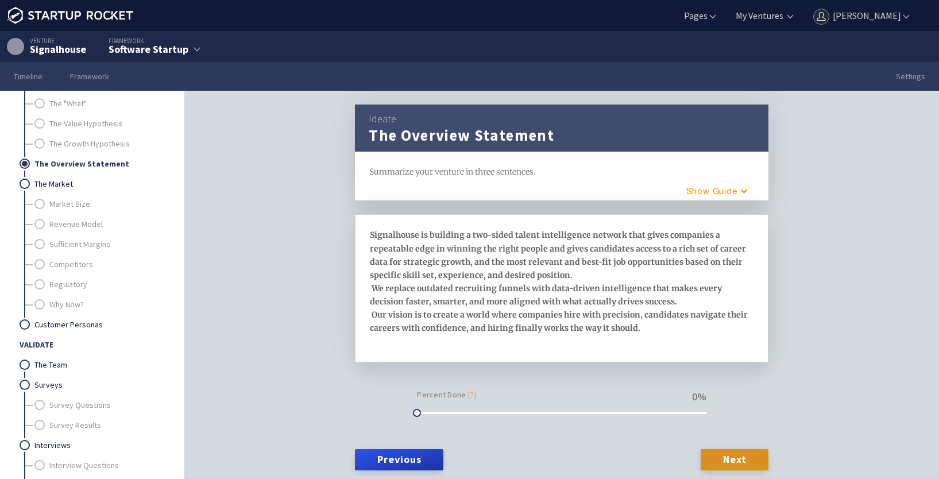
click at [370, 300] on span "We replace outdated recruiting funnels with data-driven intelligence that makes…" at bounding box center [547, 295] width 354 height 24
click at [564, 269] on div "Signalhouse is building a two-sided talent intelligence network that gives comp…" at bounding box center [562, 288] width 384 height 119
click at [369, 324] on div "Signalhouse is building a two-sided talent intelligence network that gives comp…" at bounding box center [561, 288] width 385 height 119
click at [370, 320] on span at bounding box center [371, 315] width 2 height 10
click at [661, 314] on div "Signalhouse is building a two-sided talent intelligence network that gives comp…" at bounding box center [562, 288] width 384 height 119
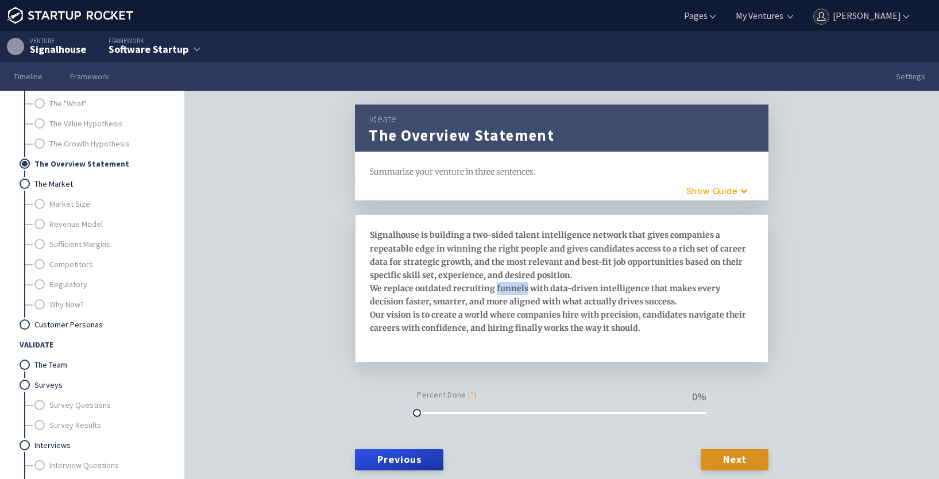
drag, startPoint x: 489, startPoint y: 297, endPoint x: 518, endPoint y: 296, distance: 29.3
click at [518, 296] on span "We replace outdated recruiting funnels with data-driven intelligence that makes…" at bounding box center [546, 295] width 352 height 24
click at [600, 303] on span "We replace outdated recruiting strategies with data-driven intelligence that ma…" at bounding box center [550, 295] width 361 height 24
click at [597, 302] on span "We replace outdated recruiting strategies with data-driven intelligence that ma…" at bounding box center [550, 295] width 361 height 24
drag, startPoint x: 578, startPoint y: 314, endPoint x: 596, endPoint y: 313, distance: 18.4
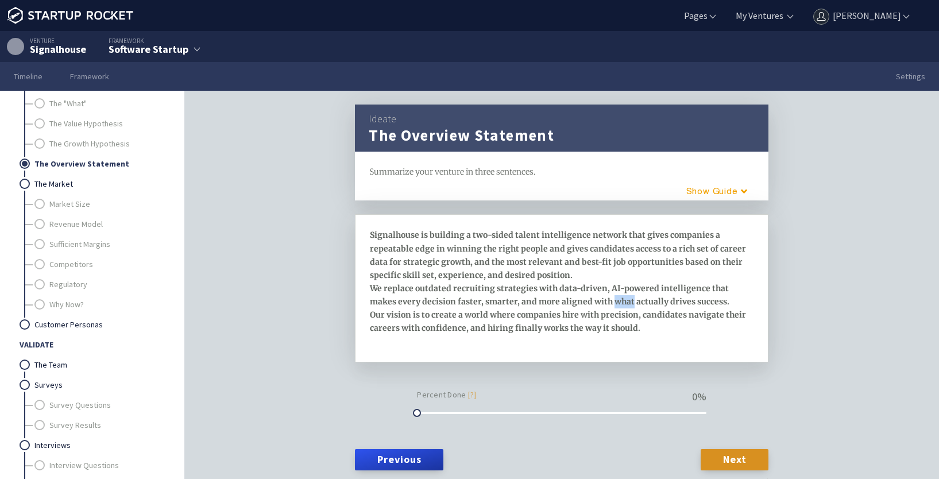
click at [596, 307] on span "We replace outdated recruiting strategies with data-driven, AI-powered intellig…" at bounding box center [550, 295] width 361 height 24
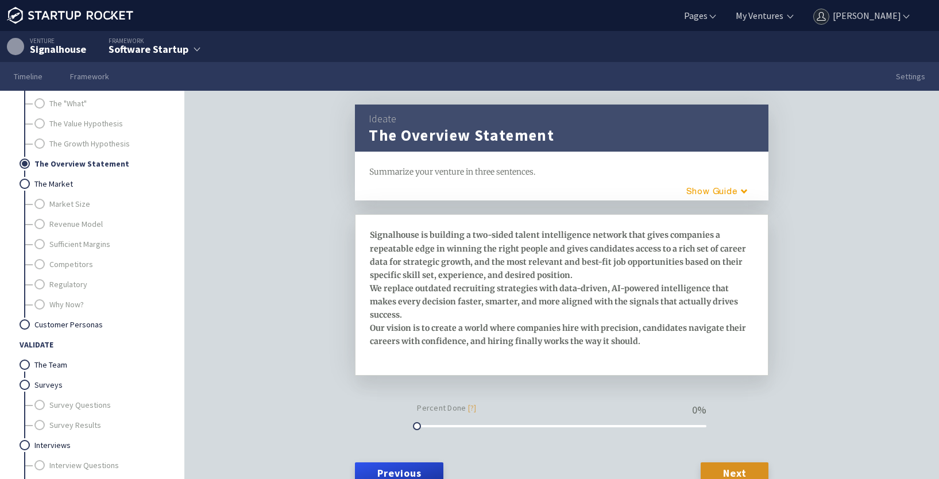
click at [697, 314] on span "We replace outdated recruiting strategies with data-driven, AI-powered intellig…" at bounding box center [555, 301] width 370 height 37
click at [732, 312] on div "Signalhouse is building a two-sided talent intelligence network that gives comp…" at bounding box center [562, 295] width 384 height 133
click at [658, 430] on div "Percent Done [?] 0 %" at bounding box center [561, 415] width 289 height 32
click at [662, 430] on div at bounding box center [561, 426] width 289 height 8
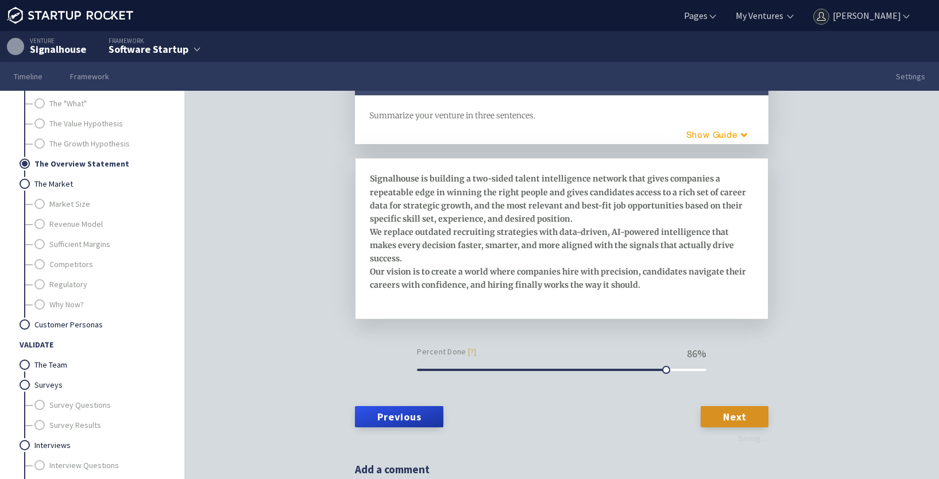
scroll to position [57, 0]
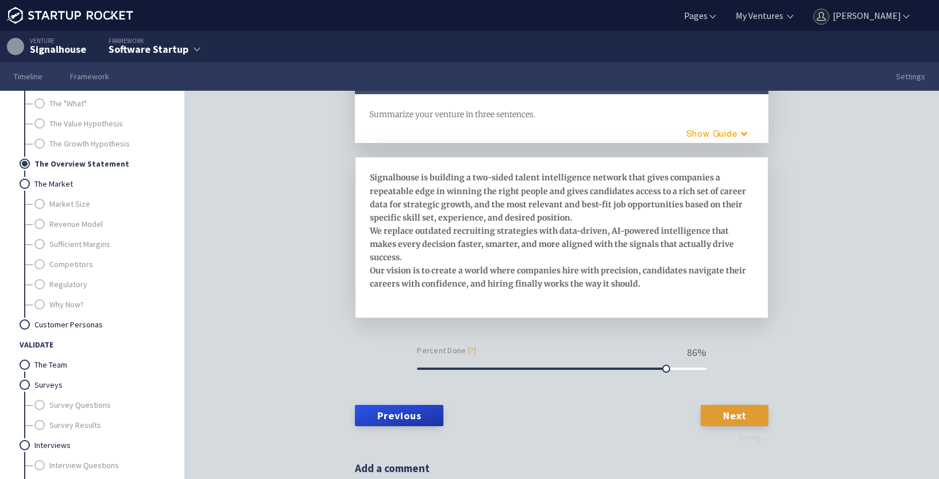
click at [759, 426] on link "Next" at bounding box center [735, 415] width 68 height 21
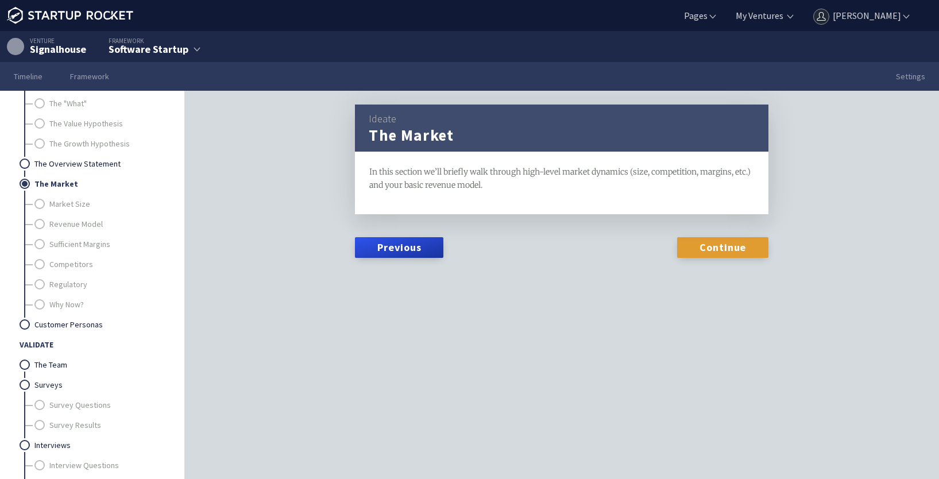
click at [707, 247] on link "Continue" at bounding box center [722, 247] width 91 height 21
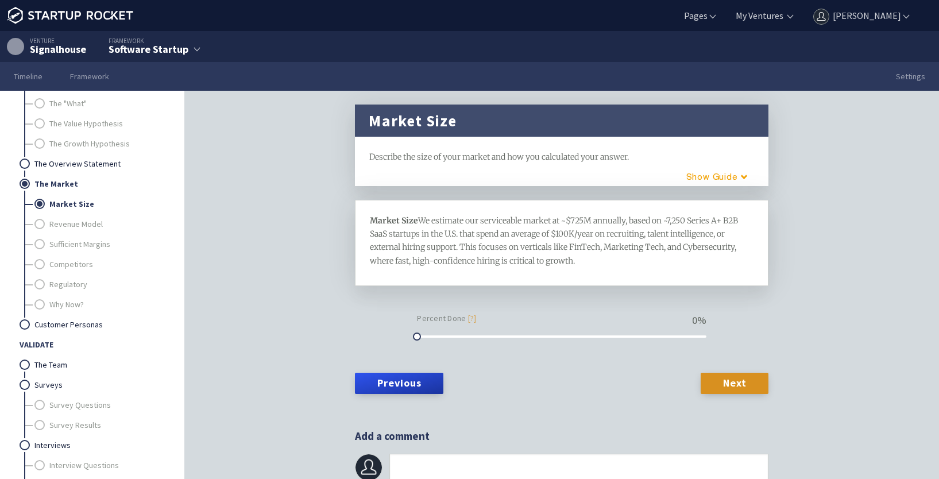
click at [538, 251] on span "We estimate our serviceable market at ~$725M annually, based on ~7,250 Series A…" at bounding box center [555, 240] width 370 height 50
click at [511, 245] on span "We estimate our serviceable market at ~$725M annually, based on ~7,250 Series A…" at bounding box center [555, 240] width 370 height 50
click at [505, 245] on span "We estimate our serviceable market at ~$725M annually, based on ~7,250 Series A…" at bounding box center [555, 240] width 370 height 50
drag, startPoint x: 414, startPoint y: 346, endPoint x: 470, endPoint y: 355, distance: 57.5
click at [470, 355] on form "Market Size We estimate our serviceable market at ~$725M annually, based on ~7,…" at bounding box center [562, 300] width 414 height 200
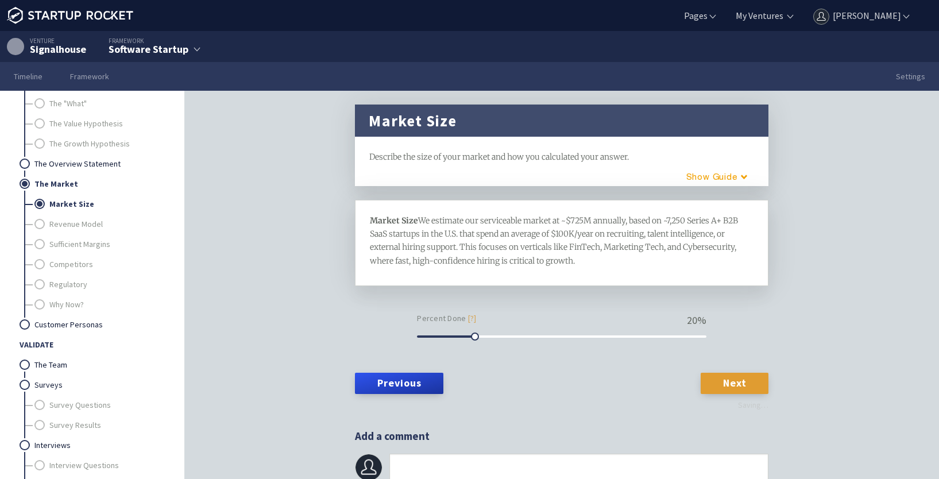
click at [724, 385] on link "Next" at bounding box center [735, 383] width 68 height 21
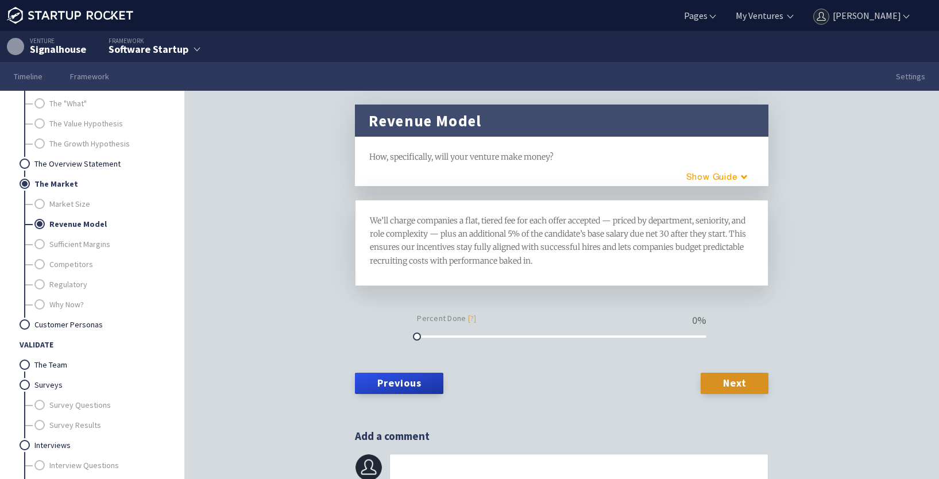
click at [740, 231] on span "We’ll charge companies a flat, tiered fee for each offer accepted — priced by d…" at bounding box center [559, 240] width 378 height 50
click at [747, 231] on span "We’ll charge companies a flat, tiered fee for each offer accepted — priced by d…" at bounding box center [559, 240] width 378 height 50
click at [528, 221] on span "We’ll charge companies a flat, tiered fee for each offer accepted — priced by d…" at bounding box center [559, 240] width 378 height 50
click at [456, 221] on span "We’ll charge companies a flat, tiered fee for each offer accepted — priced by d…" at bounding box center [559, 240] width 378 height 50
click at [461, 221] on span "We’ll charge companies a flat, tiered fee for each offer accepted — priced by d…" at bounding box center [559, 240] width 378 height 50
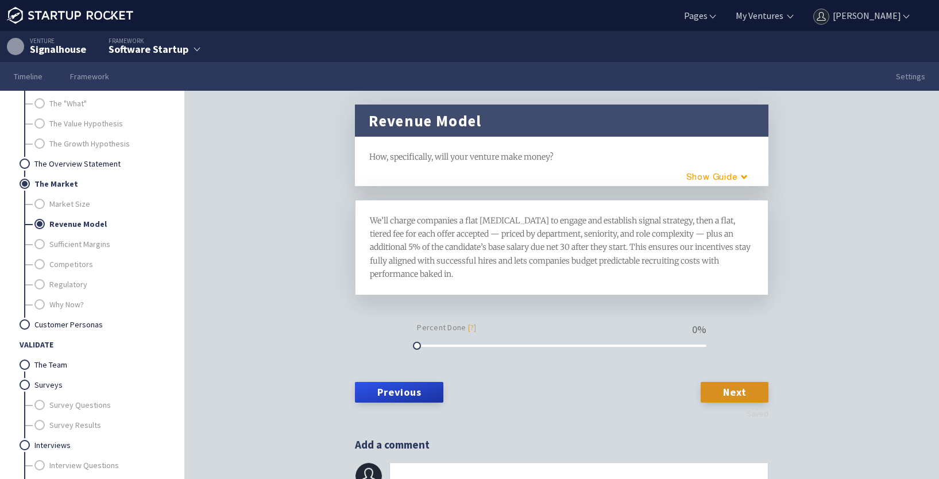
click at [450, 234] on span "We’ll charge companies a flat retainer to engage and establish signal strategy,…" at bounding box center [561, 246] width 383 height 63
click at [657, 233] on span "We’ll charge companies a flat retainer to engage and establish signal strategy,…" at bounding box center [561, 246] width 383 height 63
click at [662, 233] on span "We’ll charge companies a flat retainer to engage and establish signal strategy,…" at bounding box center [561, 246] width 383 height 63
click at [555, 244] on span "We’ll charge companies a flat retainer to engage and establish signal strategy,…" at bounding box center [562, 246] width 385 height 63
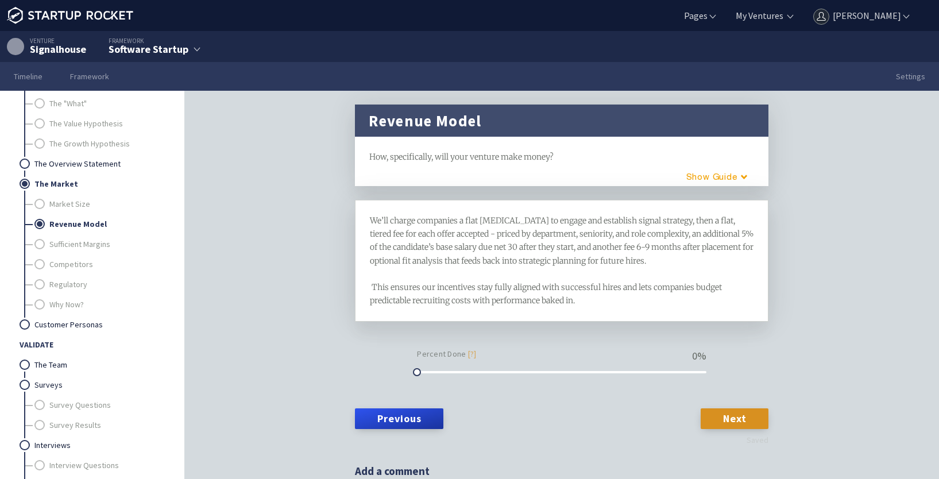
click at [399, 261] on span "We’ll charge companies a flat retainer to engage and establish signal strategy,…" at bounding box center [562, 260] width 385 height 90
click at [604, 246] on span "We’ll charge companies a flat retainer to engage and establish signal strategy,…" at bounding box center [562, 260] width 385 height 90
click at [450, 260] on span "We’ll charge companies a flat retainer to engage and establish signal strategy,…" at bounding box center [562, 260] width 385 height 90
click at [370, 283] on span "We’ll charge companies a flat retainer to engage and establish signal strategy,…" at bounding box center [562, 260] width 385 height 90
drag, startPoint x: 414, startPoint y: 370, endPoint x: 617, endPoint y: 364, distance: 202.9
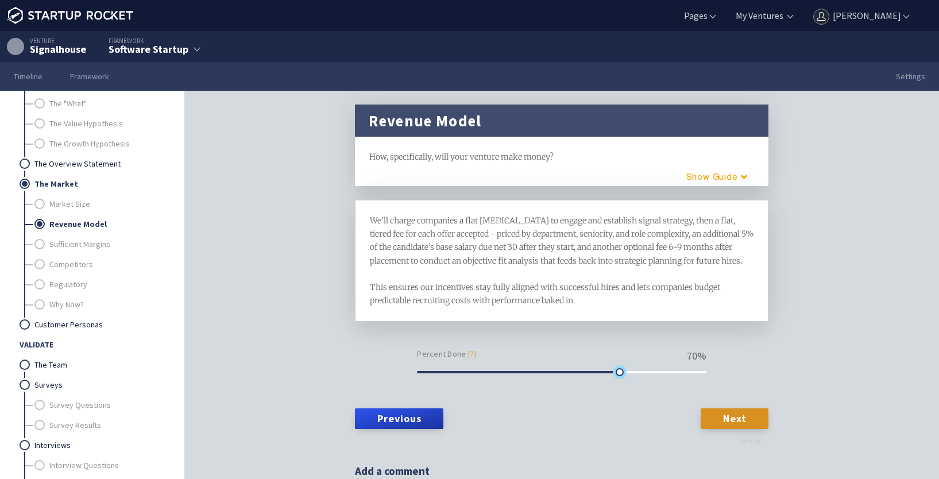
click at [617, 364] on div "Percent Done [?] 70 %" at bounding box center [561, 361] width 289 height 32
click at [732, 417] on link "Next" at bounding box center [735, 418] width 68 height 21
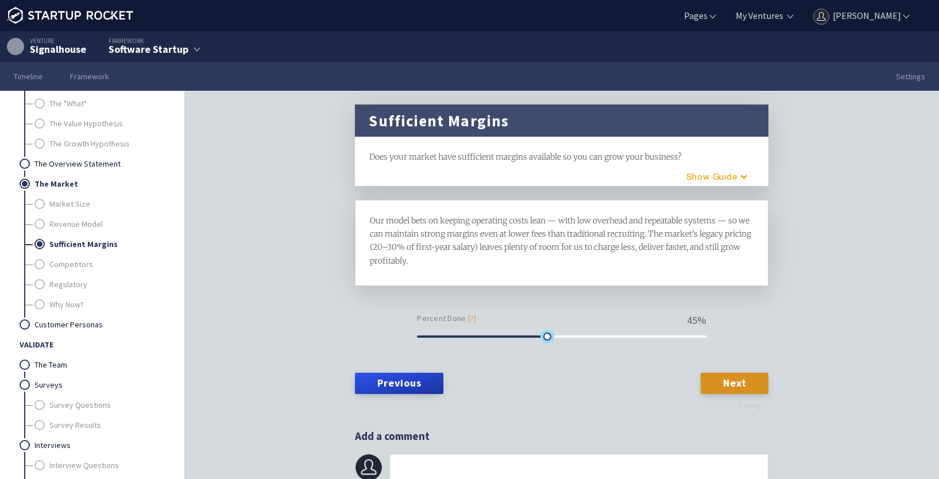
drag, startPoint x: 414, startPoint y: 336, endPoint x: 543, endPoint y: 331, distance: 129.3
click at [543, 331] on div "Percent Done [?] 45 %" at bounding box center [561, 325] width 289 height 32
click at [732, 373] on link "Next" at bounding box center [735, 383] width 68 height 21
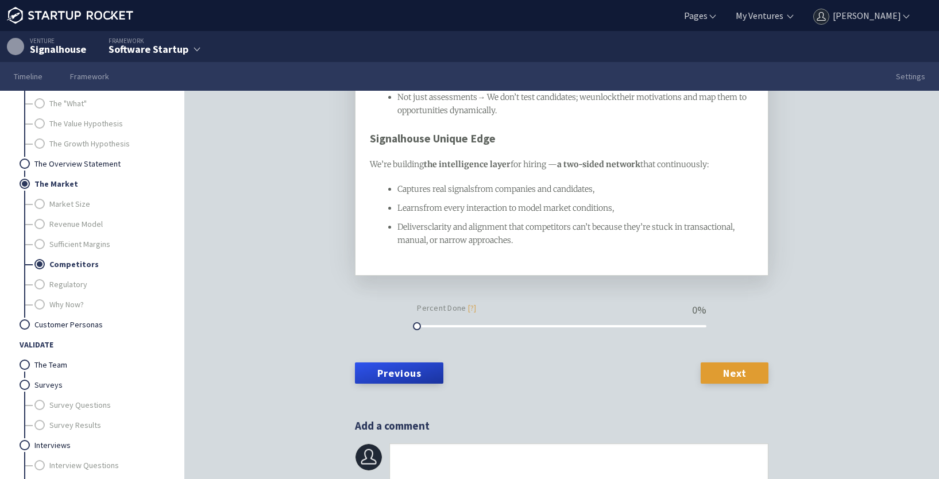
scroll to position [1149, 0]
click at [507, 245] on span "clarity and alignment that competitors can’t because they’re stuck in transacti…" at bounding box center [566, 234] width 339 height 24
drag, startPoint x: 438, startPoint y: 277, endPoint x: 463, endPoint y: 277, distance: 24.7
click at [463, 245] on span "clarity and alignment that competitors can’t because they’re stuck in transacti…" at bounding box center [566, 234] width 339 height 24
click at [584, 247] on div "Delivers clarity and alignment that competitors can’t because they’re stuck in …" at bounding box center [575, 234] width 357 height 26
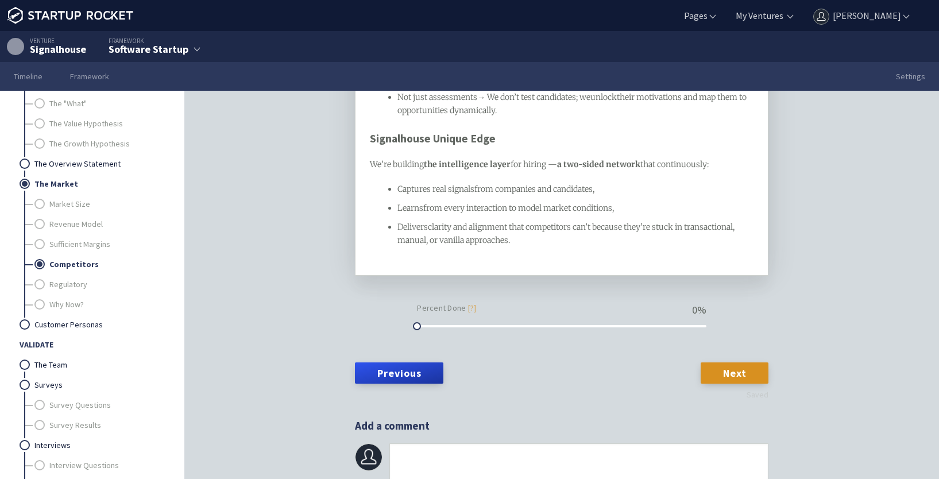
click at [576, 247] on div "Delivers clarity and alignment that competitors can’t because they’re stuck in …" at bounding box center [575, 234] width 357 height 26
click at [460, 245] on span "clarity and alignment that competitors can’t because they’re stuck in transacti…" at bounding box center [566, 234] width 339 height 24
click at [514, 247] on div "Delivers clarity and alignment that competitors can’t because they’re stuck in …" at bounding box center [575, 234] width 357 height 26
click at [572, 247] on div "Delivers clarity and alignment that competitors can’t because they’re stuck in …" at bounding box center [575, 234] width 357 height 26
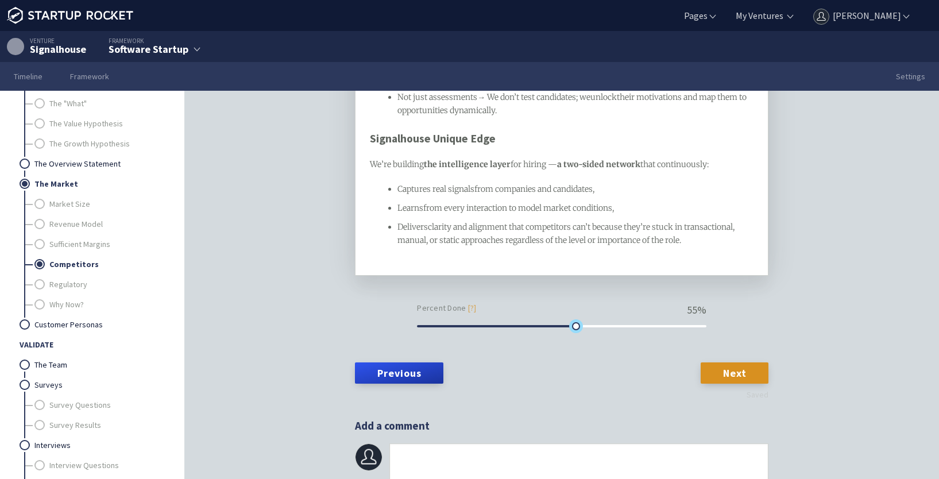
drag, startPoint x: 413, startPoint y: 435, endPoint x: 572, endPoint y: 442, distance: 158.7
click at [718, 383] on link "Next" at bounding box center [735, 372] width 68 height 21
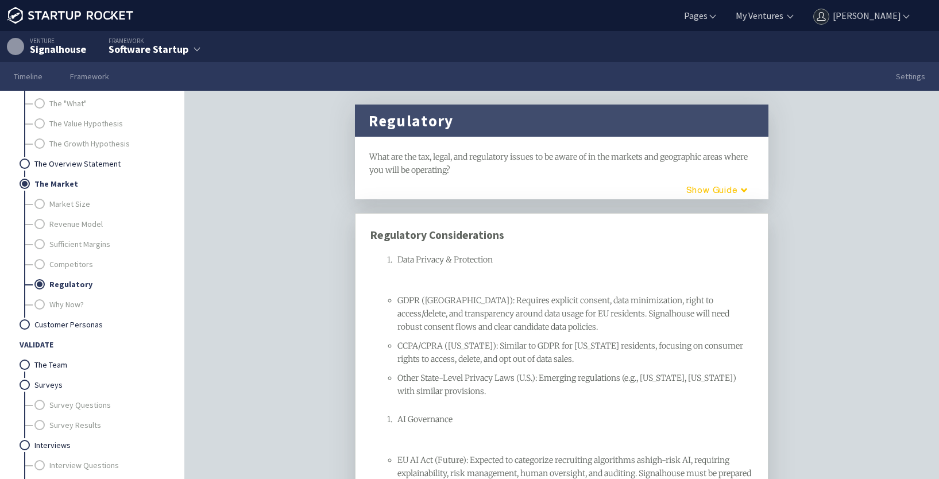
click at [728, 194] on button "Guide" at bounding box center [713, 189] width 98 height 19
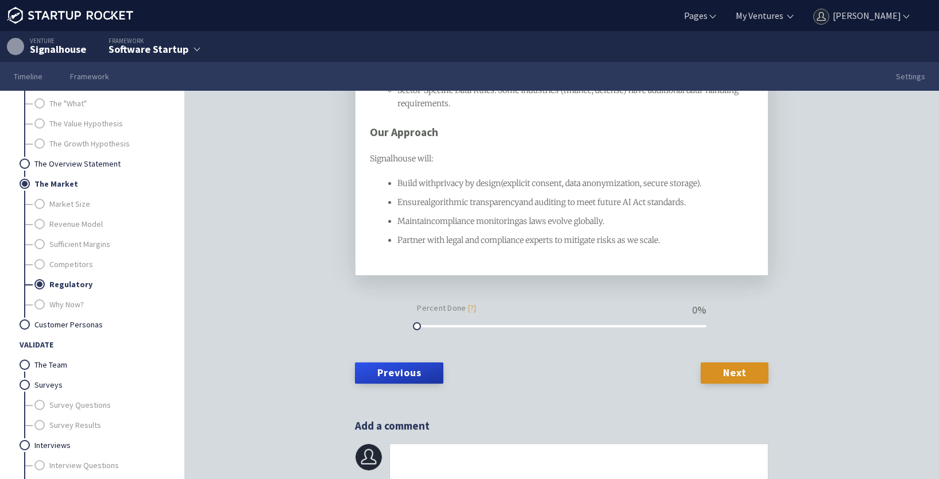
scroll to position [919, 0]
drag, startPoint x: 410, startPoint y: 342, endPoint x: 626, endPoint y: 349, distance: 216.1
click at [736, 383] on link "Next" at bounding box center [735, 372] width 68 height 21
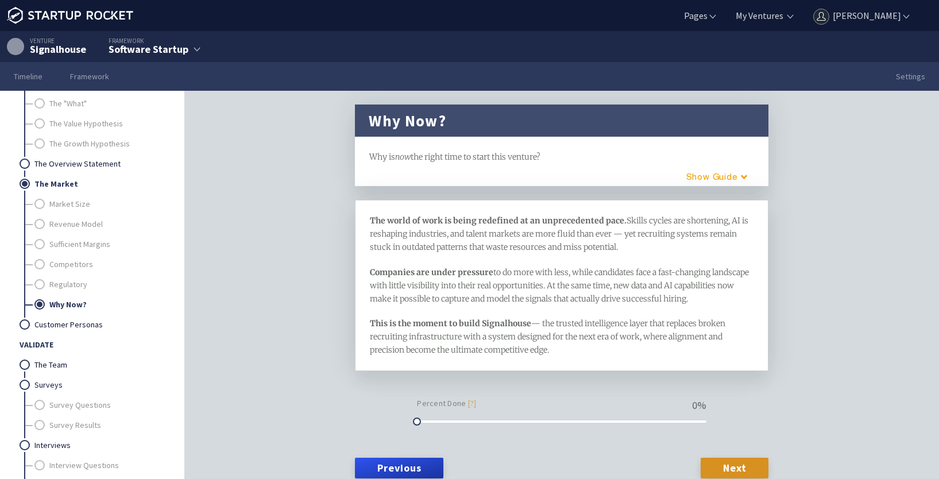
click at [639, 221] on span "Skills cycles are shortening, AI is reshaping industries, and talent markets ar…" at bounding box center [560, 233] width 380 height 37
click at [636, 250] on div "The world of work is being redefined at an unprecedented pace. Skill cycles are…" at bounding box center [562, 234] width 384 height 40
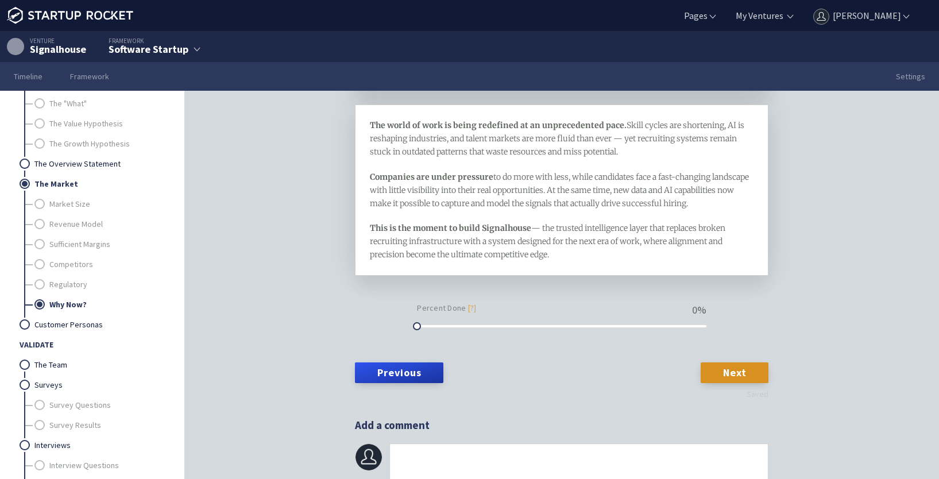
scroll to position [122, 0]
click at [662, 329] on div at bounding box center [561, 326] width 289 height 8
click at [659, 329] on div at bounding box center [663, 326] width 8 height 8
click at [712, 365] on link "Next" at bounding box center [735, 372] width 68 height 21
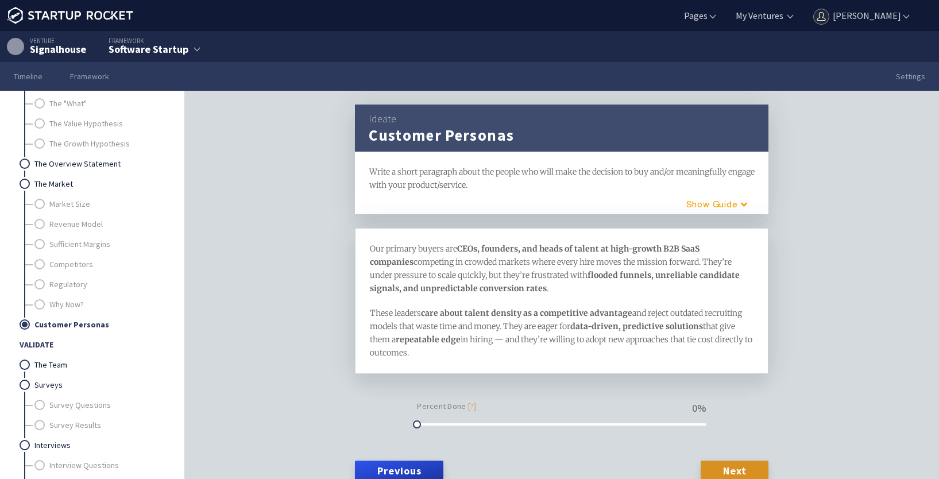
click at [523, 288] on div "Our primary buyers are CEOs, founders, and heads of talent at high-growth B2B S…" at bounding box center [562, 268] width 384 height 53
click at [747, 253] on div "Our primary buyers are CEOs, founders, and heads of talent at high-growth B2B S…" at bounding box center [562, 268] width 384 height 53
click at [415, 257] on span "with minimal HR and recruiting spend, competing in crowded markets where every …" at bounding box center [556, 275] width 373 height 37
click at [417, 260] on span "with minimal HR and recruiting spend, competing in crowded markets where every …" at bounding box center [556, 275] width 373 height 37
click at [449, 250] on span "Our primary buyers are" at bounding box center [413, 249] width 87 height 10
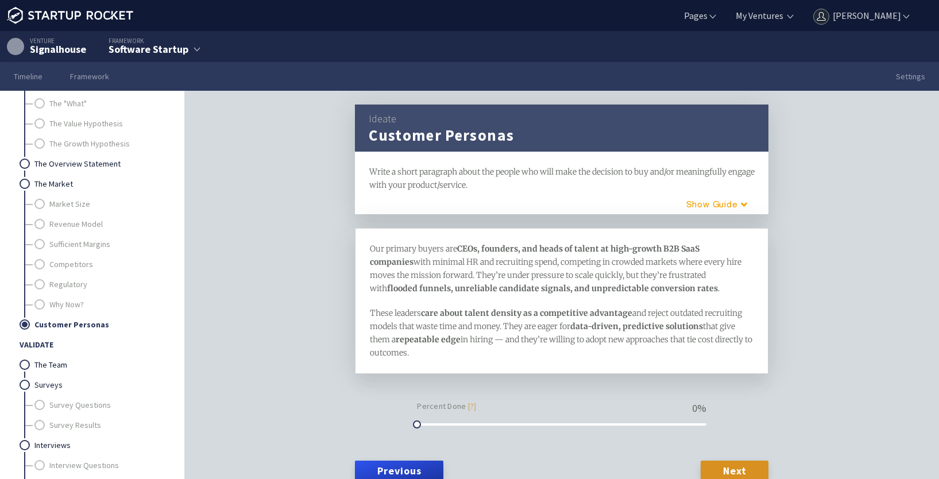
click at [457, 249] on span "CEOs, founders, and heads of talent at high-growth B2B SaaS companies" at bounding box center [535, 256] width 331 height 24
click at [636, 248] on span "CEOs, founders, and heads of talent at high-growth B2B SaaS companies" at bounding box center [556, 256] width 373 height 24
click at [558, 259] on span "with minimal HR and recruiting spend, competing in crowded markets where every …" at bounding box center [556, 275] width 373 height 37
click at [461, 262] on span "with minimal HR and recruiting spend, competing in crowded markets where every …" at bounding box center [556, 275] width 373 height 37
click at [464, 262] on span "with minimal HR and recruiting spend, competing in crowded markets where every …" at bounding box center [556, 275] width 373 height 37
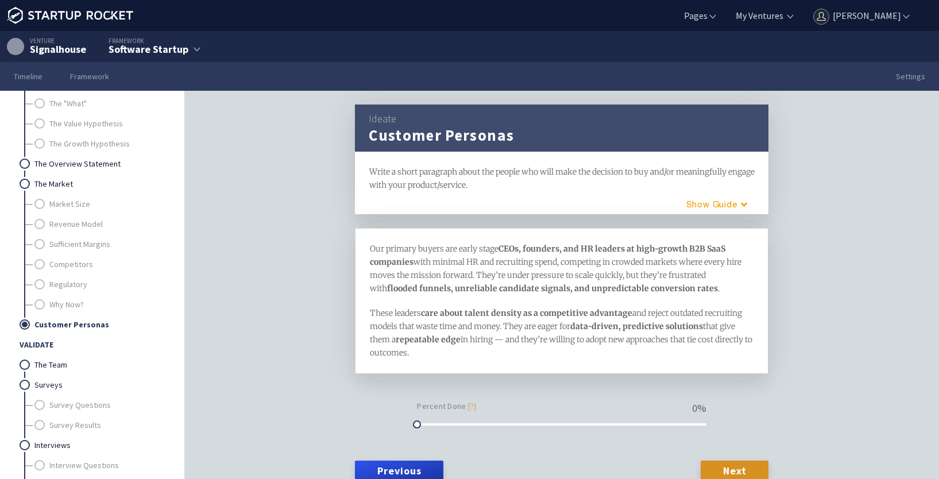
click at [464, 261] on span "with minimal HR and recruiting spend, competing in crowded markets where every …" at bounding box center [556, 275] width 373 height 37
drag, startPoint x: 590, startPoint y: 260, endPoint x: 604, endPoint y: 267, distance: 15.9
click at [590, 260] on span "with minimal internal HR and recruiting spend, competing in crowded markets whe…" at bounding box center [558, 275] width 377 height 37
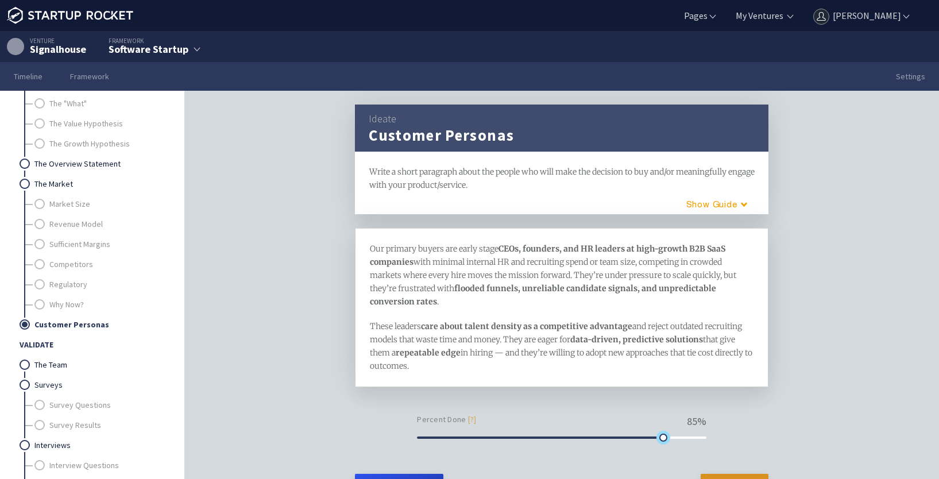
drag, startPoint x: 415, startPoint y: 436, endPoint x: 662, endPoint y: 441, distance: 246.5
click at [662, 441] on div at bounding box center [663, 438] width 8 height 8
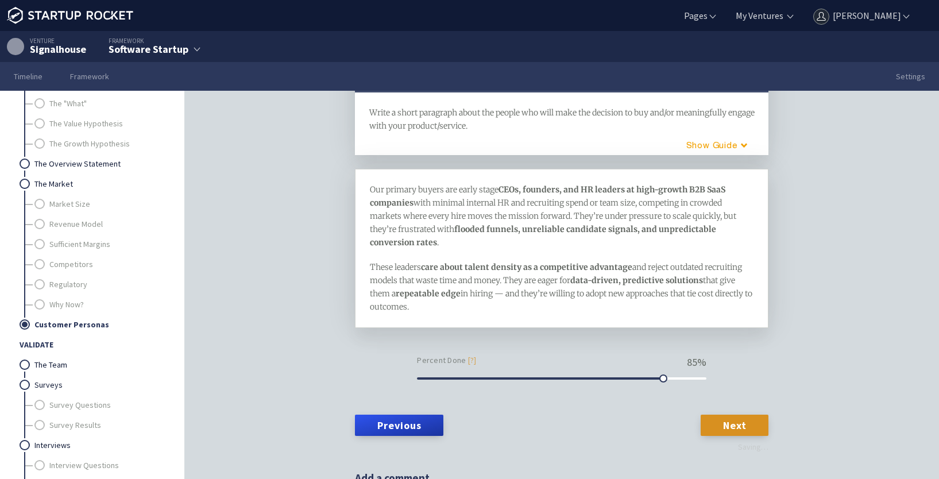
scroll to position [111, 0]
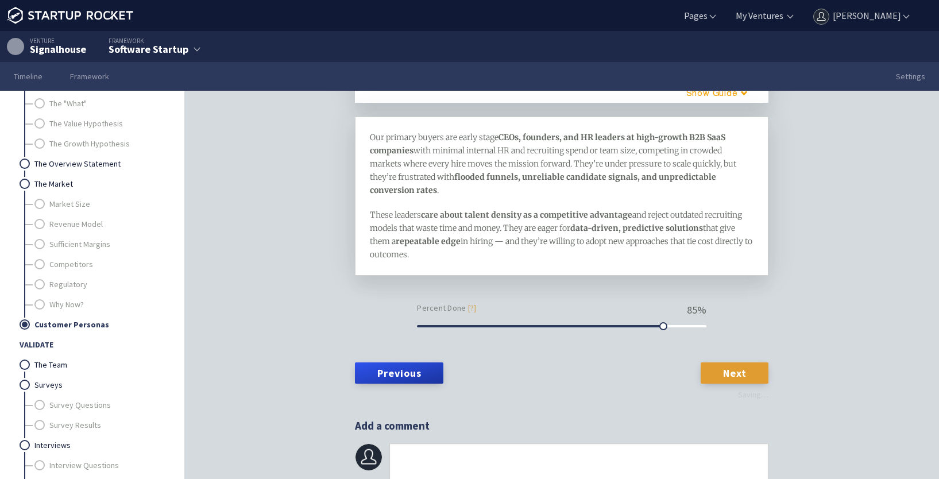
click at [727, 372] on link "Next" at bounding box center [735, 372] width 68 height 21
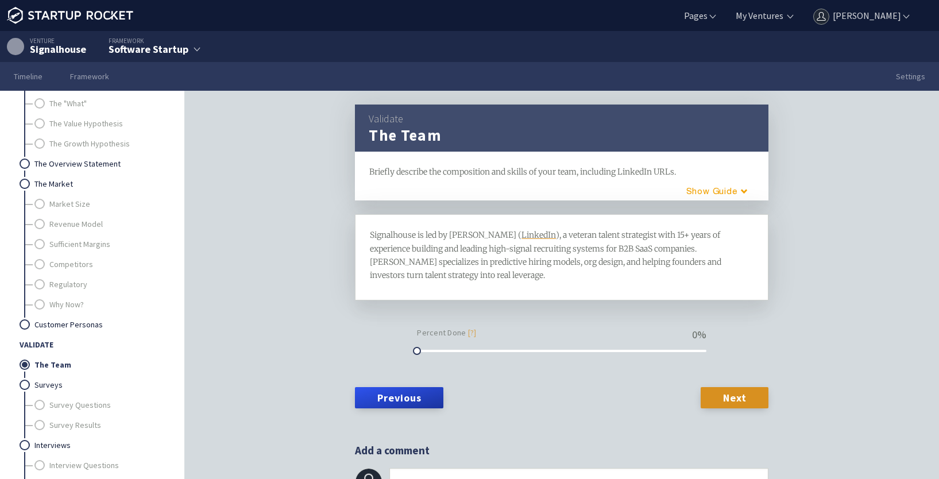
click at [496, 281] on div "Signalhouse is led by Chris Stiemert ( LinkedIn ), a veteran talent strategist …" at bounding box center [562, 255] width 384 height 53
click at [28, 42] on div "Venture" at bounding box center [46, 41] width 79 height 6
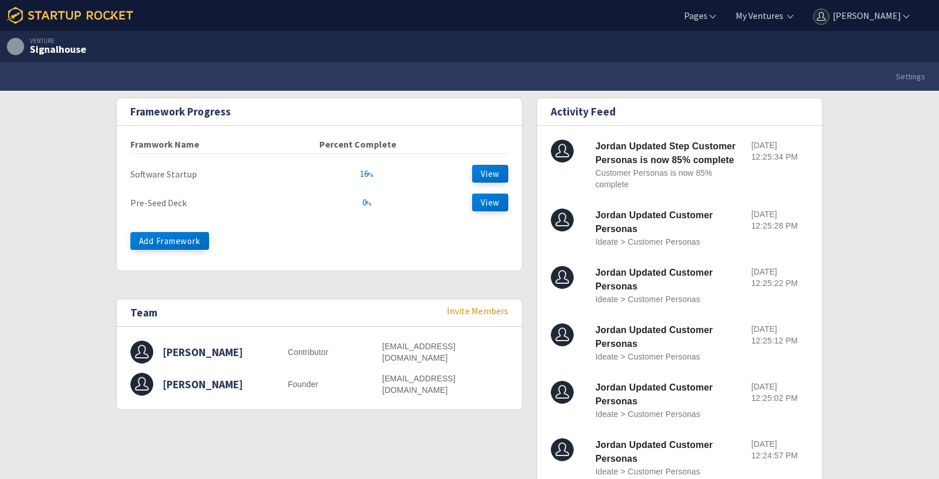
click at [48, 19] on icon at bounding box center [70, 15] width 126 height 17
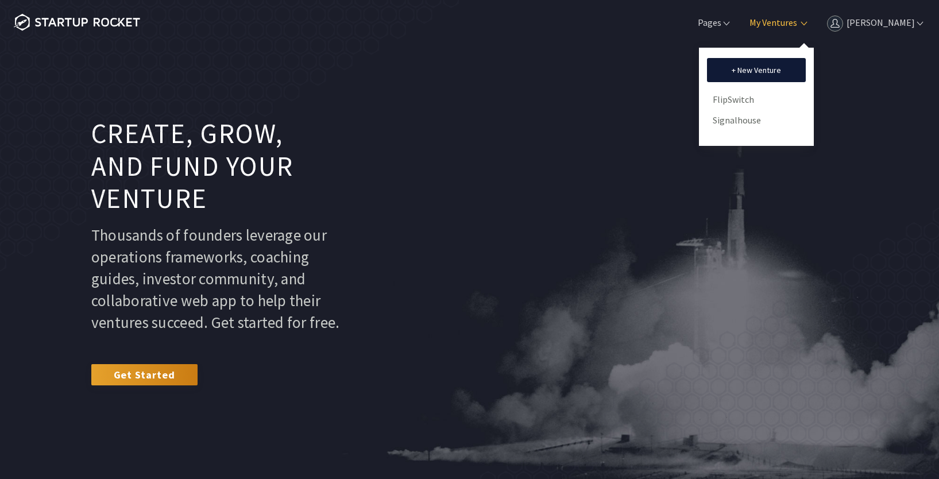
click at [796, 28] on link "My Ventures" at bounding box center [772, 22] width 50 height 13
click at [735, 96] on link "FlipSwitch" at bounding box center [756, 99] width 87 height 17
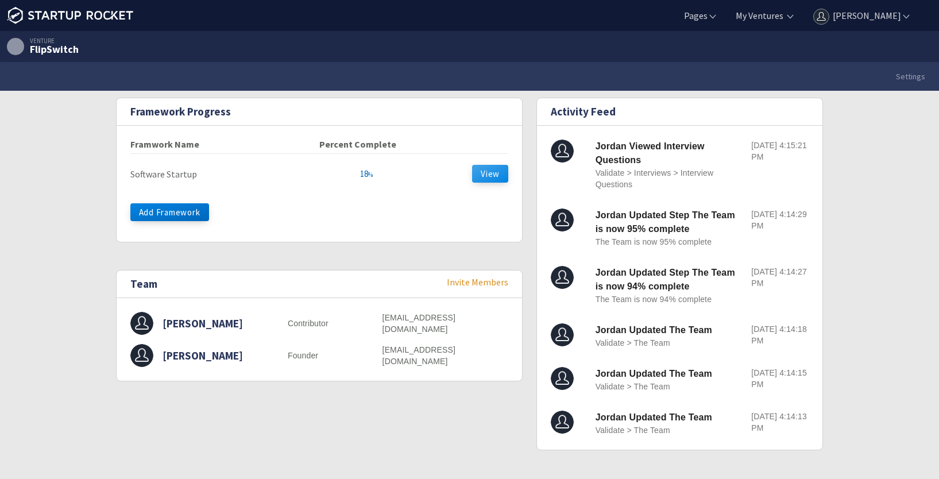
click at [489, 173] on button "View" at bounding box center [490, 174] width 36 height 18
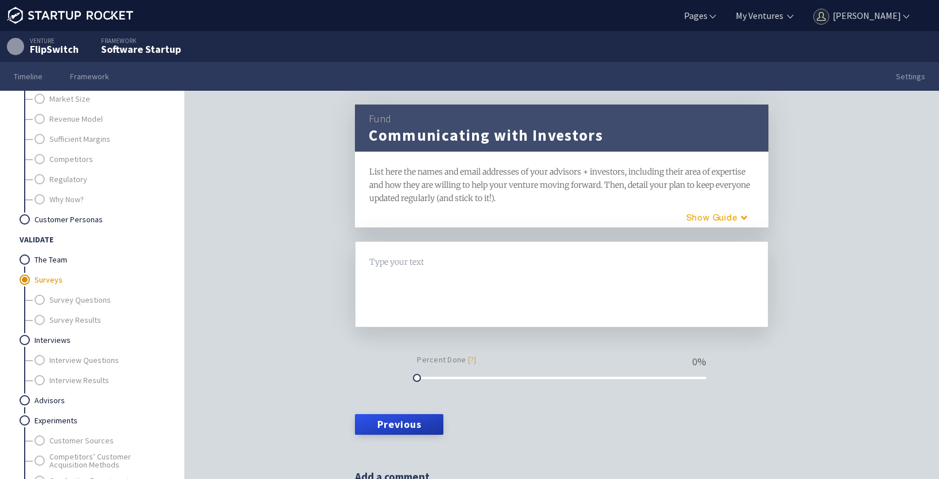
scroll to position [230, 0]
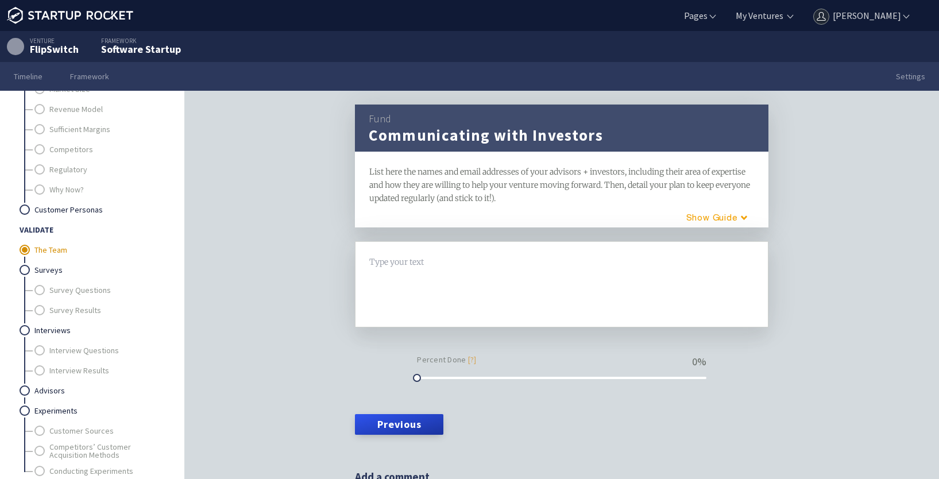
click at [51, 250] on link "The Team" at bounding box center [98, 250] width 129 height 20
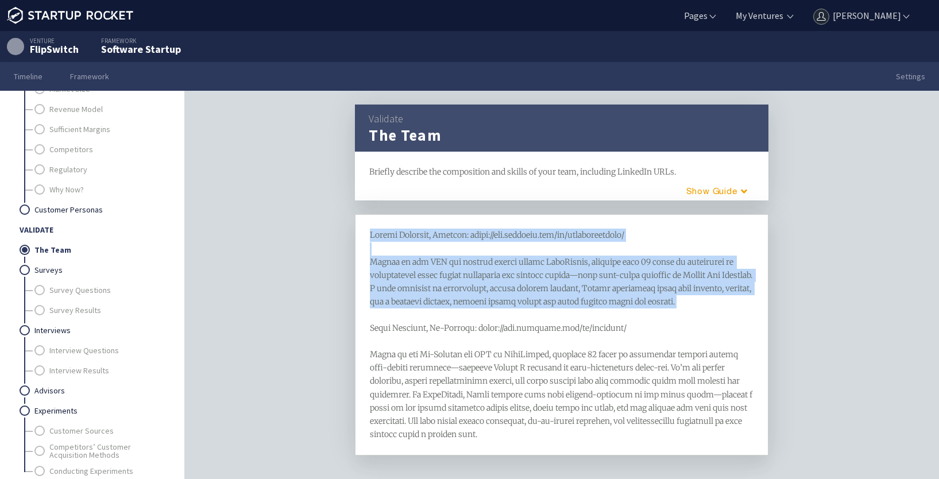
drag, startPoint x: 747, startPoint y: 302, endPoint x: 354, endPoint y: 230, distance: 399.4
click at [355, 230] on div "H1 H2" at bounding box center [562, 334] width 414 height 241
copy span "Jordan Beherndt, Founder: https://www.linkedin.com/in/jordanbeherndt/ Jordan is…"
click at [447, 288] on span at bounding box center [562, 334] width 384 height 209
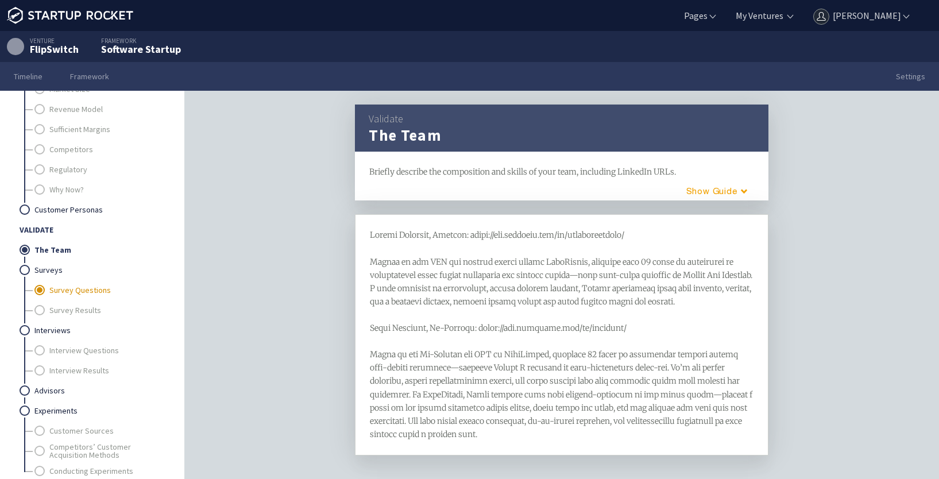
click at [63, 284] on link "Survey Questions" at bounding box center [106, 290] width 114 height 20
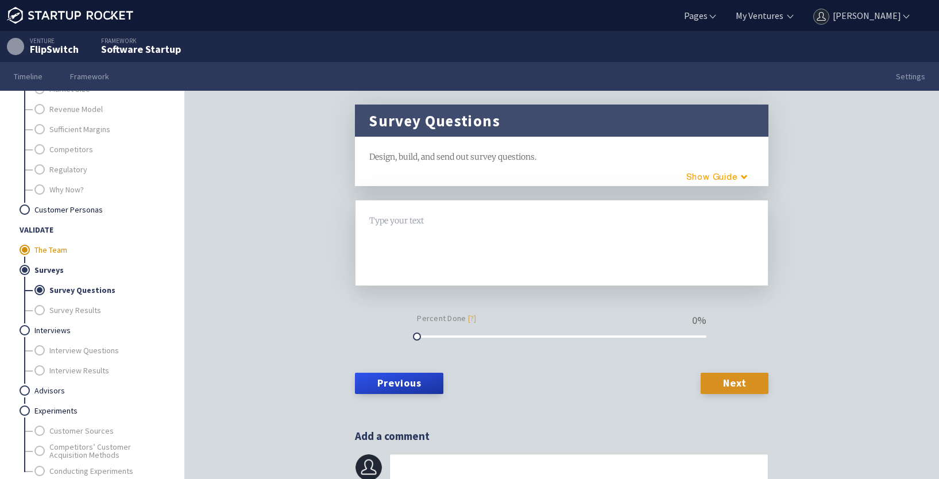
click at [50, 249] on link "The Team" at bounding box center [98, 250] width 129 height 20
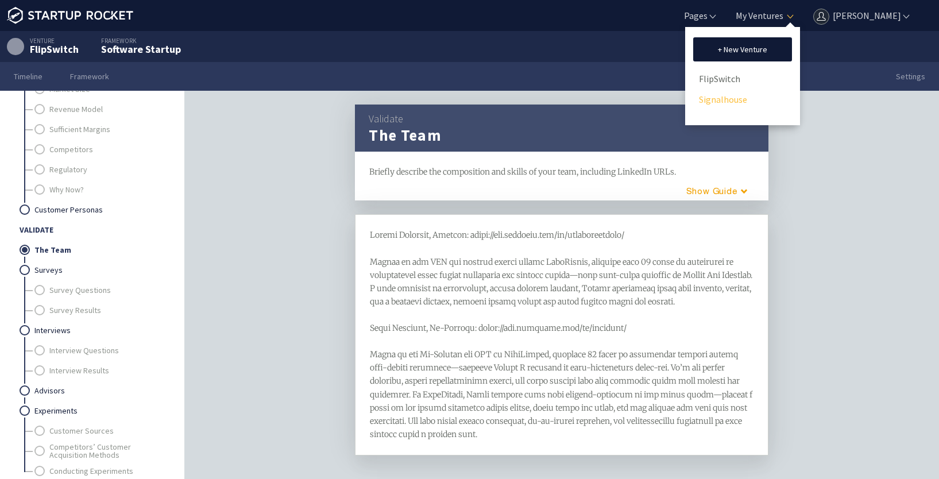
click at [728, 95] on link "Signalhouse" at bounding box center [742, 99] width 87 height 17
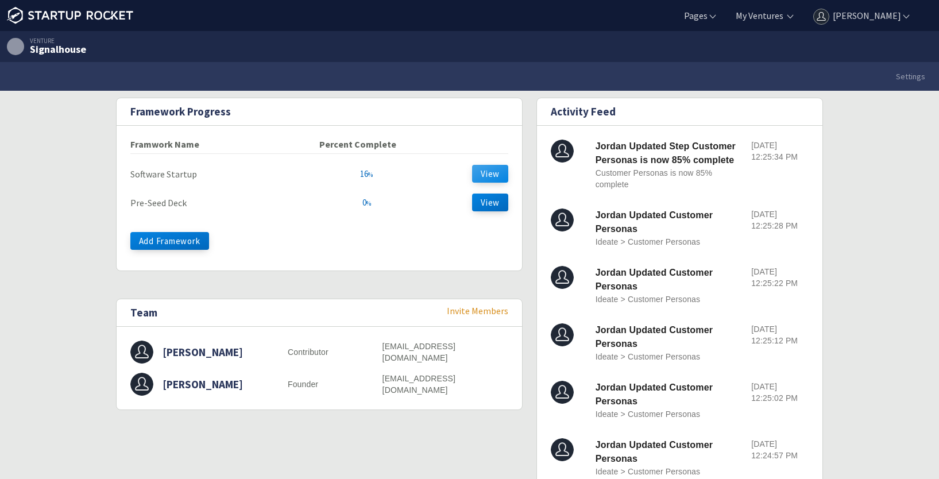
click at [482, 170] on button "View" at bounding box center [490, 174] width 36 height 18
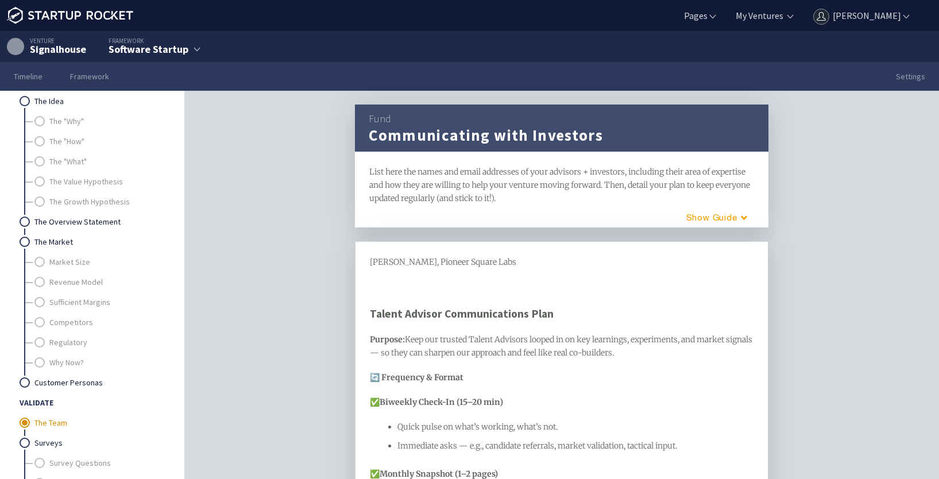
scroll to position [115, 0]
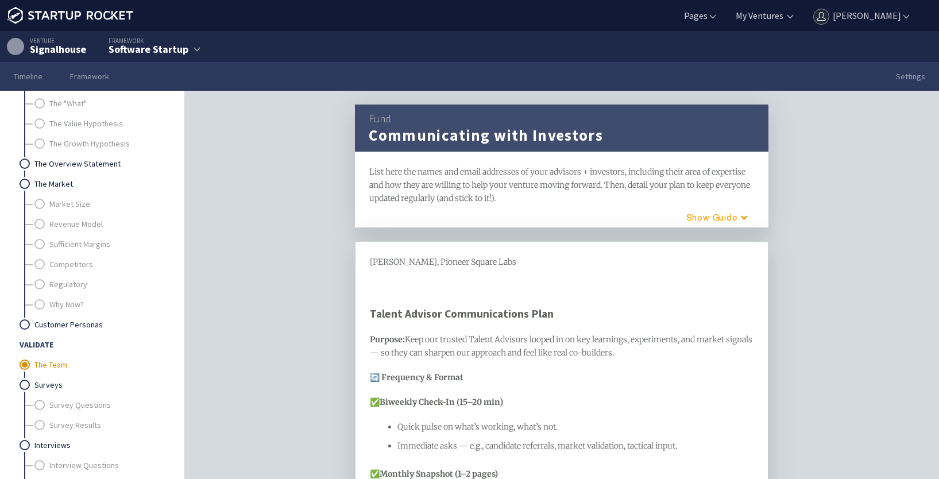
click at [37, 360] on link "The Team" at bounding box center [98, 365] width 129 height 20
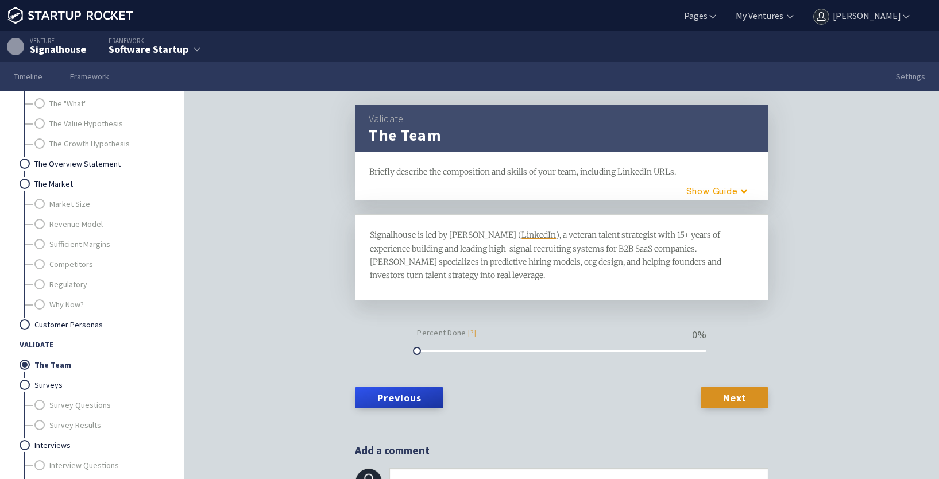
click at [497, 280] on div "Signalhouse is led by [PERSON_NAME] ( LinkedIn ), a veteran talent strategist w…" at bounding box center [562, 255] width 384 height 53
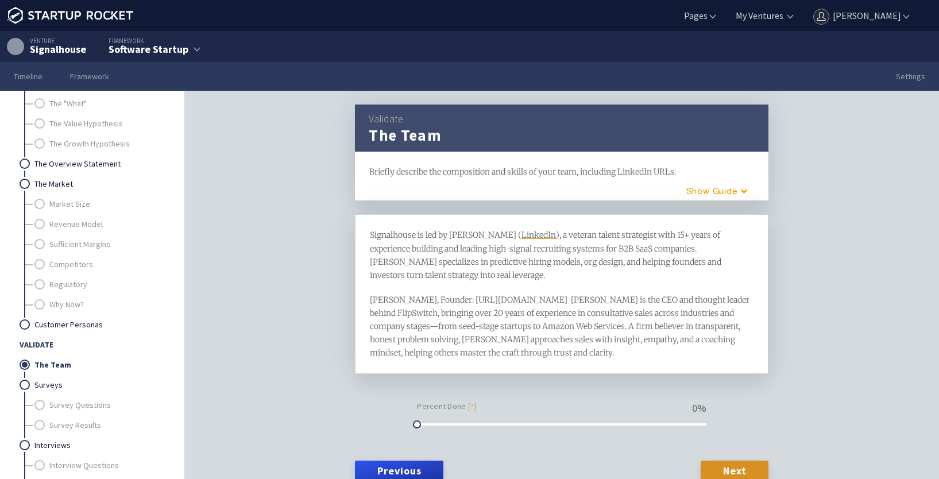
click at [544, 233] on span "), a veteran talent strategist with 15+ years of experience building and leadin…" at bounding box center [546, 255] width 353 height 50
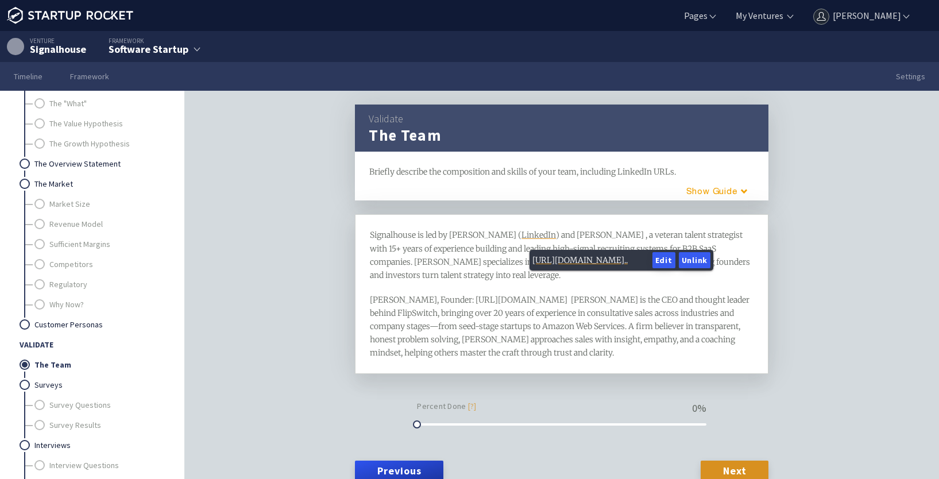
drag, startPoint x: 527, startPoint y: 235, endPoint x: 500, endPoint y: 316, distance: 85.2
click at [500, 316] on span "[PERSON_NAME], Founder: [URL][DOMAIN_NAME] [PERSON_NAME] is the CEO and thought…" at bounding box center [560, 326] width 381 height 63
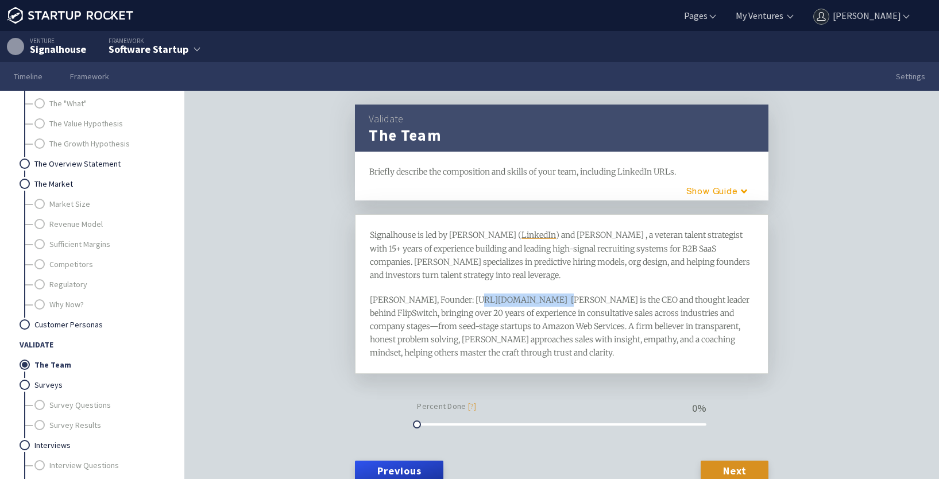
drag, startPoint x: 468, startPoint y: 301, endPoint x: 542, endPoint y: 292, distance: 74.6
click at [542, 292] on div "Signalhouse is led by [PERSON_NAME] ( LinkedIn ) and [PERSON_NAME] , a veteran …" at bounding box center [562, 294] width 384 height 131
click at [472, 301] on span "[PERSON_NAME], Founder: [URL][DOMAIN_NAME] [PERSON_NAME] is the CEO and thought…" at bounding box center [560, 326] width 381 height 63
drag, startPoint x: 472, startPoint y: 299, endPoint x: 644, endPoint y: 291, distance: 173.1
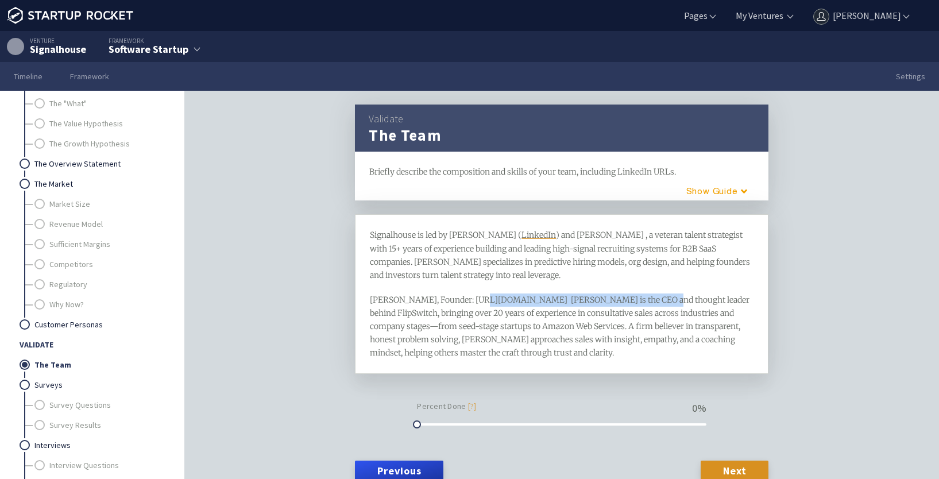
click at [644, 291] on div "Signalhouse is led by [PERSON_NAME] ( LinkedIn ) and [PERSON_NAME] , a veteran …" at bounding box center [562, 294] width 384 height 131
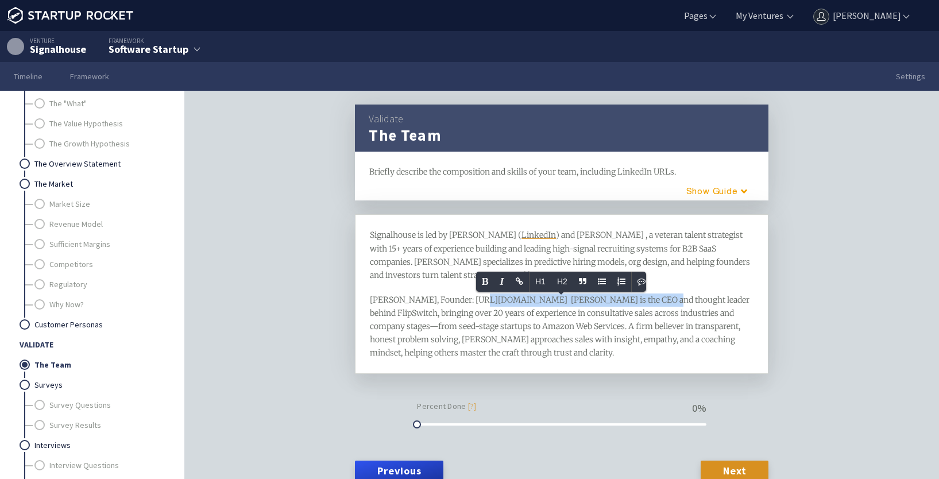
copy span "[URL][DOMAIN_NAME]"
drag, startPoint x: 625, startPoint y: 234, endPoint x: 649, endPoint y: 238, distance: 24.5
click at [626, 234] on span ") and [PERSON_NAME] , a veteran talent strategist with 15+ years of experience …" at bounding box center [561, 255] width 382 height 50
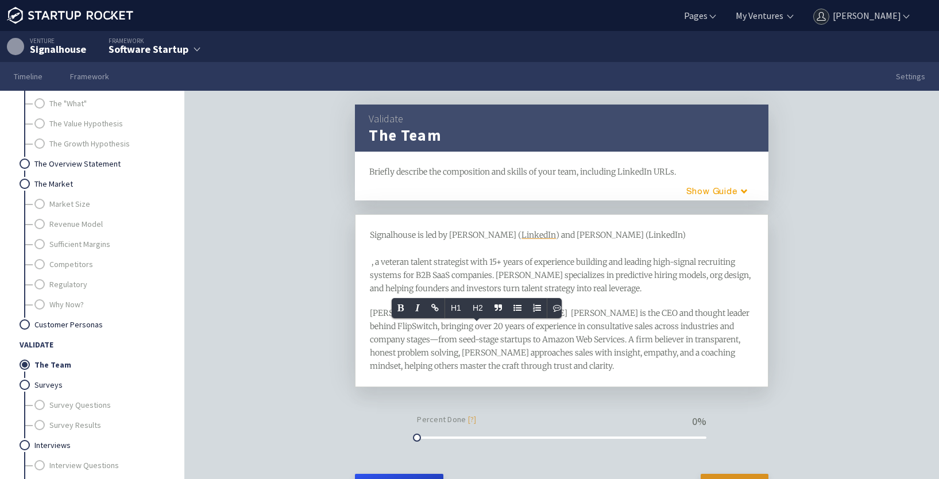
click at [683, 236] on div "Signalhouse is led by [PERSON_NAME] ( LinkedIn ) and [PERSON_NAME] (LinkedIn) ,…" at bounding box center [562, 262] width 384 height 66
drag, startPoint x: 634, startPoint y: 232, endPoint x: 663, endPoint y: 229, distance: 29.5
click at [663, 229] on div "Signalhouse is led by [PERSON_NAME] ( LinkedIn ) and [PERSON_NAME] (LinkedIn) ,…" at bounding box center [562, 262] width 384 height 66
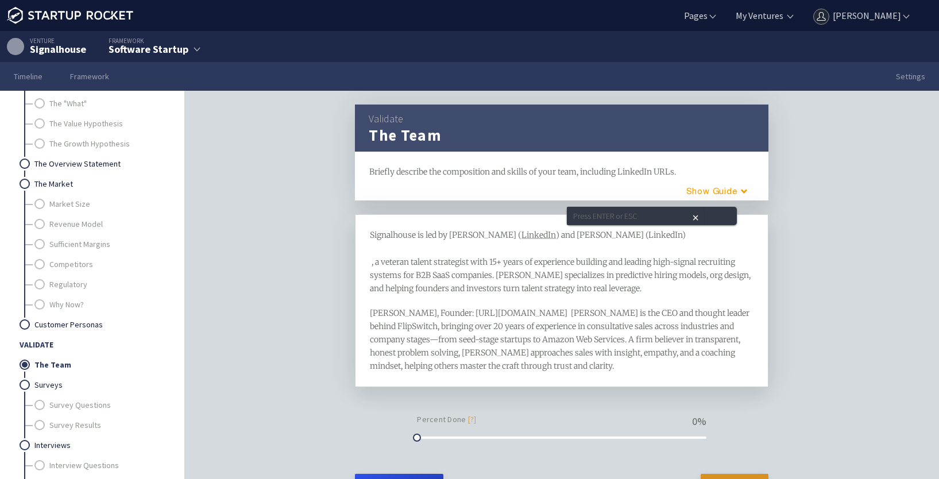
type input "[URL][DOMAIN_NAME]"
click at [720, 257] on span ") , a veteran talent strategist with 15+ years of experience building and leadi…" at bounding box center [561, 261] width 383 height 63
drag, startPoint x: 373, startPoint y: 261, endPoint x: 340, endPoint y: 261, distance: 32.7
click at [341, 261] on div "Validate The Team framework Briefly describe the composition and skills of your…" at bounding box center [561, 303] width 441 height 396
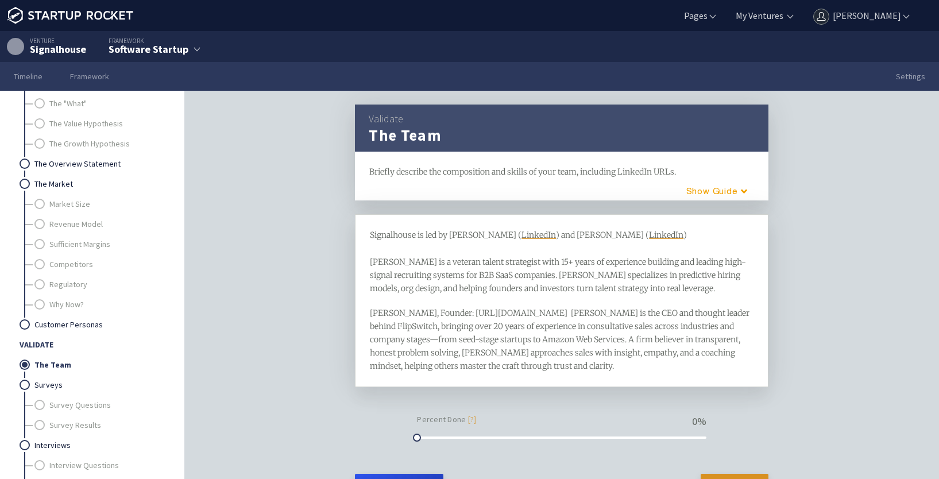
click at [556, 233] on span ") and [PERSON_NAME] (" at bounding box center [602, 235] width 93 height 10
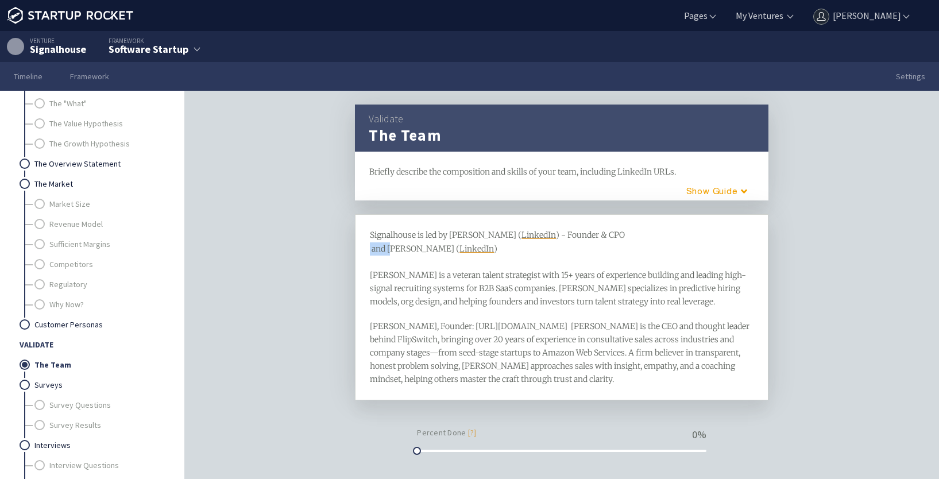
drag, startPoint x: 387, startPoint y: 246, endPoint x: 345, endPoint y: 245, distance: 41.9
click at [345, 245] on div "Validate The Team framework Briefly describe the composition and skills of your…" at bounding box center [561, 303] width 441 height 396
click at [430, 248] on span ") - Founder & CPO [PERSON_NAME] (" at bounding box center [497, 242] width 255 height 24
click at [559, 247] on div "Signalhouse is led by [PERSON_NAME] ( LinkedIn ) - Founder & CPO [PERSON_NAME] …" at bounding box center [562, 269] width 384 height 80
drag, startPoint x: 615, startPoint y: 234, endPoint x: 602, endPoint y: 234, distance: 13.2
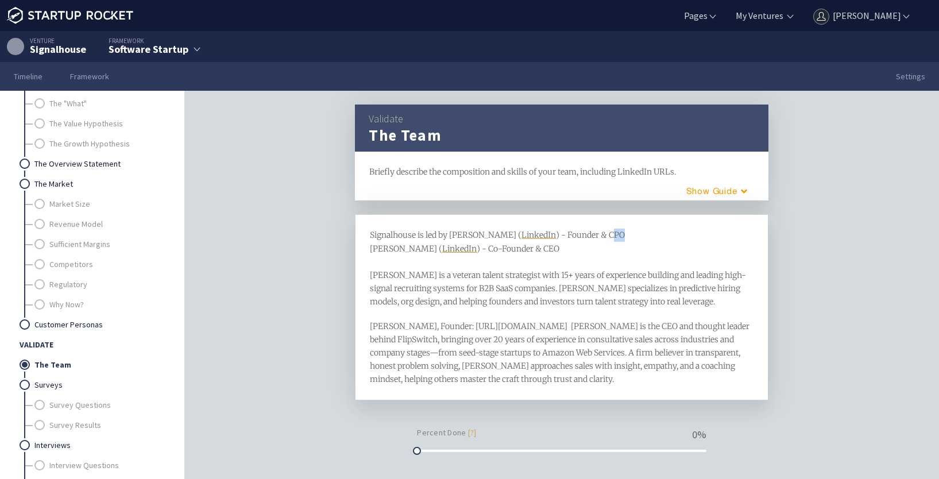
click at [602, 234] on div "Signalhouse is led by [PERSON_NAME] ( LinkedIn ) - Founder & CPO [PERSON_NAME] …" at bounding box center [562, 269] width 384 height 80
click at [554, 246] on div "Signalhouse is led by [PERSON_NAME] ( LinkedIn ) - Founder & Chief Product Offi…" at bounding box center [562, 269] width 384 height 80
click at [603, 306] on span ") - Co-Founder & Chief Executive Officer [PERSON_NAME] is a veteran talent stra…" at bounding box center [558, 275] width 376 height 63
click at [673, 300] on div "Signalhouse is led by [PERSON_NAME] ( LinkedIn ) - Founder & Chief Product Offi…" at bounding box center [562, 269] width 384 height 80
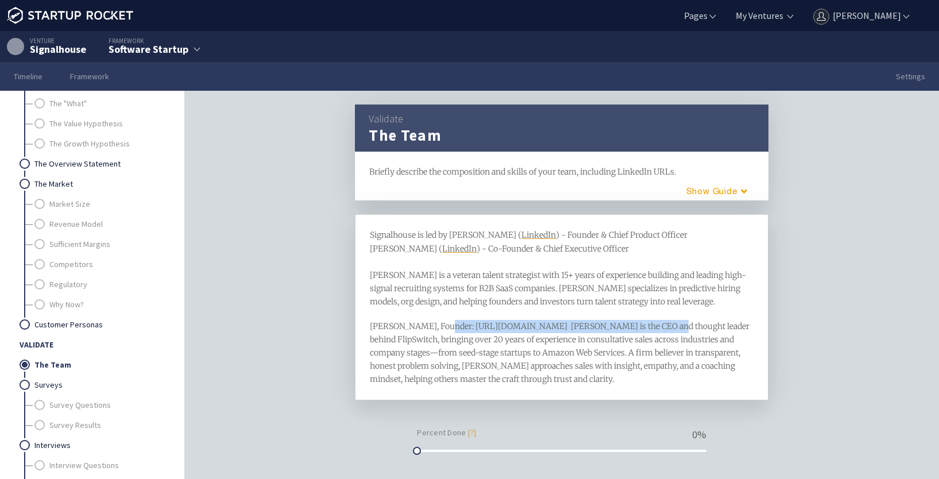
drag, startPoint x: 435, startPoint y: 326, endPoint x: 645, endPoint y: 325, distance: 210.2
click at [645, 325] on span "[PERSON_NAME], Founder: [URL][DOMAIN_NAME] [PERSON_NAME] is the CEO and thought…" at bounding box center [560, 352] width 381 height 63
drag, startPoint x: 449, startPoint y: 326, endPoint x: 575, endPoint y: 316, distance: 126.7
click at [575, 316] on div "Signalhouse is led by [PERSON_NAME] ( LinkedIn ) - Founder & Chief Product Offi…" at bounding box center [562, 307] width 384 height 157
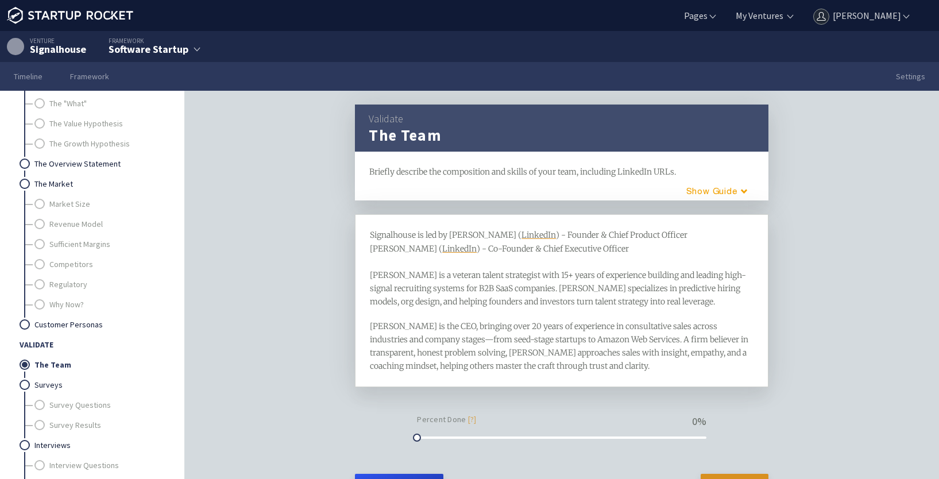
click at [675, 325] on span "[PERSON_NAME] is the CEO, bringing over 20 years of experience in consultative …" at bounding box center [560, 346] width 380 height 50
click at [503, 352] on span "[PERSON_NAME] is the CEO, bringing over 20 years of experience in consultative …" at bounding box center [560, 346] width 380 height 50
drag, startPoint x: 442, startPoint y: 352, endPoint x: 474, endPoint y: 350, distance: 32.2
click at [474, 350] on span "[PERSON_NAME] is the CEO, bringing over 20 years of experience in consultative …" at bounding box center [560, 346] width 380 height 50
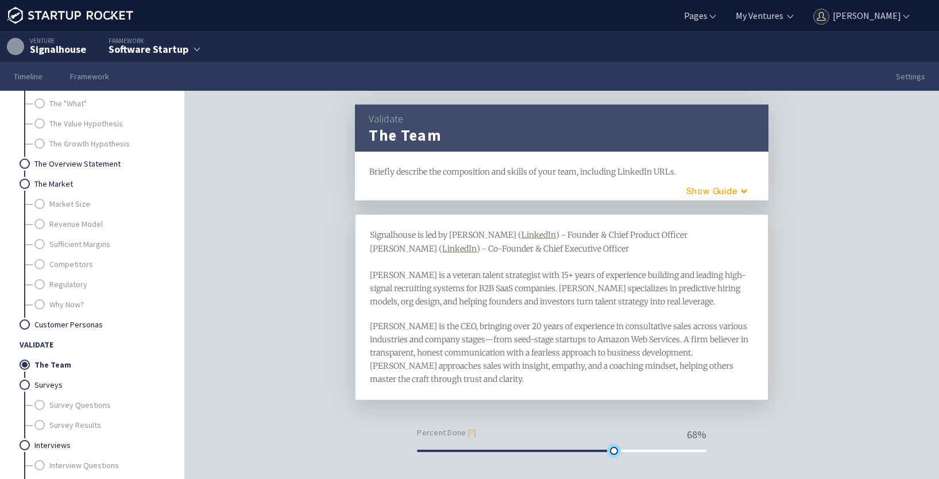
click at [611, 455] on div at bounding box center [561, 451] width 289 height 8
drag, startPoint x: 607, startPoint y: 465, endPoint x: 643, endPoint y: 465, distance: 35.6
click at [644, 455] on div at bounding box center [648, 451] width 8 height 8
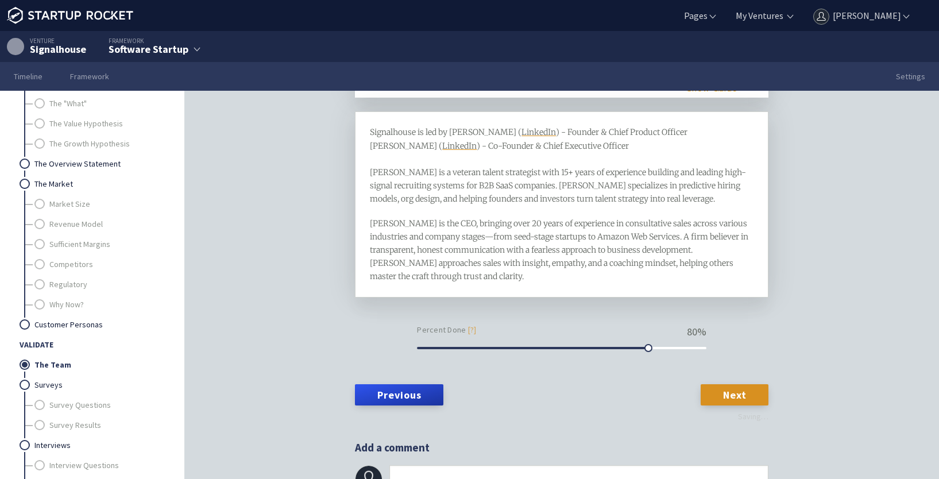
scroll to position [138, 0]
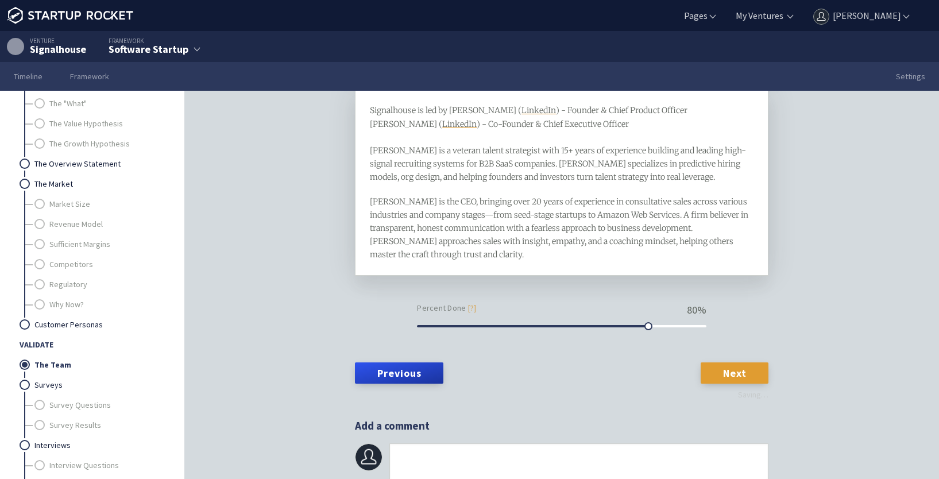
click at [729, 373] on link "Next" at bounding box center [735, 372] width 68 height 21
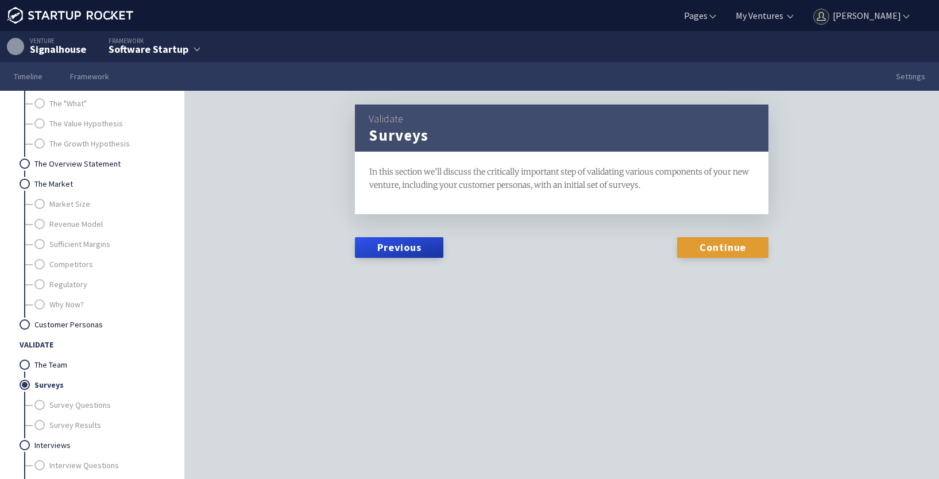
click at [707, 245] on link "Continue" at bounding box center [722, 247] width 91 height 21
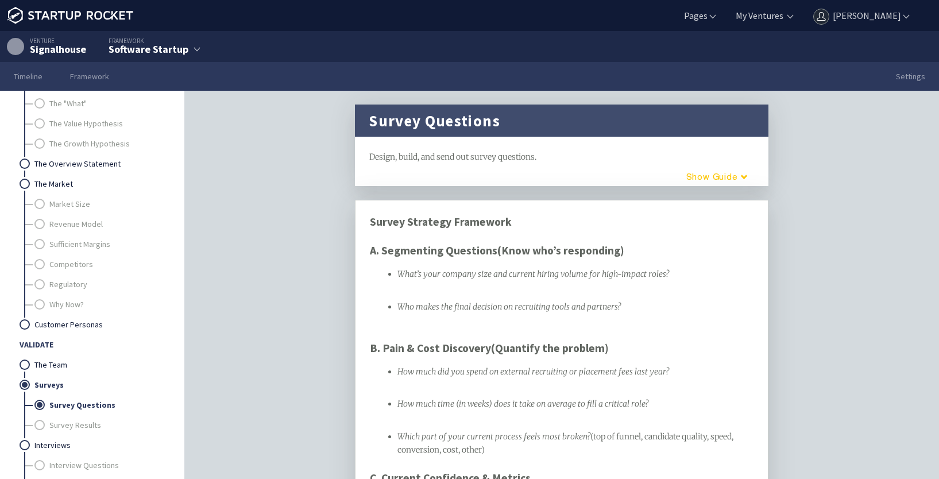
click at [680, 184] on button "Guide" at bounding box center [713, 176] width 98 height 19
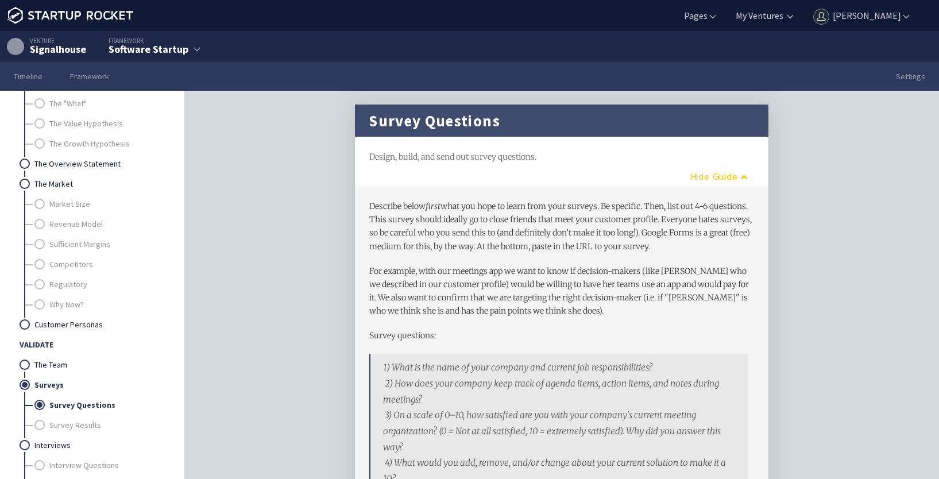
click at [717, 175] on button "Guide" at bounding box center [715, 176] width 93 height 19
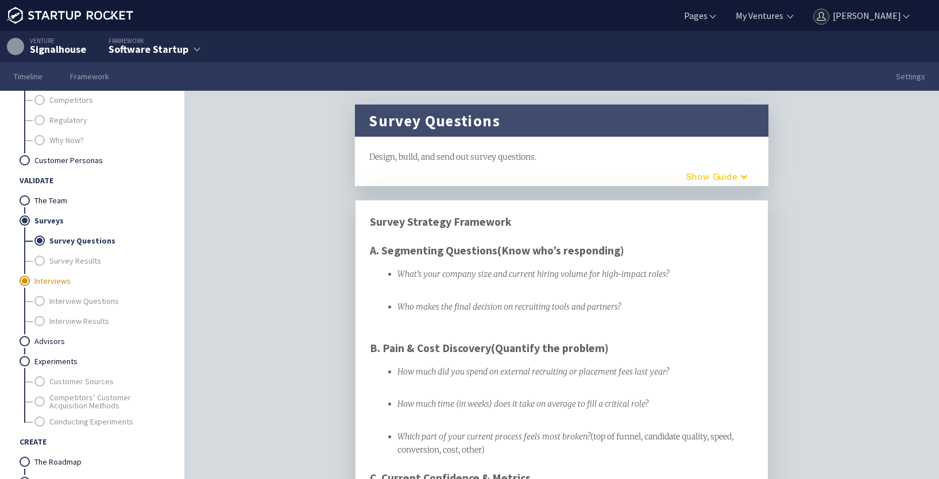
scroll to position [287, 0]
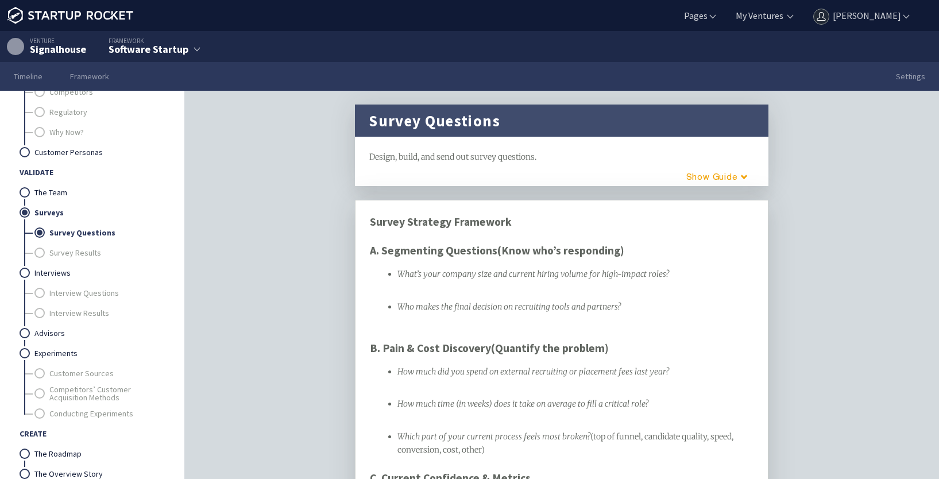
click at [38, 209] on link "Surveys" at bounding box center [98, 213] width 129 height 20
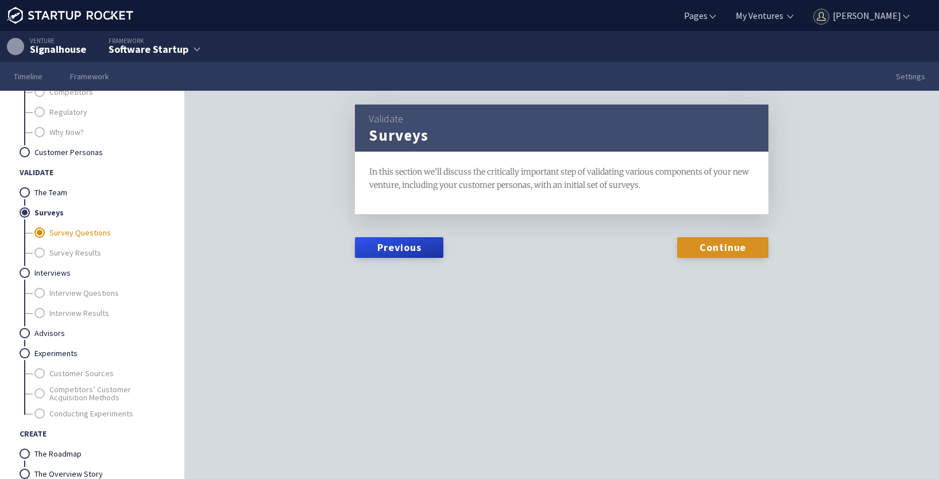
click at [60, 233] on link "Survey Questions" at bounding box center [106, 233] width 114 height 20
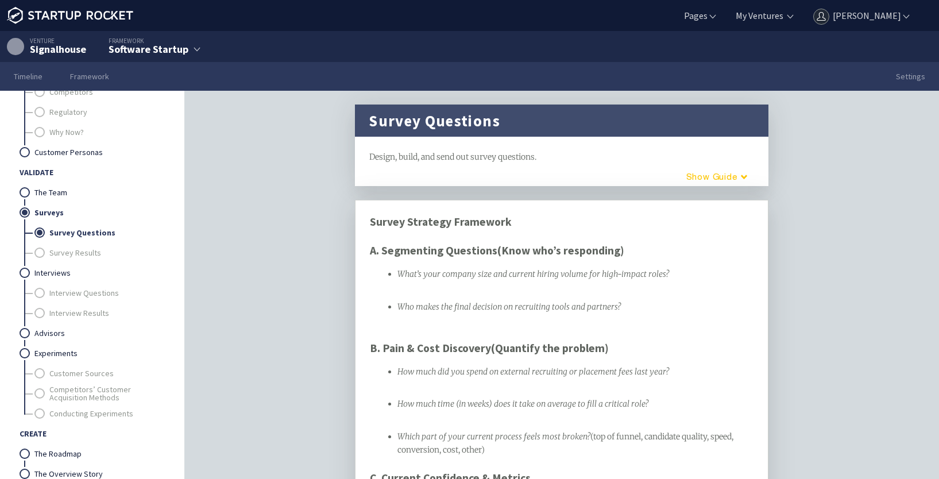
click at [712, 180] on button "Guide" at bounding box center [713, 176] width 98 height 19
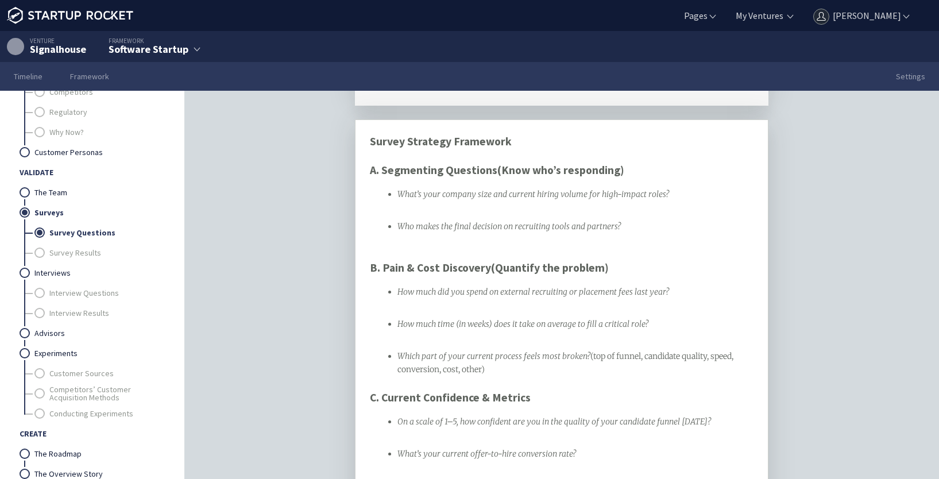
scroll to position [460, 0]
click at [61, 192] on link "The Team" at bounding box center [98, 193] width 129 height 20
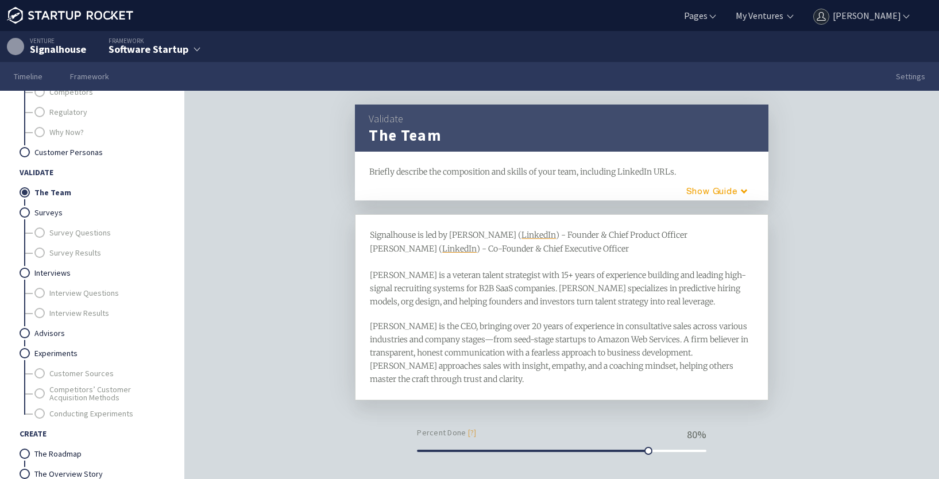
click at [585, 234] on span ") - Founder & Chief Product Officer [PERSON_NAME] (" at bounding box center [529, 242] width 318 height 24
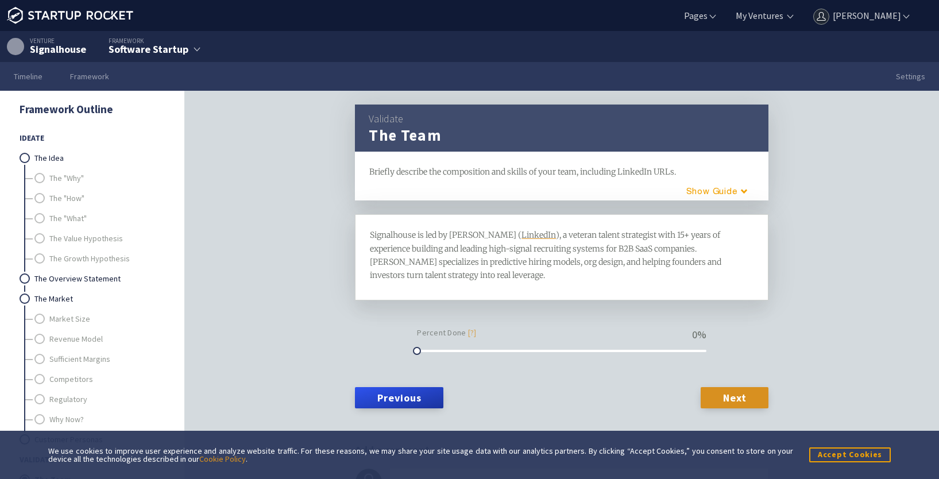
scroll to position [295, 0]
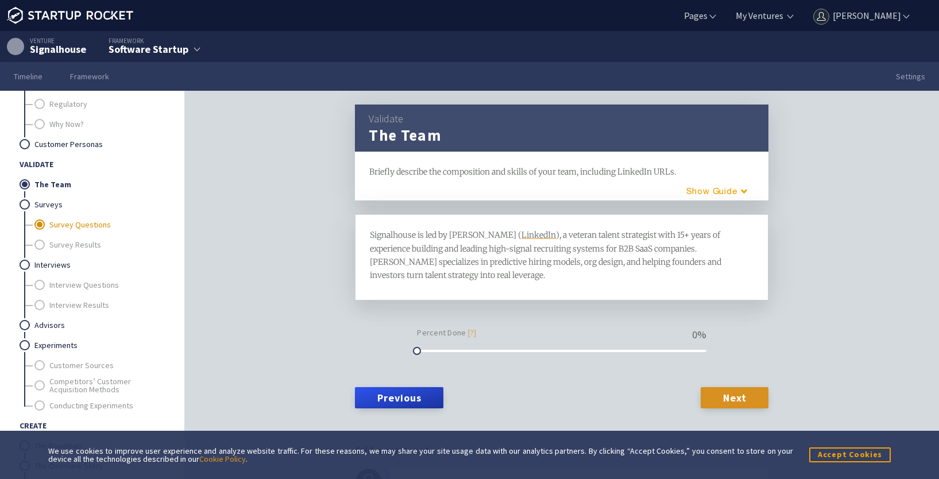
click at [84, 225] on link "Survey Questions" at bounding box center [106, 225] width 114 height 20
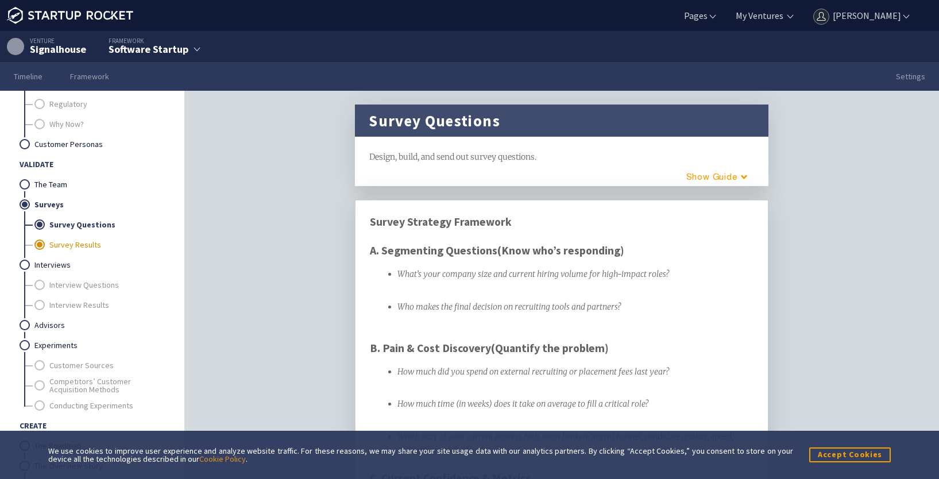
click at [77, 245] on link "Survey Results" at bounding box center [106, 245] width 114 height 20
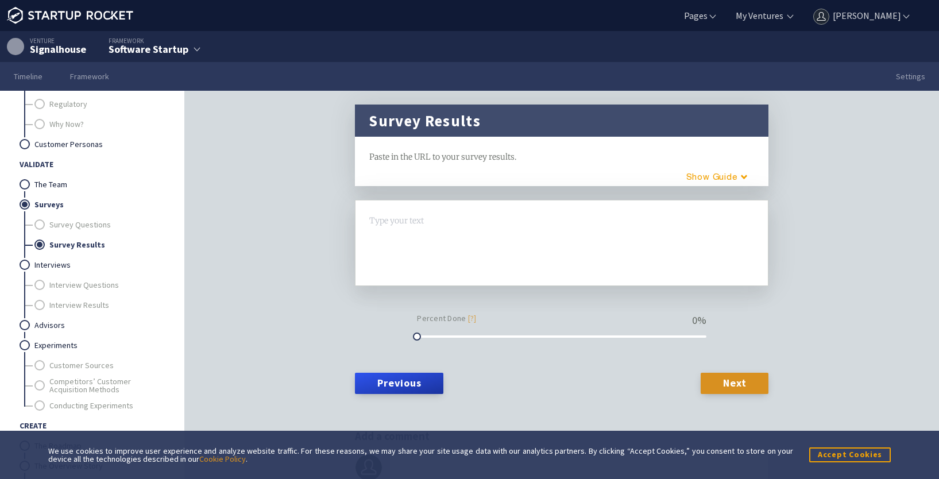
click at [380, 238] on div at bounding box center [562, 242] width 384 height 57
click at [566, 260] on div "[URL][DOMAIN_NAME]" at bounding box center [562, 242] width 384 height 57
click at [656, 226] on div "[URL][DOMAIN_NAME]" at bounding box center [562, 220] width 384 height 13
click at [52, 179] on link "The Team" at bounding box center [98, 185] width 129 height 20
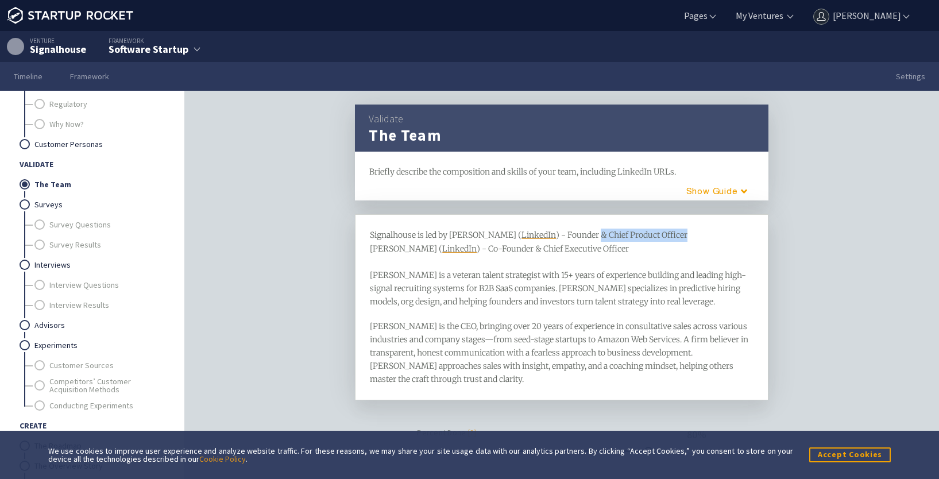
drag, startPoint x: 589, startPoint y: 236, endPoint x: 677, endPoint y: 235, distance: 87.9
click at [677, 235] on div "Signalhouse is led by [PERSON_NAME] ( LinkedIn ) - Founder & Chief Product Offi…" at bounding box center [562, 269] width 384 height 80
click at [553, 236] on span ") - Founder [PERSON_NAME] (" at bounding box center [485, 242] width 231 height 24
click at [627, 245] on div "Signalhouse is led by [PERSON_NAME] ( LinkedIn ) - Co-Founder [PERSON_NAME] ( L…" at bounding box center [562, 269] width 384 height 80
drag, startPoint x: 431, startPoint y: 326, endPoint x: 392, endPoint y: 330, distance: 38.7
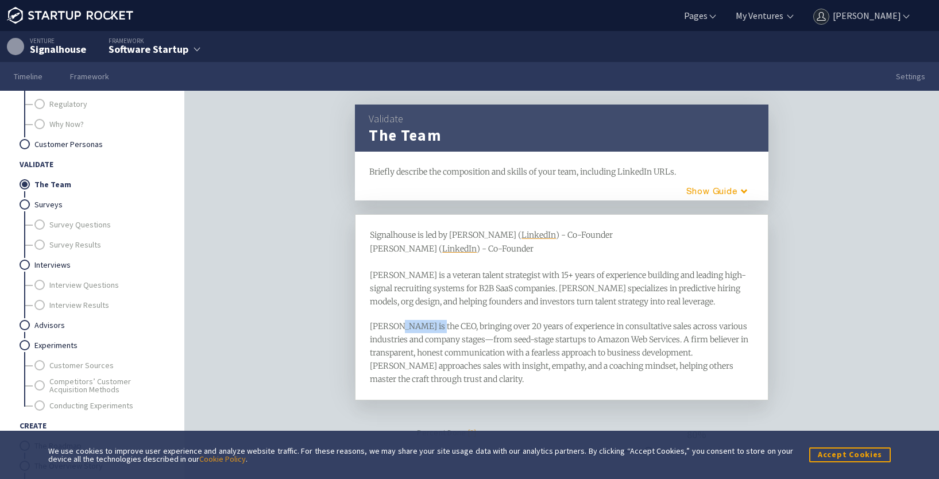
click at [392, 330] on span "[PERSON_NAME] is the CEO, bringing over 20 years of experience in consultative …" at bounding box center [560, 352] width 380 height 63
click at [751, 287] on div "Signalhouse is led by [PERSON_NAME] ( LinkedIn ) - Co-Founder [PERSON_NAME] ( L…" at bounding box center [562, 307] width 414 height 186
click at [746, 287] on span ") - Co-Founder [PERSON_NAME] is a veteran talent strategist with 15+ years of e…" at bounding box center [558, 275] width 376 height 63
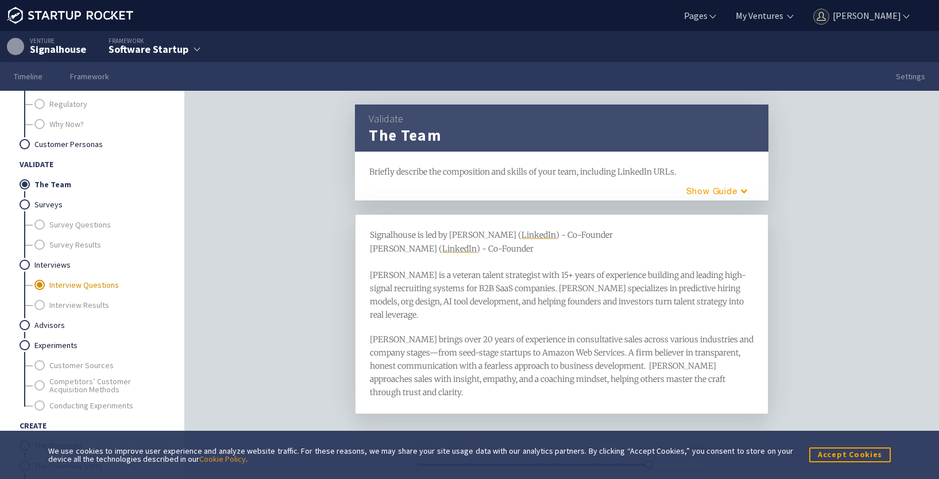
click at [74, 286] on link "Interview Questions" at bounding box center [106, 285] width 114 height 20
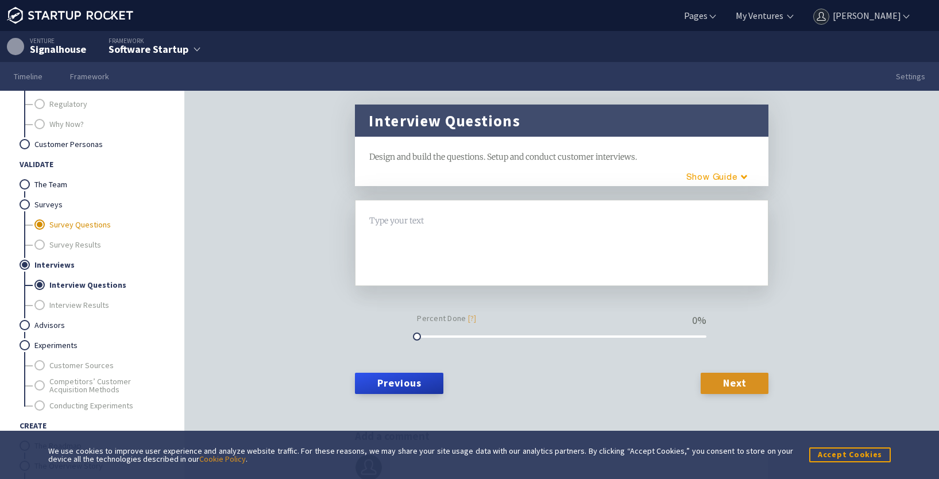
click at [70, 219] on link "Survey Questions" at bounding box center [106, 225] width 114 height 20
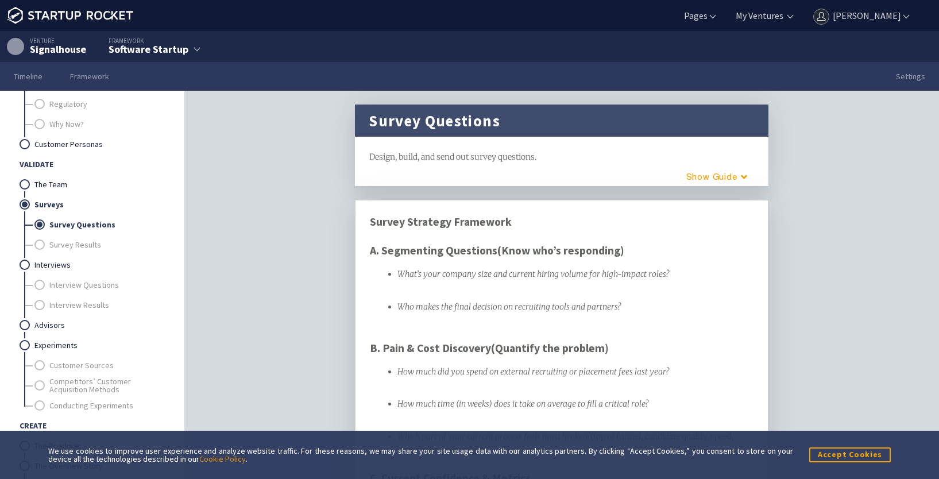
click at [573, 249] on span "(Know who’s responding)" at bounding box center [560, 251] width 127 height 14
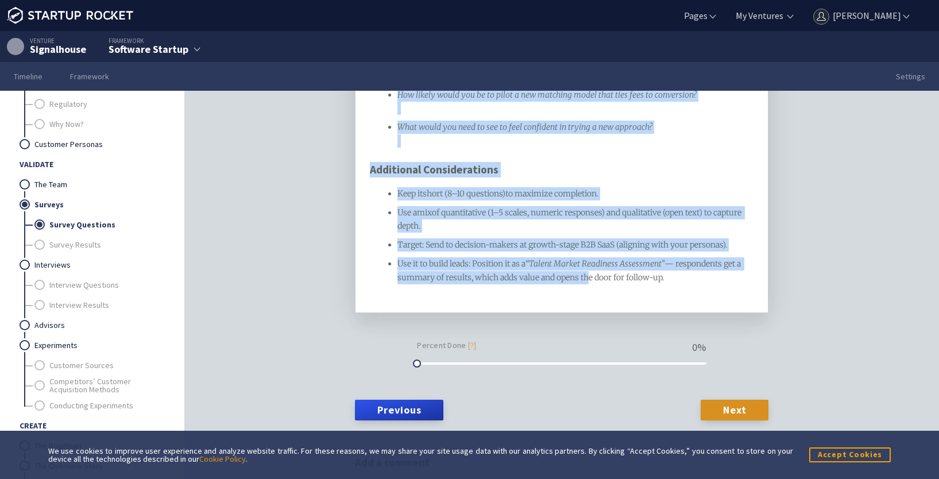
scroll to position [738, 0]
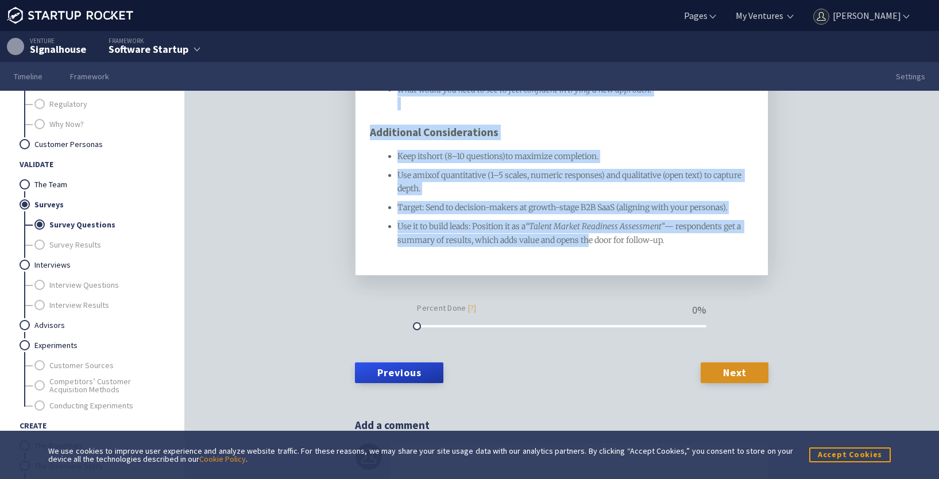
drag, startPoint x: 368, startPoint y: 222, endPoint x: 740, endPoint y: 263, distance: 374.5
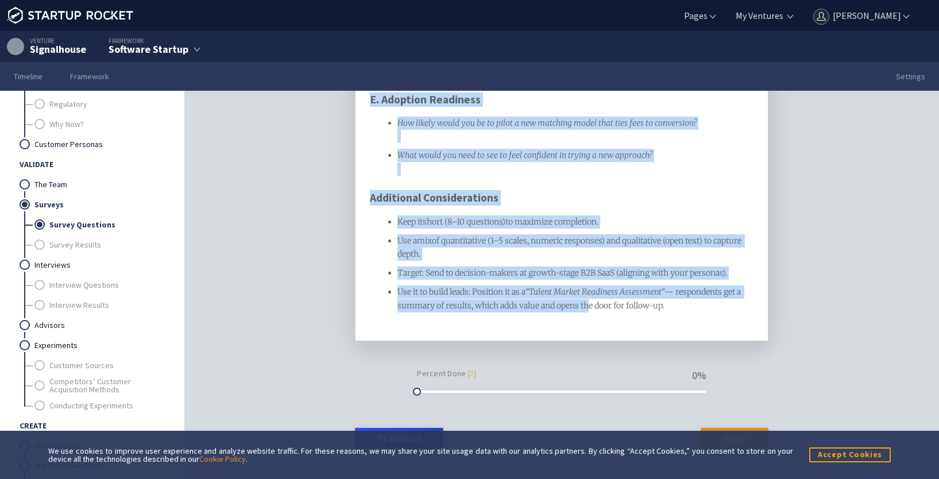
scroll to position [623, 0]
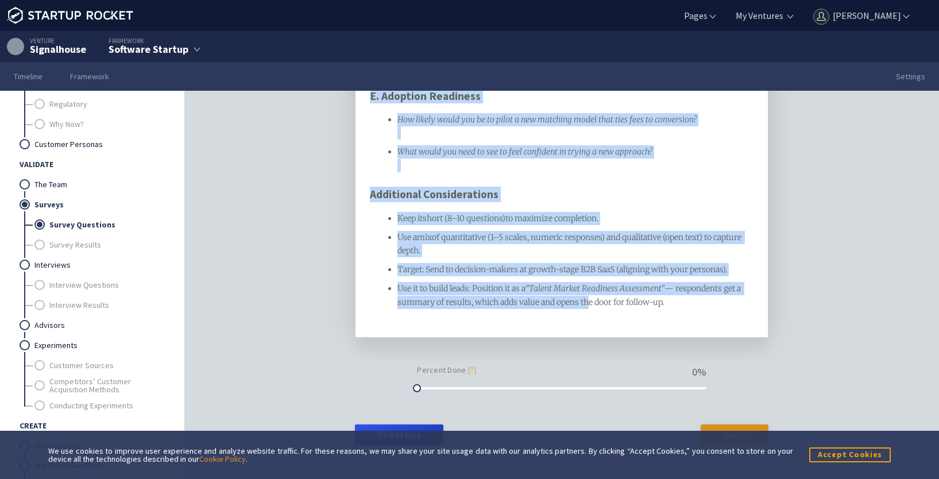
click at [596, 254] on ul "Keep it short (8–10 questions) to maximize completion. Use a mix of quantitativ…" at bounding box center [562, 260] width 384 height 97
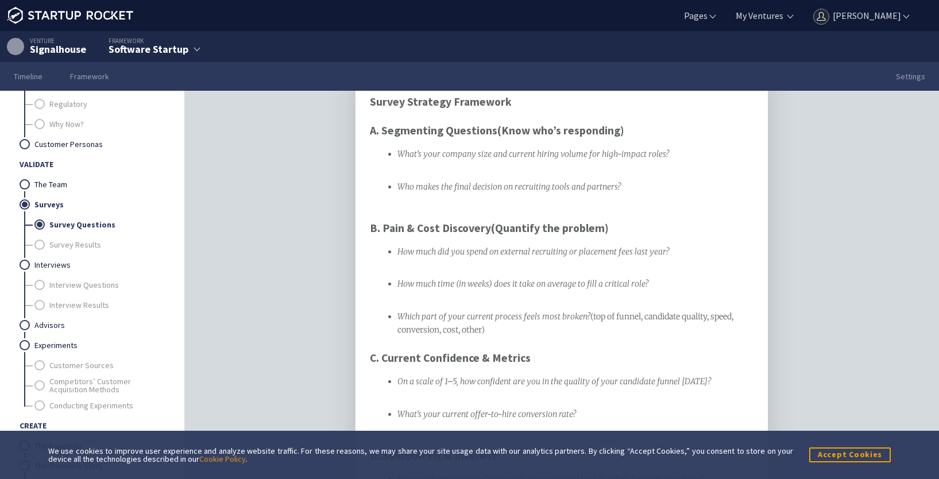
scroll to position [0, 0]
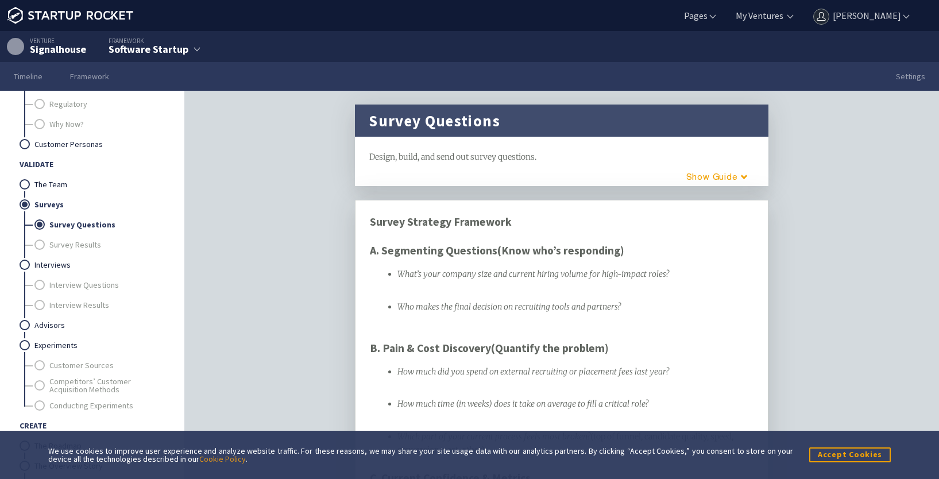
click at [527, 221] on div "Survey Strategy Framework" at bounding box center [562, 222] width 384 height 16
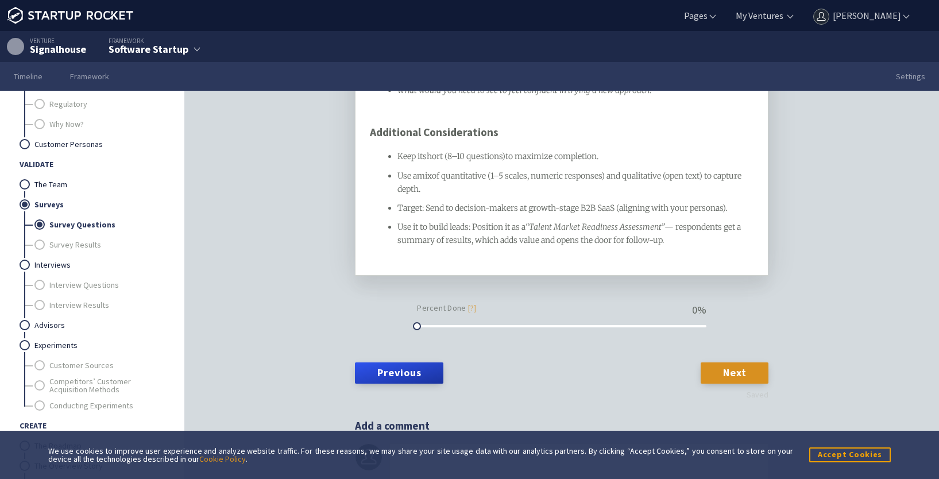
scroll to position [836, 0]
drag, startPoint x: 414, startPoint y: 327, endPoint x: 531, endPoint y: 320, distance: 117.4
click at [531, 320] on div "Percent Done [?] 40 %" at bounding box center [561, 315] width 289 height 32
click at [725, 370] on link "Next" at bounding box center [735, 372] width 68 height 21
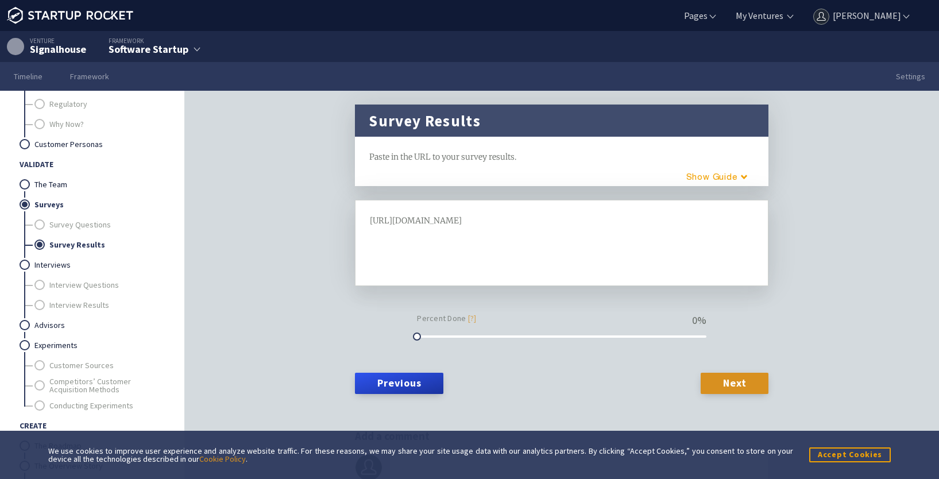
drag, startPoint x: 632, startPoint y: 249, endPoint x: 638, endPoint y: 248, distance: 5.8
click at [633, 249] on div at bounding box center [562, 245] width 384 height 13
click at [364, 222] on div "[URL][DOMAIN_NAME] H1 H2" at bounding box center [562, 243] width 414 height 86
click at [370, 219] on span "[URL][DOMAIN_NAME]" at bounding box center [416, 220] width 92 height 10
drag, startPoint x: 411, startPoint y: 336, endPoint x: 485, endPoint y: 338, distance: 73.6
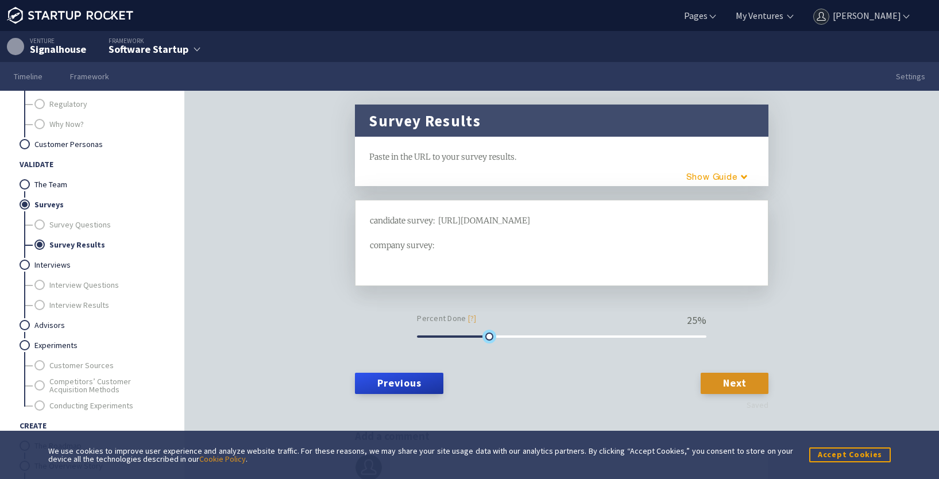
click at [485, 338] on div at bounding box center [489, 337] width 8 height 8
click at [751, 379] on link "Next" at bounding box center [735, 383] width 68 height 21
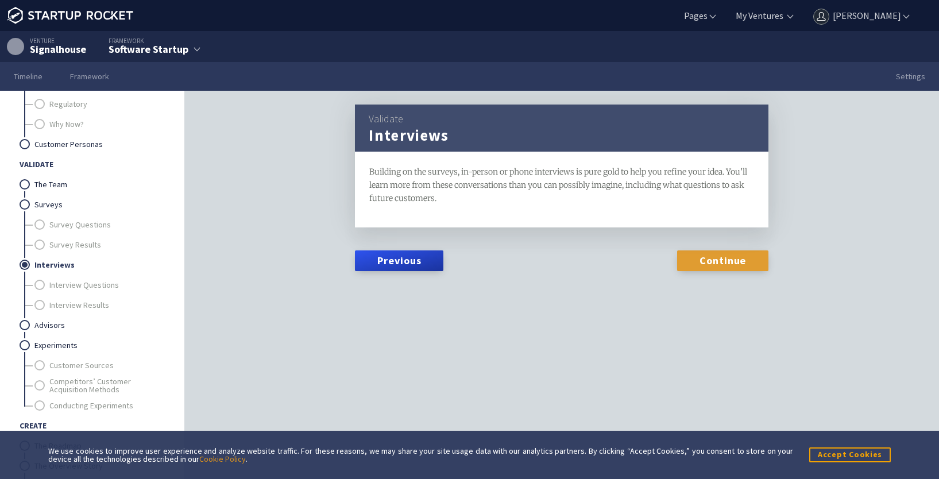
click at [700, 261] on link "Continue" at bounding box center [722, 260] width 91 height 21
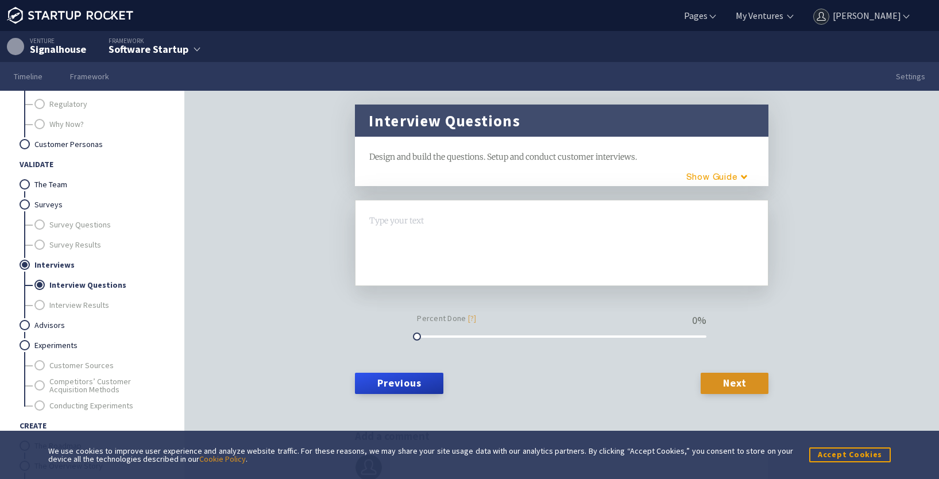
click at [502, 225] on div at bounding box center [562, 220] width 384 height 13
click at [699, 175] on button "Guide" at bounding box center [713, 176] width 98 height 19
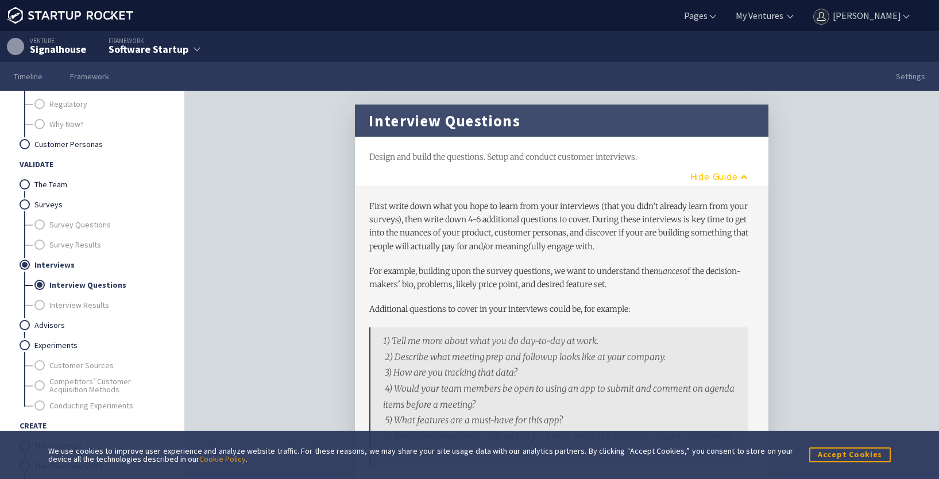
click at [699, 175] on button "Guide" at bounding box center [715, 176] width 93 height 19
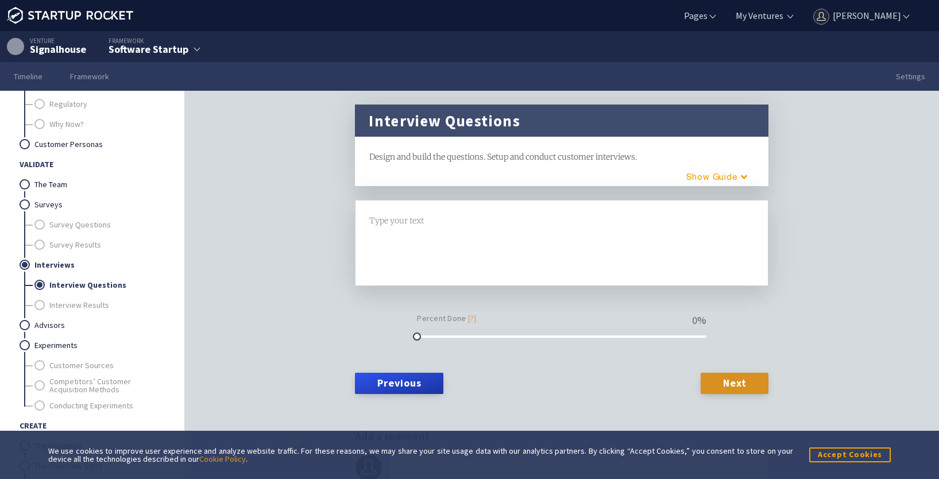
click at [422, 224] on div at bounding box center [562, 220] width 384 height 13
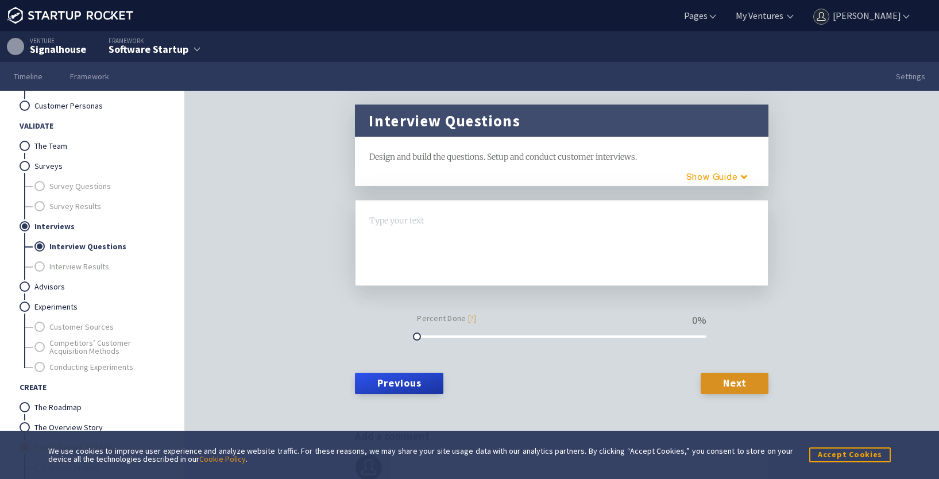
scroll to position [353, 0]
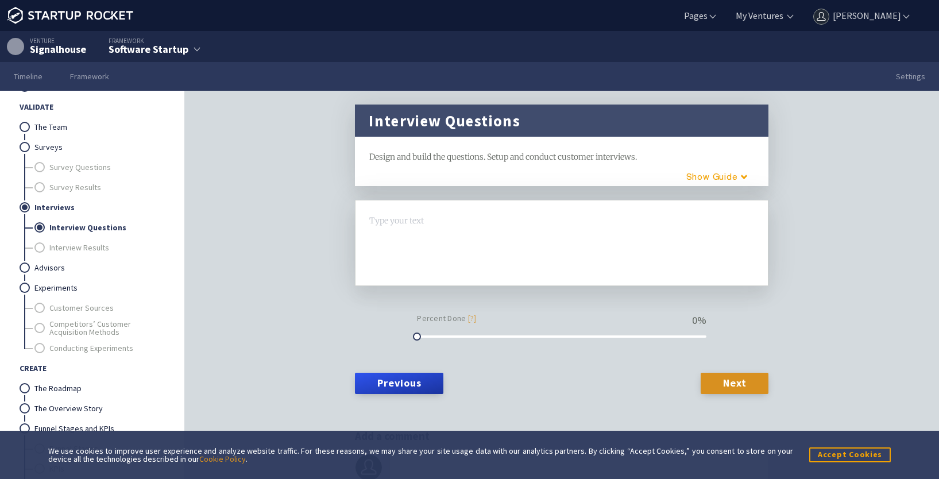
click at [458, 225] on div at bounding box center [562, 220] width 384 height 13
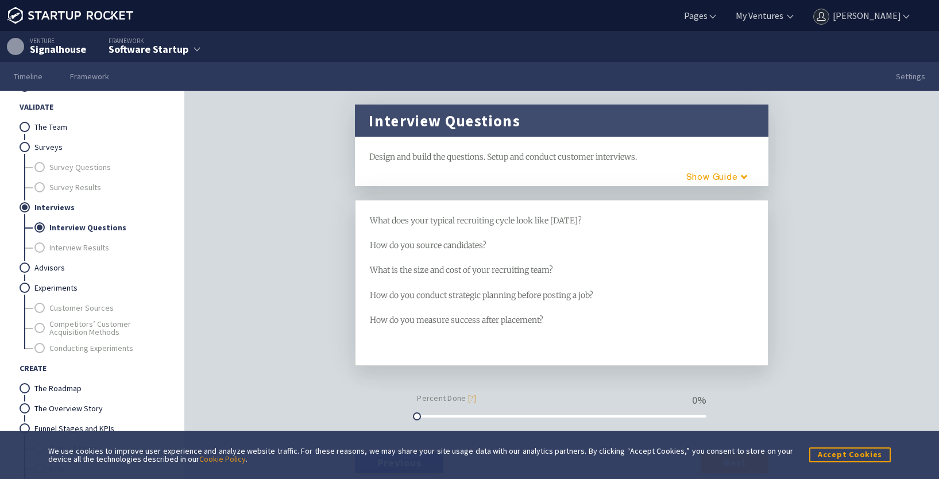
click at [509, 242] on div "How do you source candidates?" at bounding box center [562, 245] width 384 height 13
click at [433, 341] on div at bounding box center [562, 344] width 384 height 13
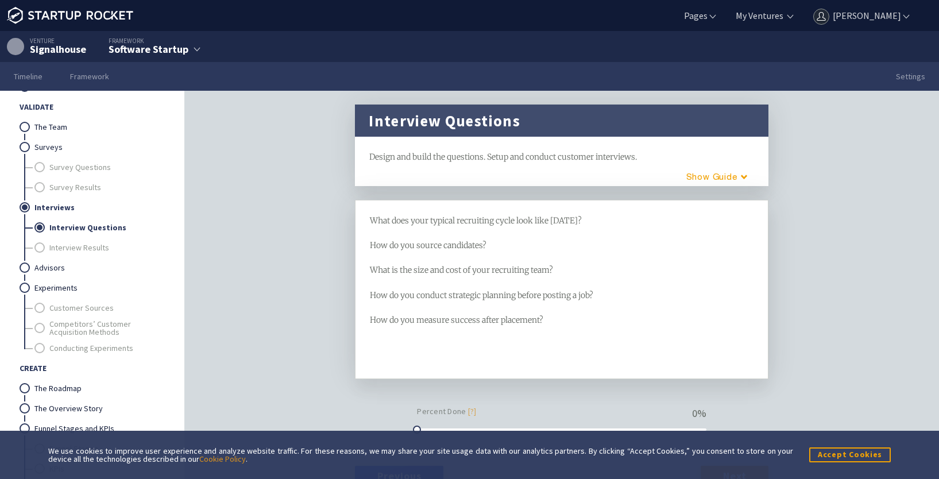
click at [370, 221] on span "What does your typical recruiting cycle look like [DATE]?" at bounding box center [476, 220] width 212 height 10
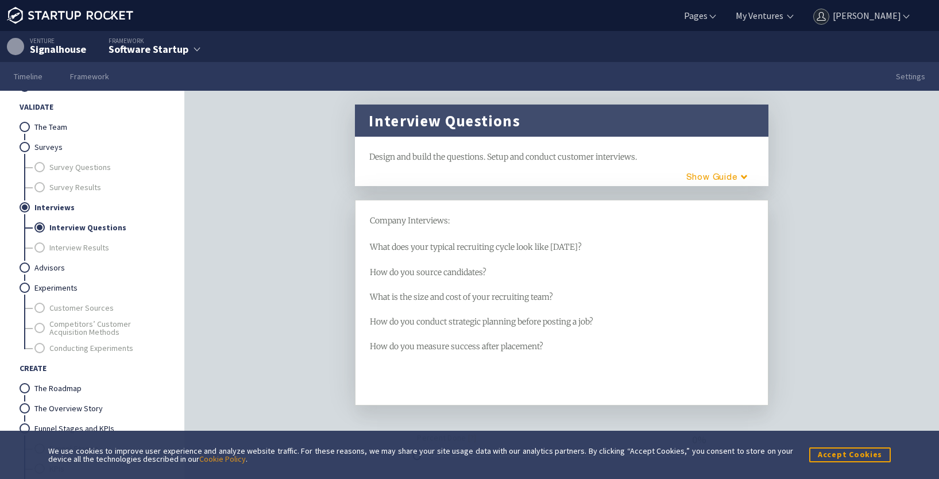
click at [486, 372] on div at bounding box center [562, 378] width 384 height 26
click at [600, 249] on div "Company Interviews: What does your typical recruiting cycle look like [DATE]?" at bounding box center [562, 234] width 384 height 40
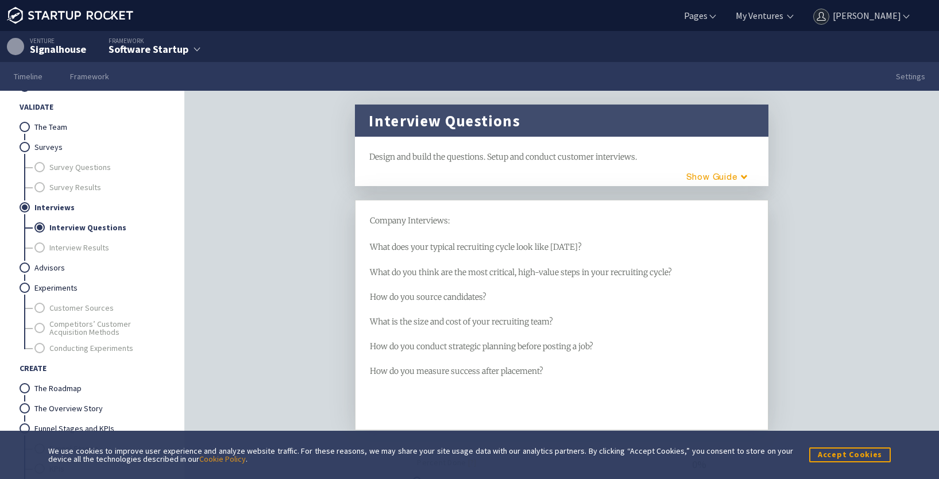
click at [534, 299] on div "How do you source candidates?" at bounding box center [562, 297] width 384 height 13
drag, startPoint x: 453, startPoint y: 216, endPoint x: 362, endPoint y: 222, distance: 91.5
click at [362, 222] on div "Company Interviews: What does your typical recruiting cycle look like [DATE]? W…" at bounding box center [562, 327] width 414 height 255
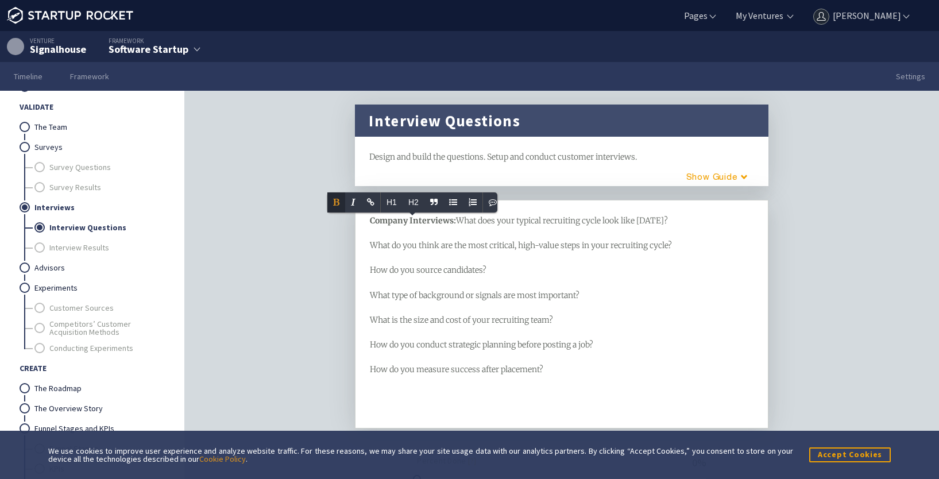
click at [499, 226] on span "What does your typical recruiting cycle look like [DATE]?" at bounding box center [562, 220] width 212 height 10
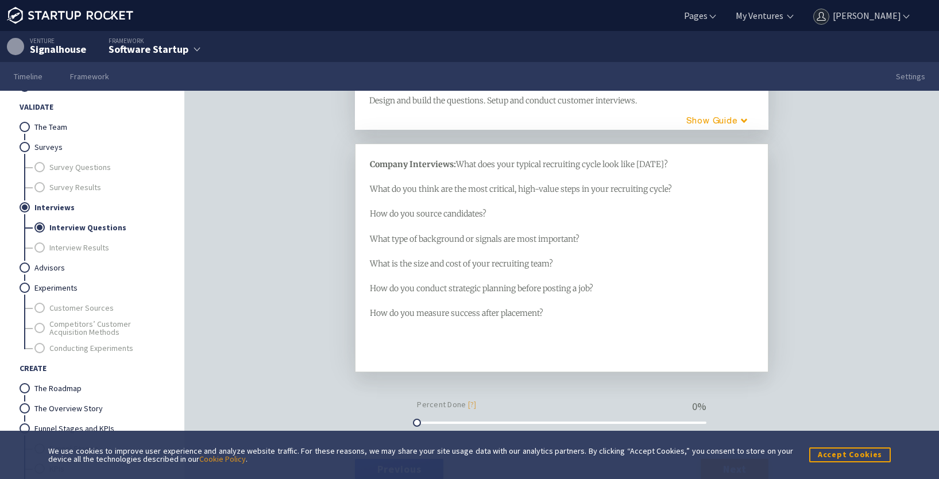
scroll to position [57, 0]
click at [500, 357] on div at bounding box center [562, 343] width 384 height 26
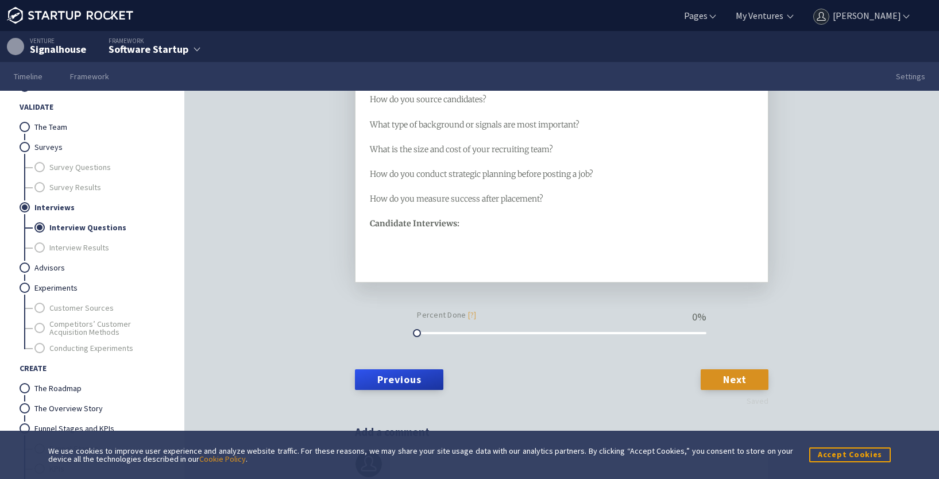
scroll to position [172, 0]
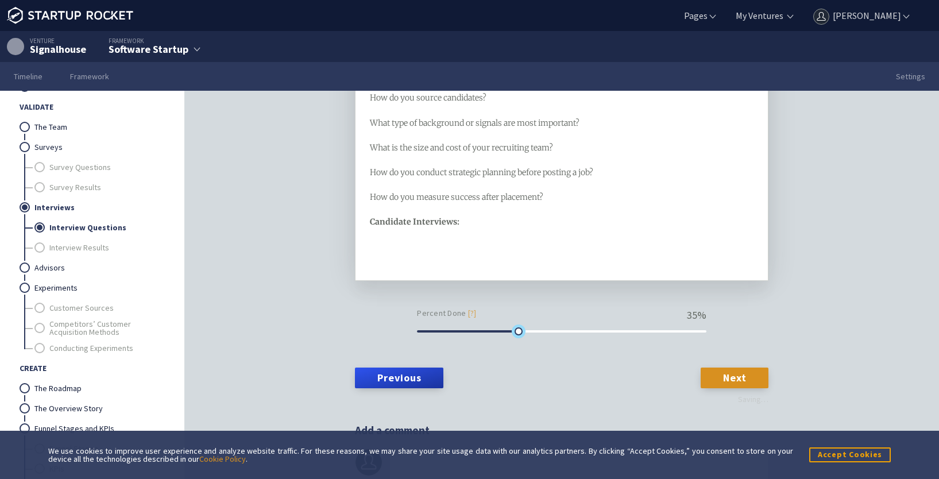
drag, startPoint x: 412, startPoint y: 358, endPoint x: 512, endPoint y: 357, distance: 100.5
click at [515, 335] on div at bounding box center [519, 331] width 8 height 8
click at [715, 388] on link "Next" at bounding box center [735, 378] width 68 height 21
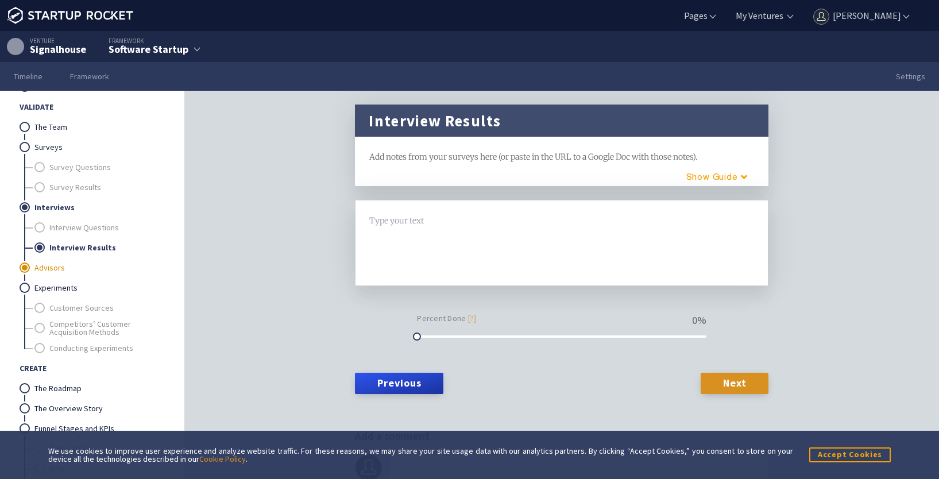
click at [59, 264] on link "Advisors" at bounding box center [98, 268] width 129 height 20
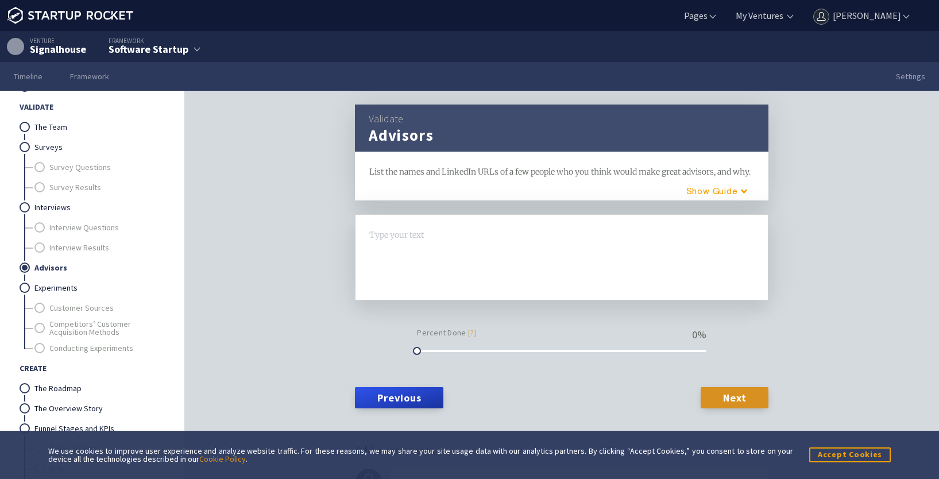
click at [461, 268] on div at bounding box center [562, 257] width 384 height 57
